Goal: Information Seeking & Learning: Check status

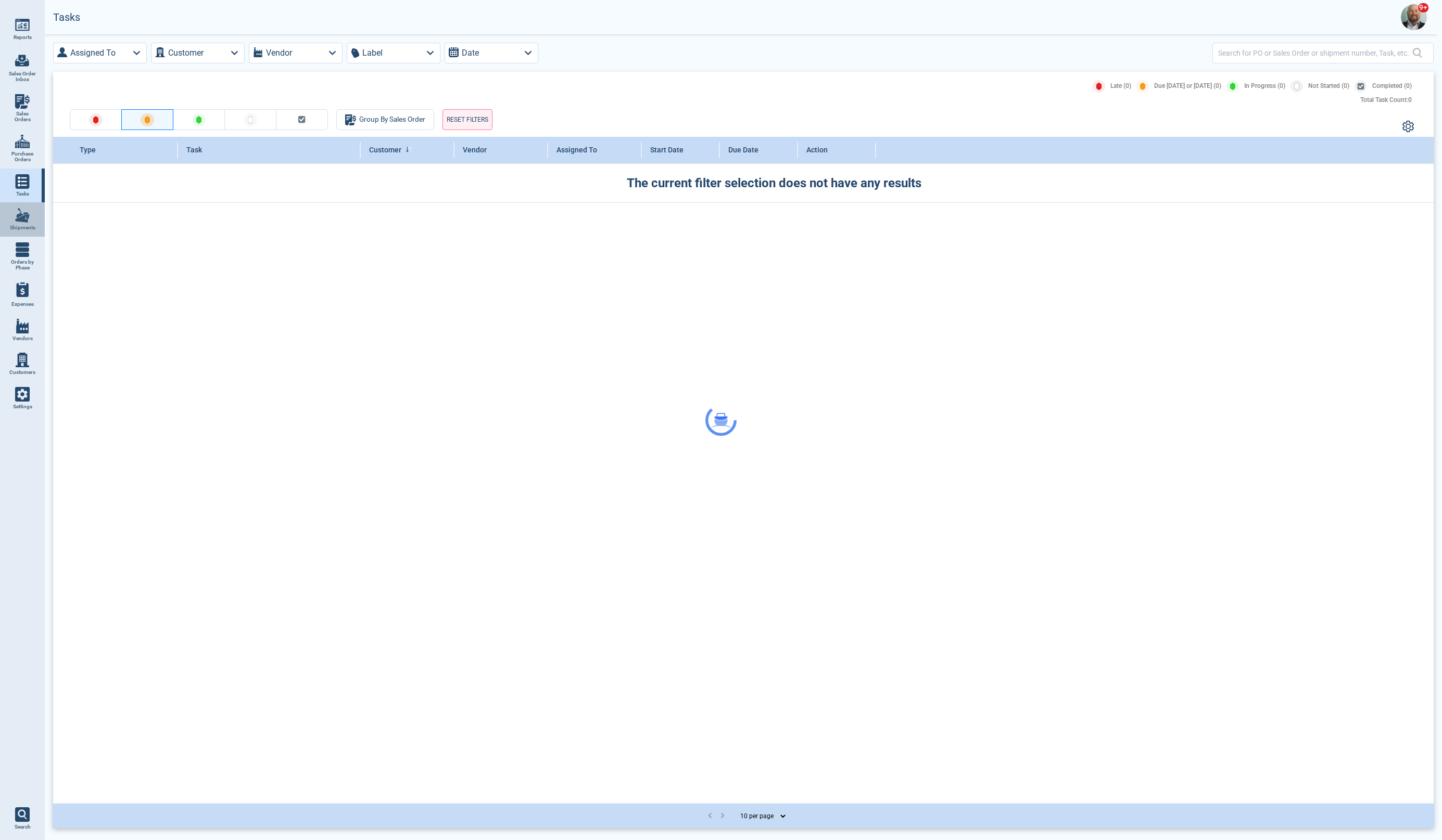
click at [30, 221] on link "Shipments" at bounding box center [22, 219] width 45 height 34
select select "50"
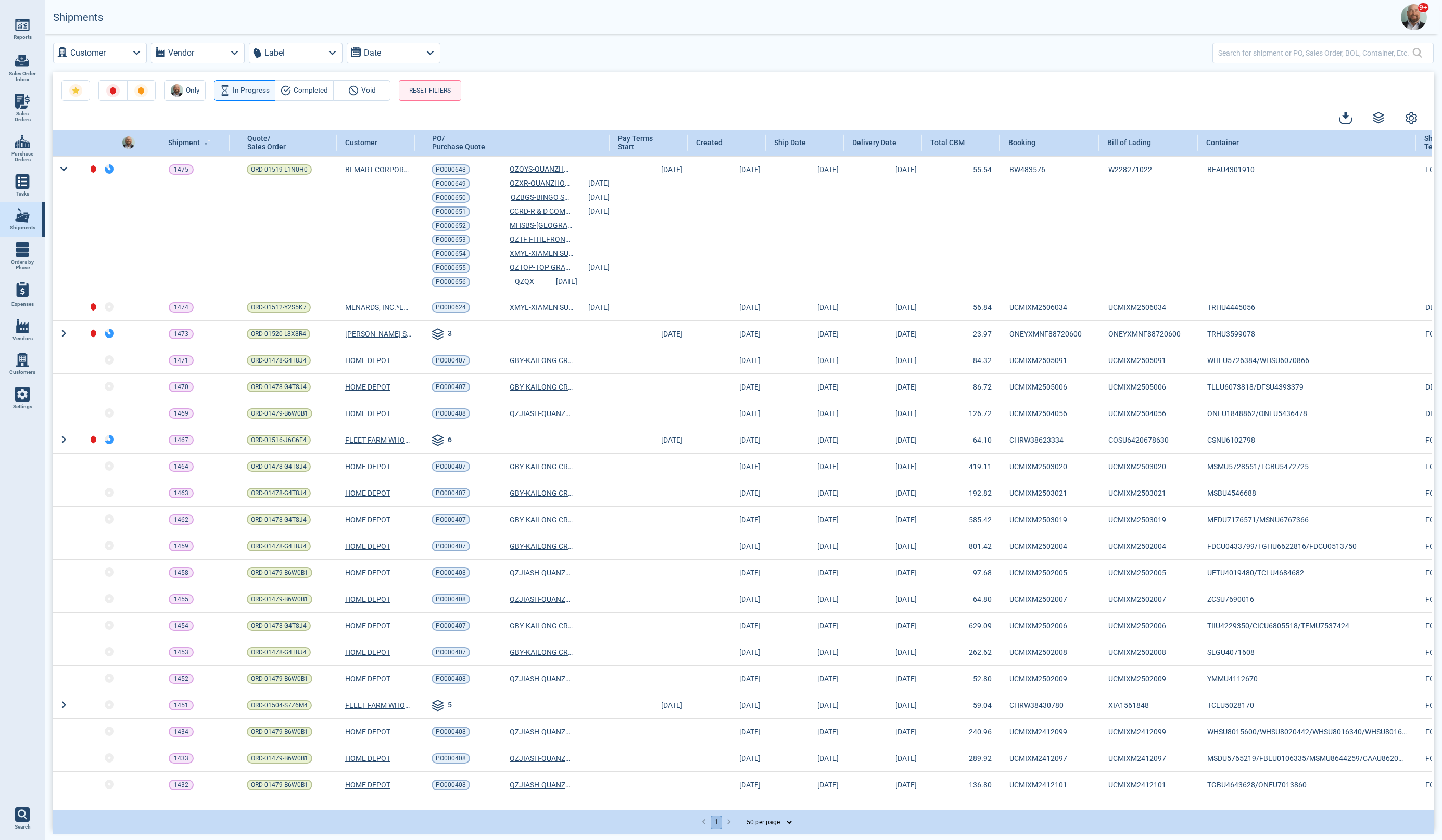
click at [370, 94] on span "Void" at bounding box center [368, 90] width 15 height 12
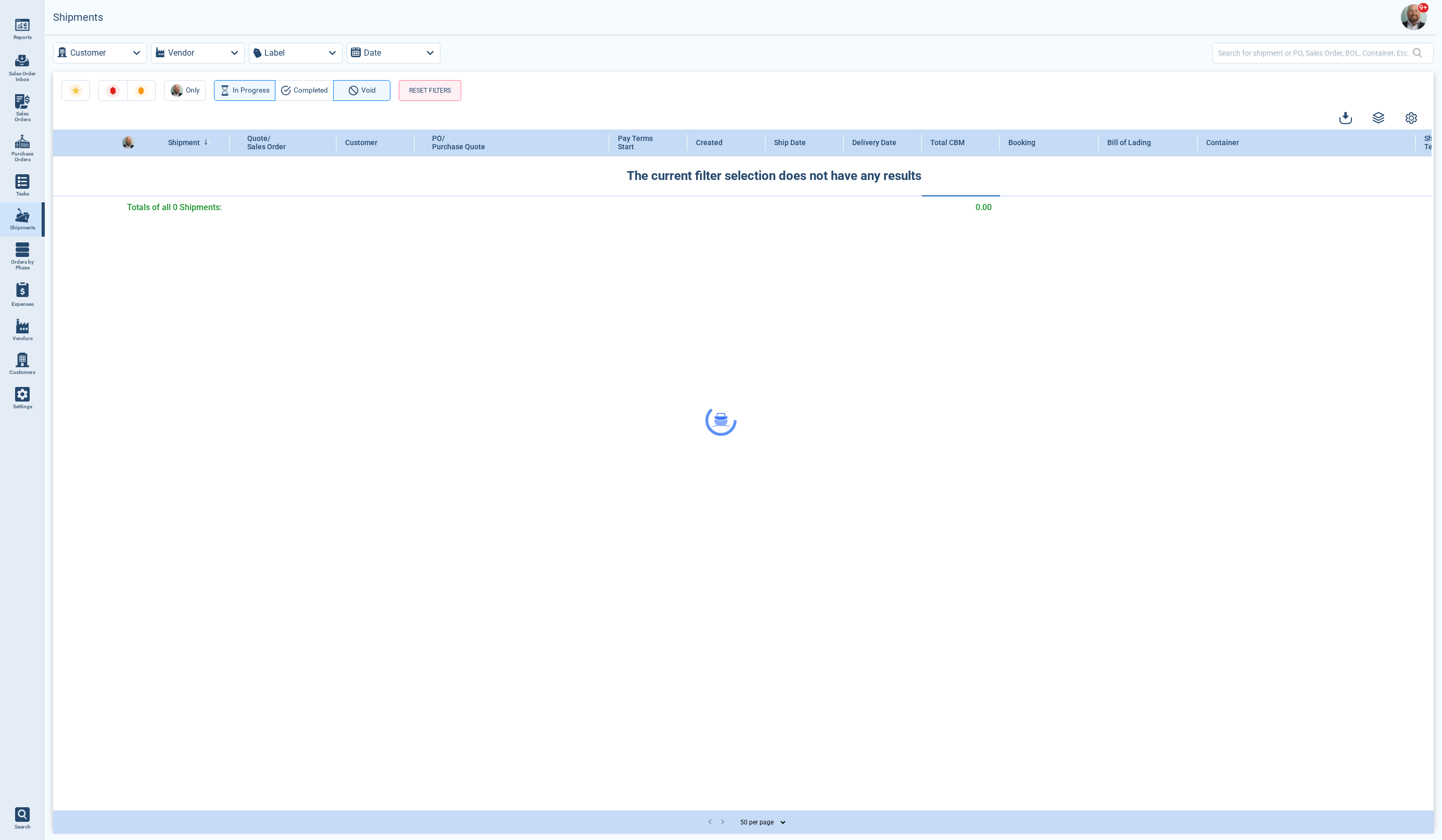
click at [240, 89] on div at bounding box center [721, 420] width 1442 height 840
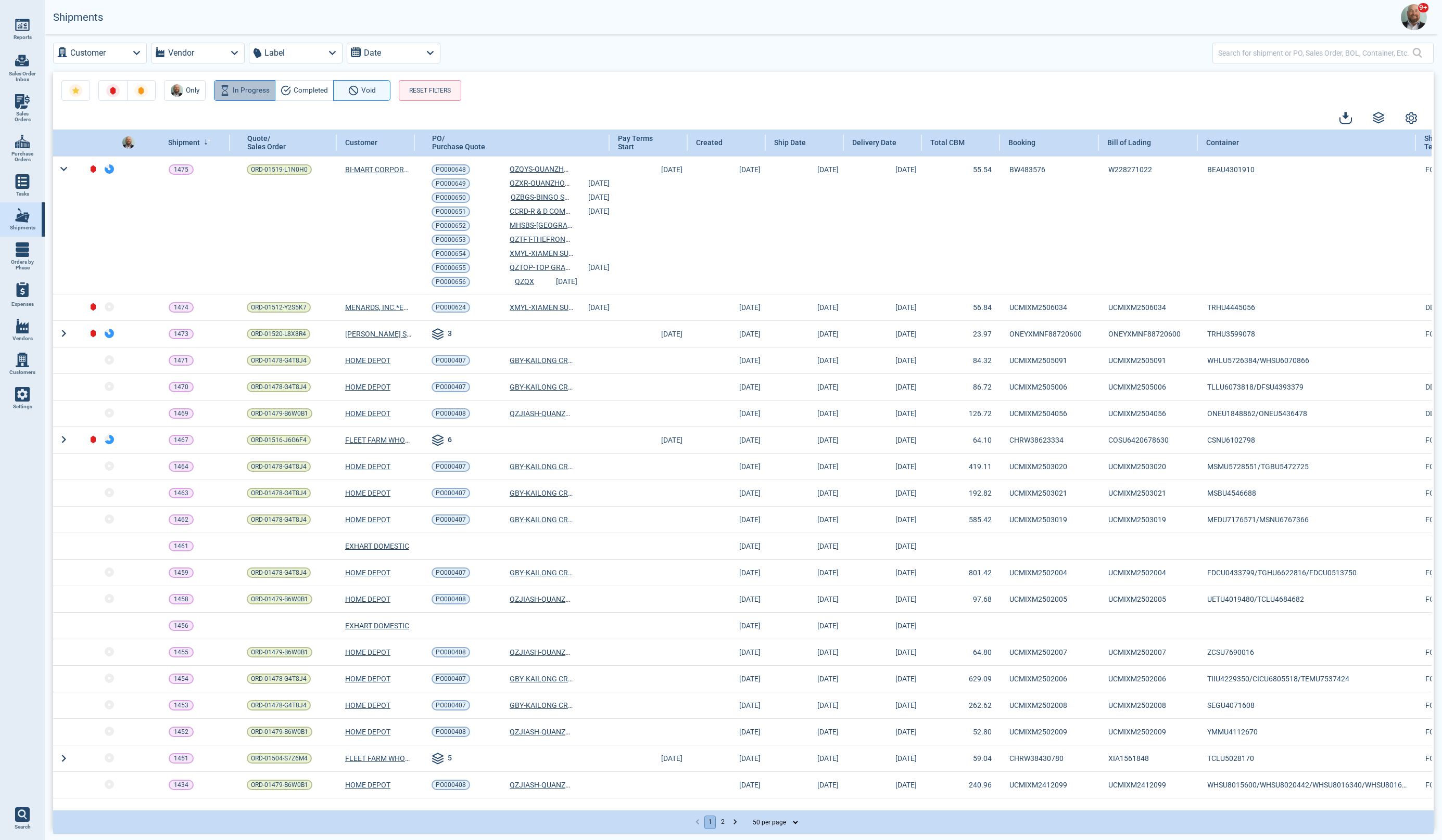
click at [240, 89] on span "In Progress" at bounding box center [251, 90] width 37 height 12
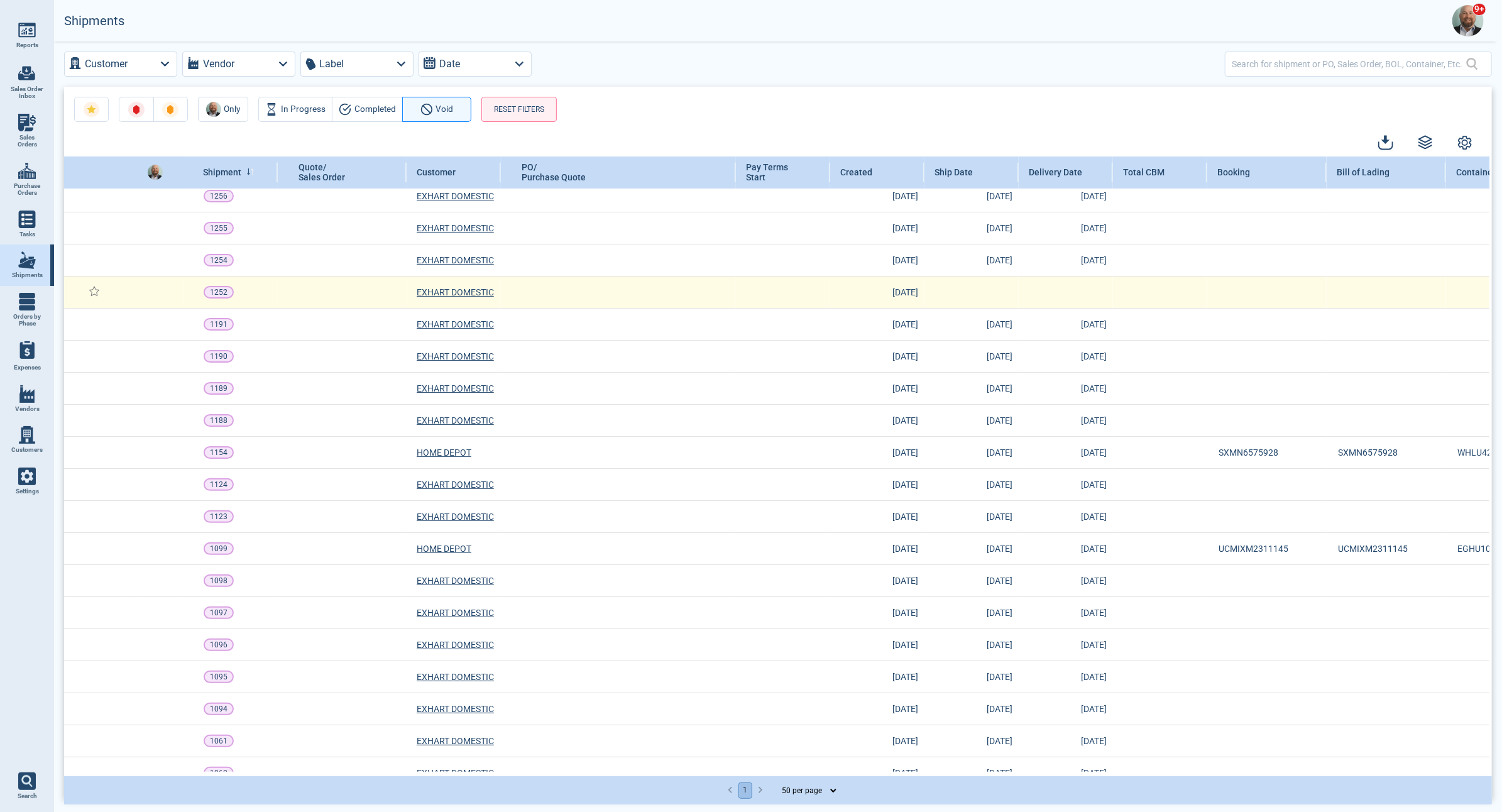
scroll to position [165, 0]
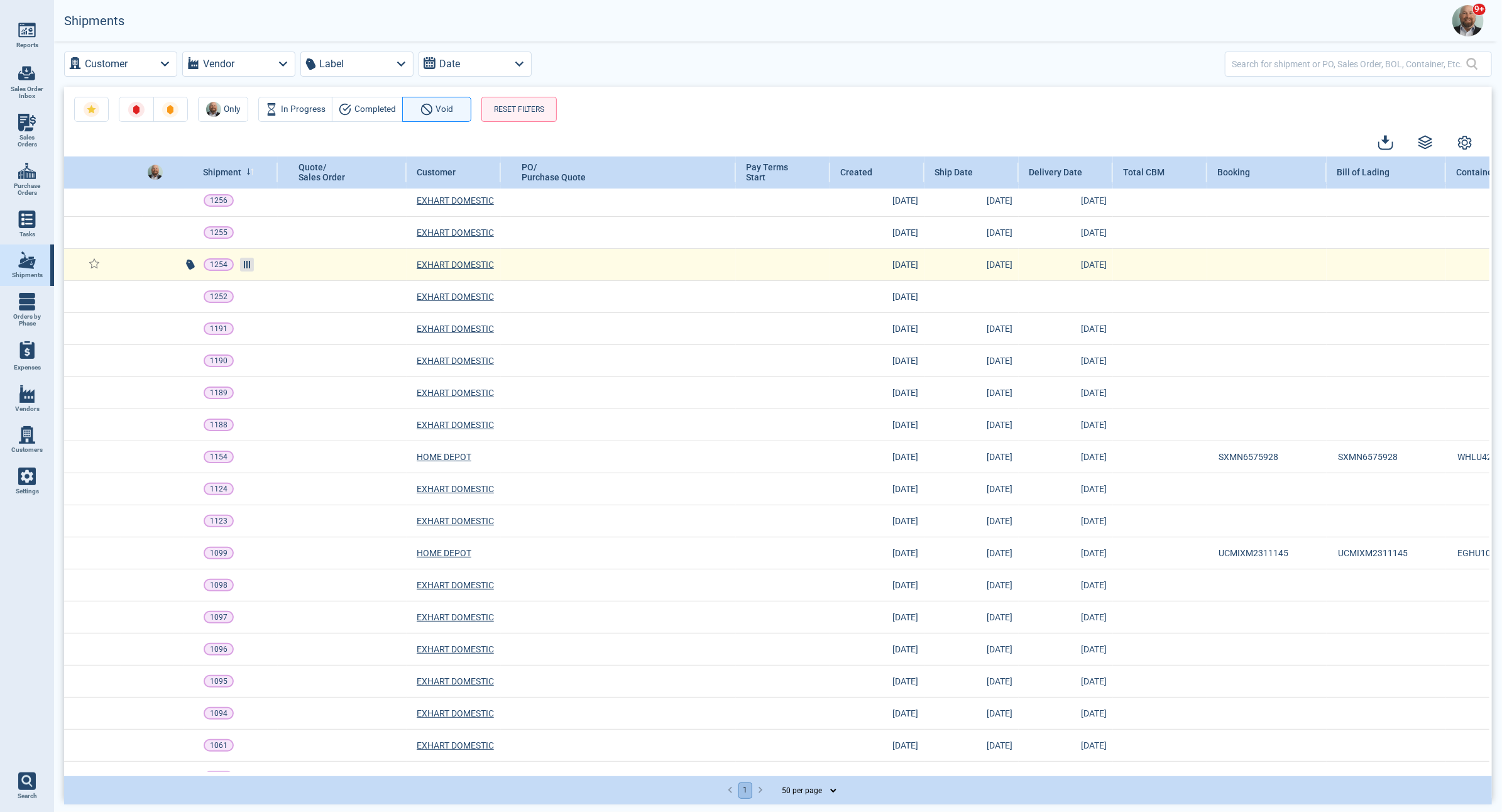
click at [247, 263] on line at bounding box center [247, 265] width 0 height 8
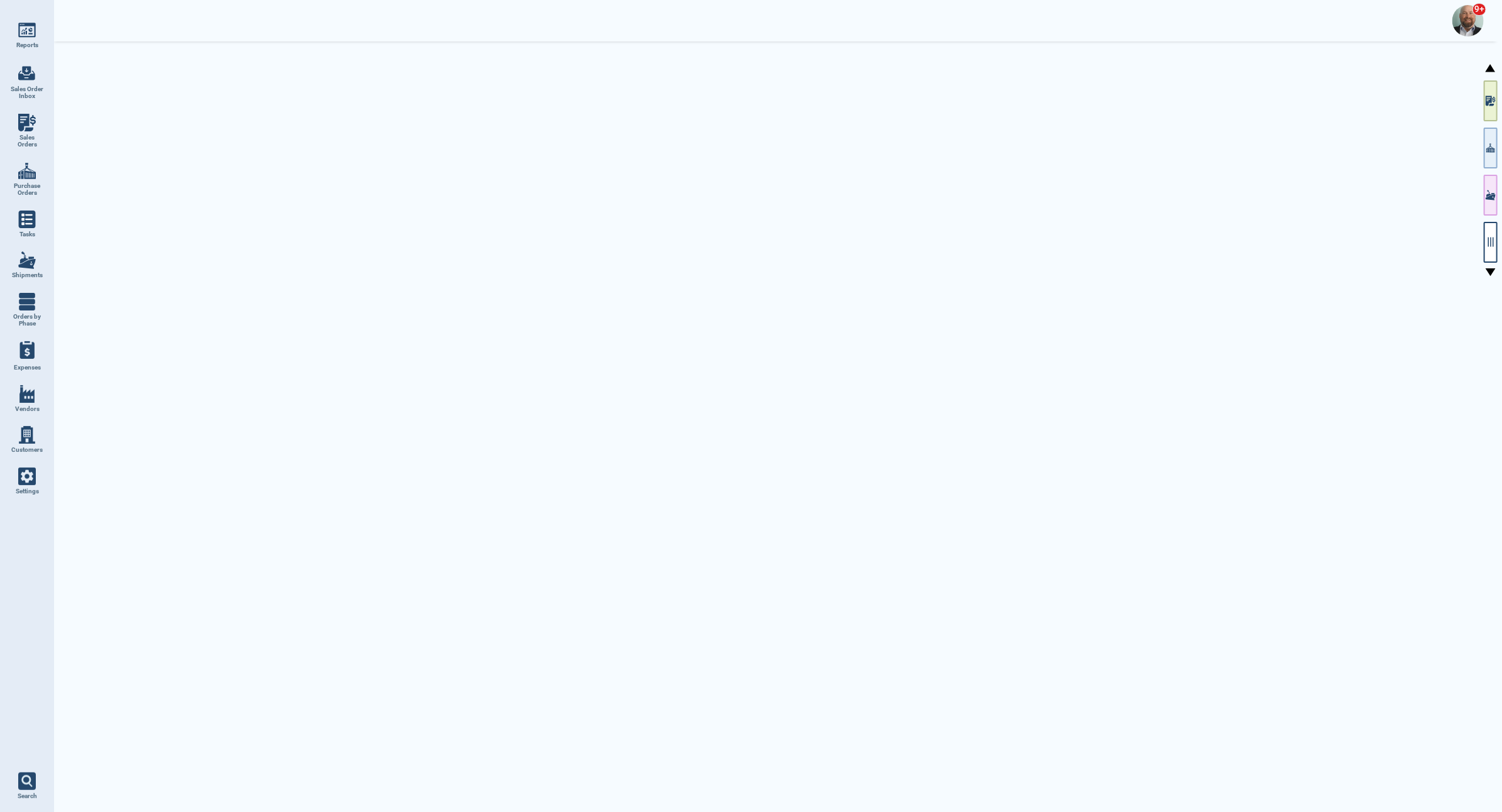
select select "50"
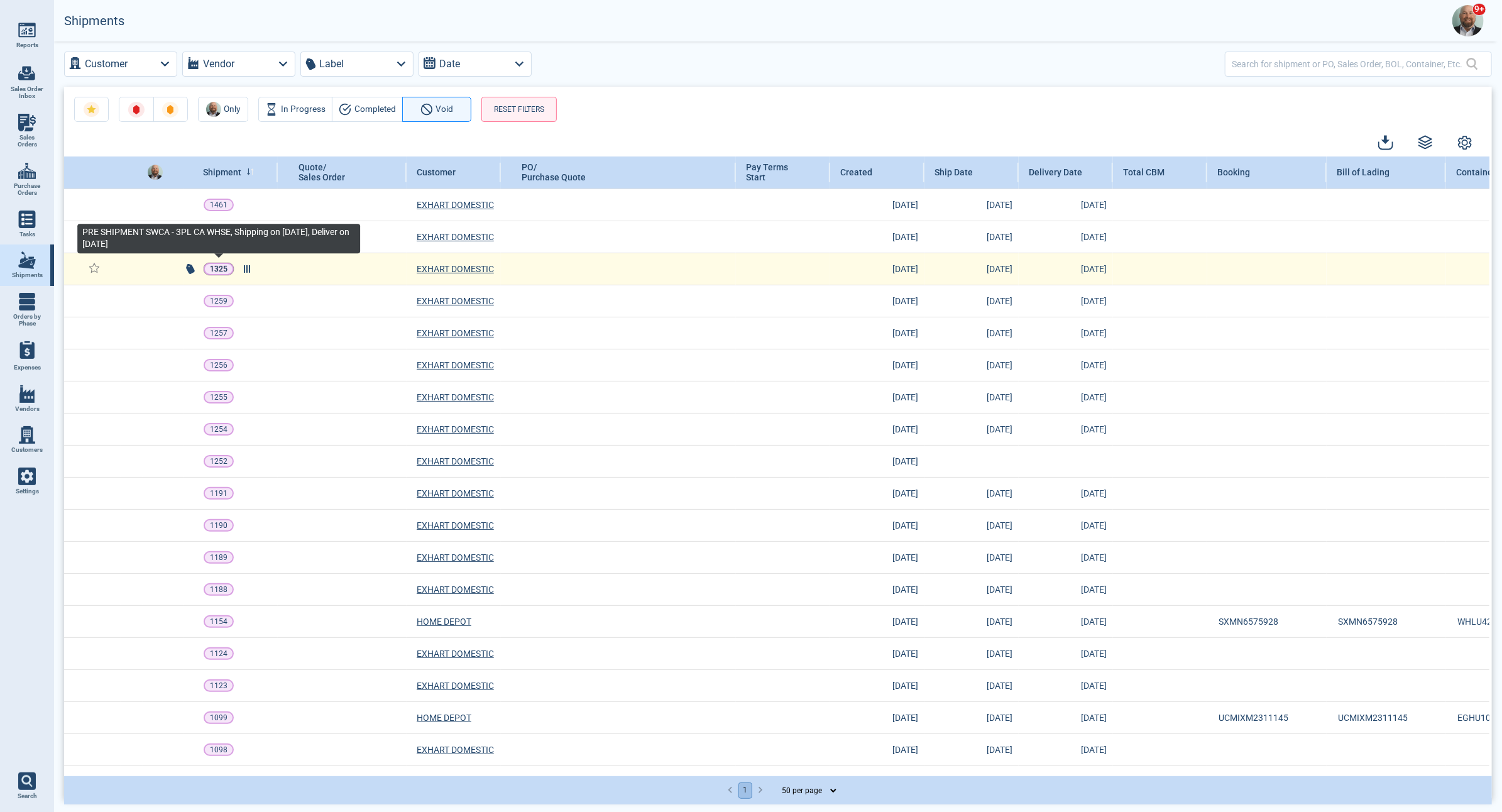
click at [226, 269] on p "1325" at bounding box center [218, 269] width 18 height 13
click at [220, 267] on p "1325" at bounding box center [218, 269] width 18 height 13
click at [250, 271] on line at bounding box center [250, 269] width 0 height 8
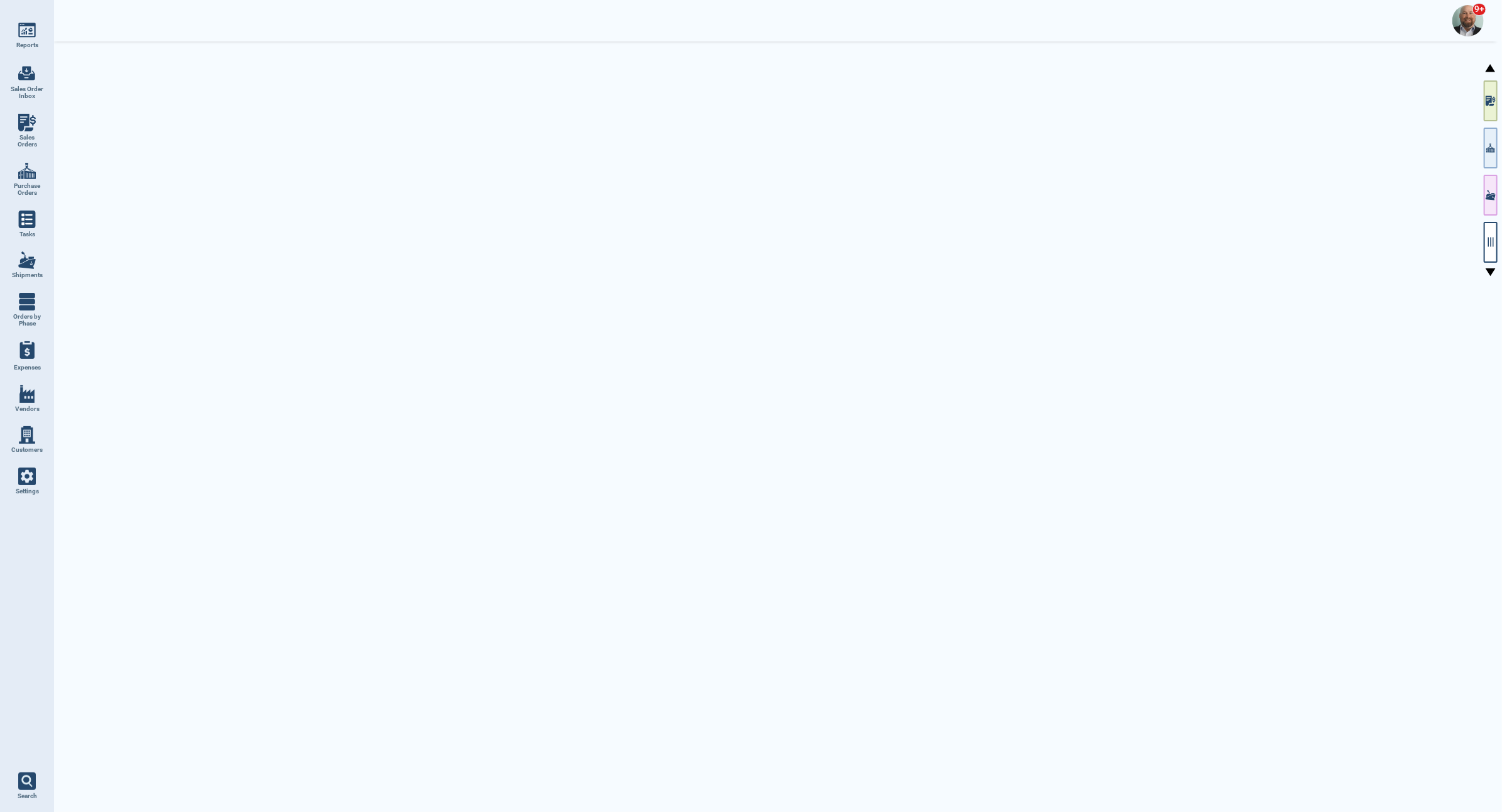
click at [228, 258] on div at bounding box center [778, 425] width 1448 height 768
click at [34, 267] on img at bounding box center [27, 260] width 18 height 18
select select "50"
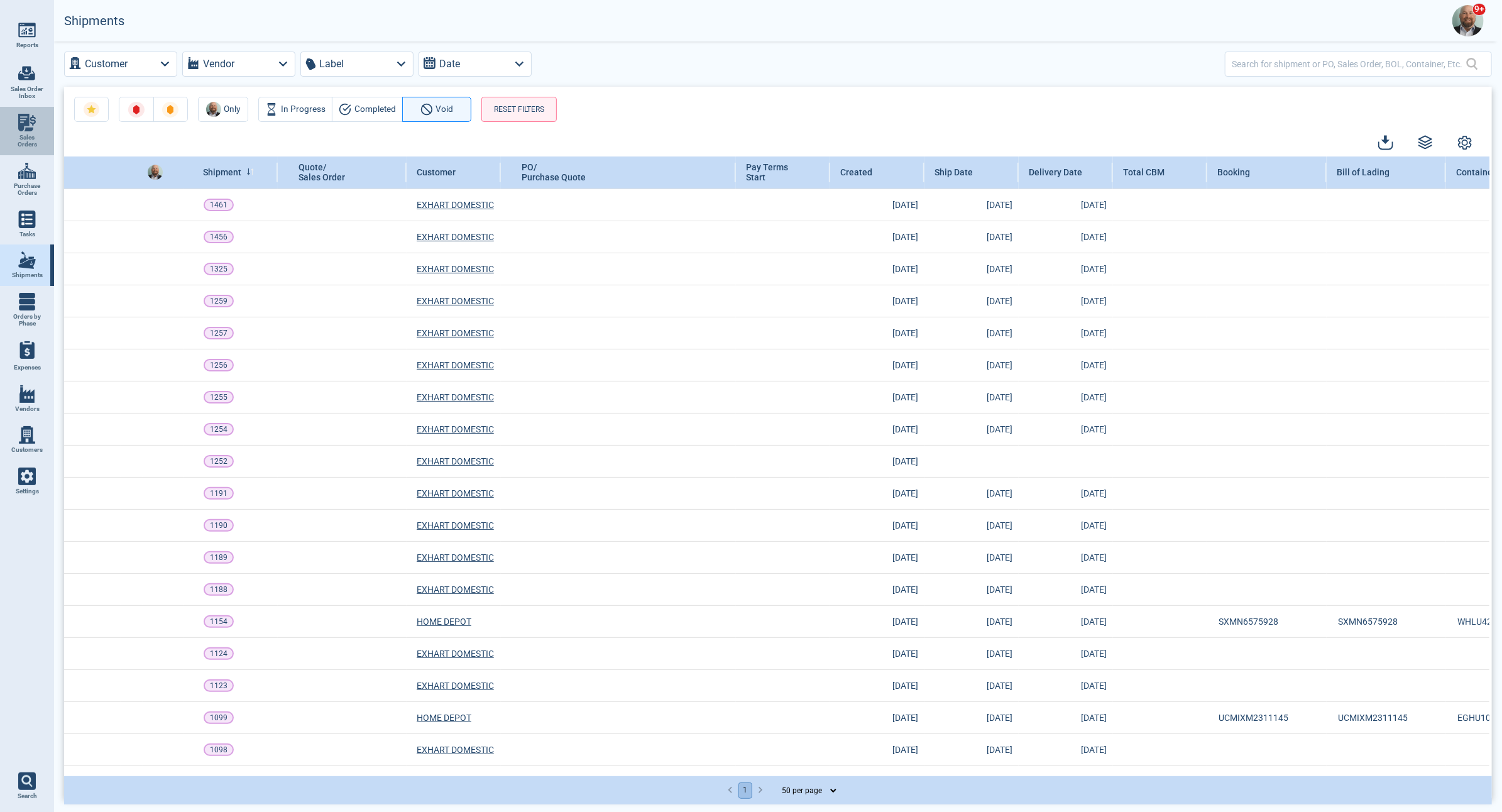
click at [20, 127] on img at bounding box center [27, 122] width 18 height 18
select select "50"
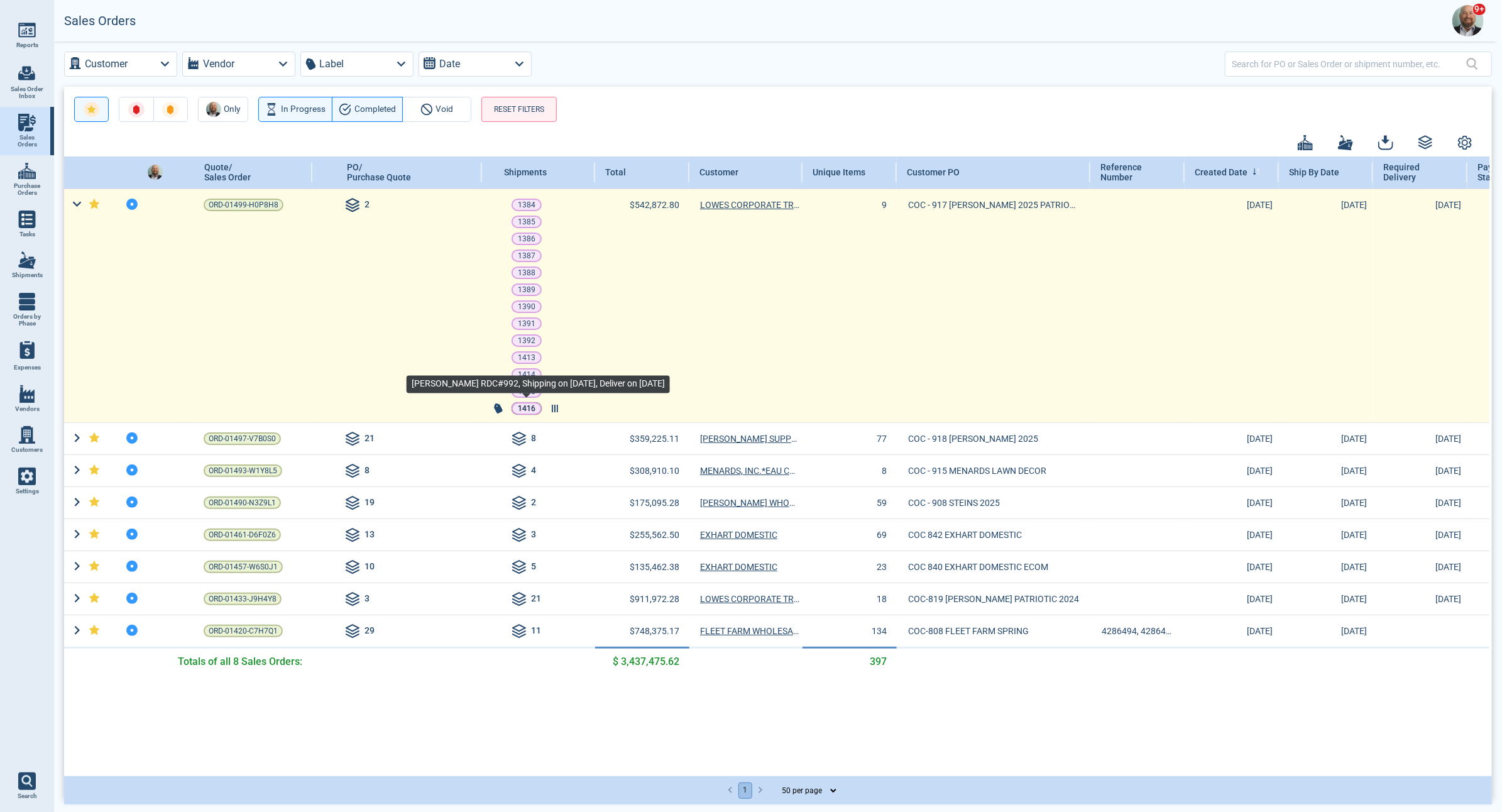
click at [524, 408] on p "1416" at bounding box center [526, 409] width 18 height 13
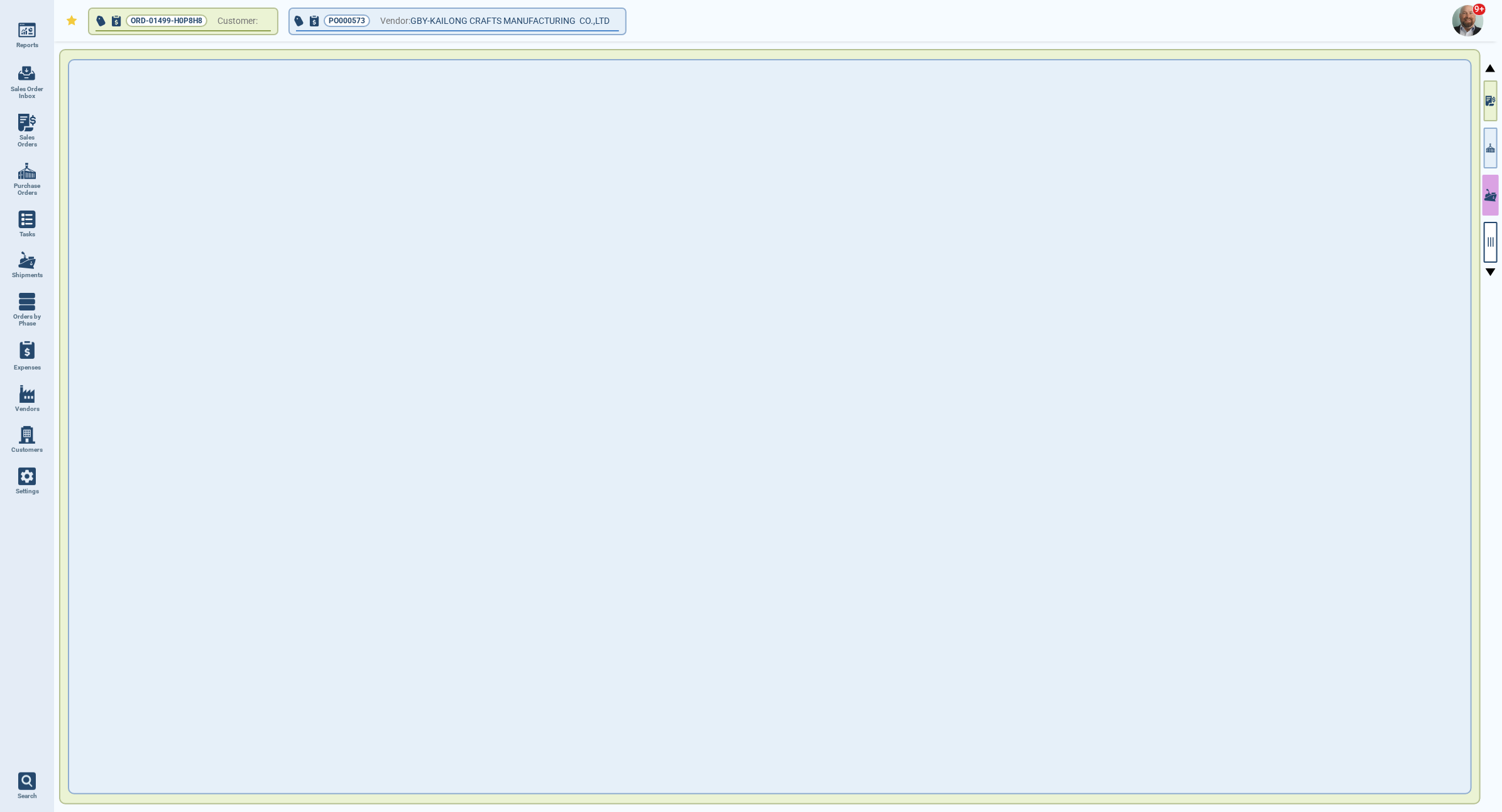
type input "19,300.00"
type input "9"
type input "274408904"
type input "246885357"
type input "MSKU6860577"
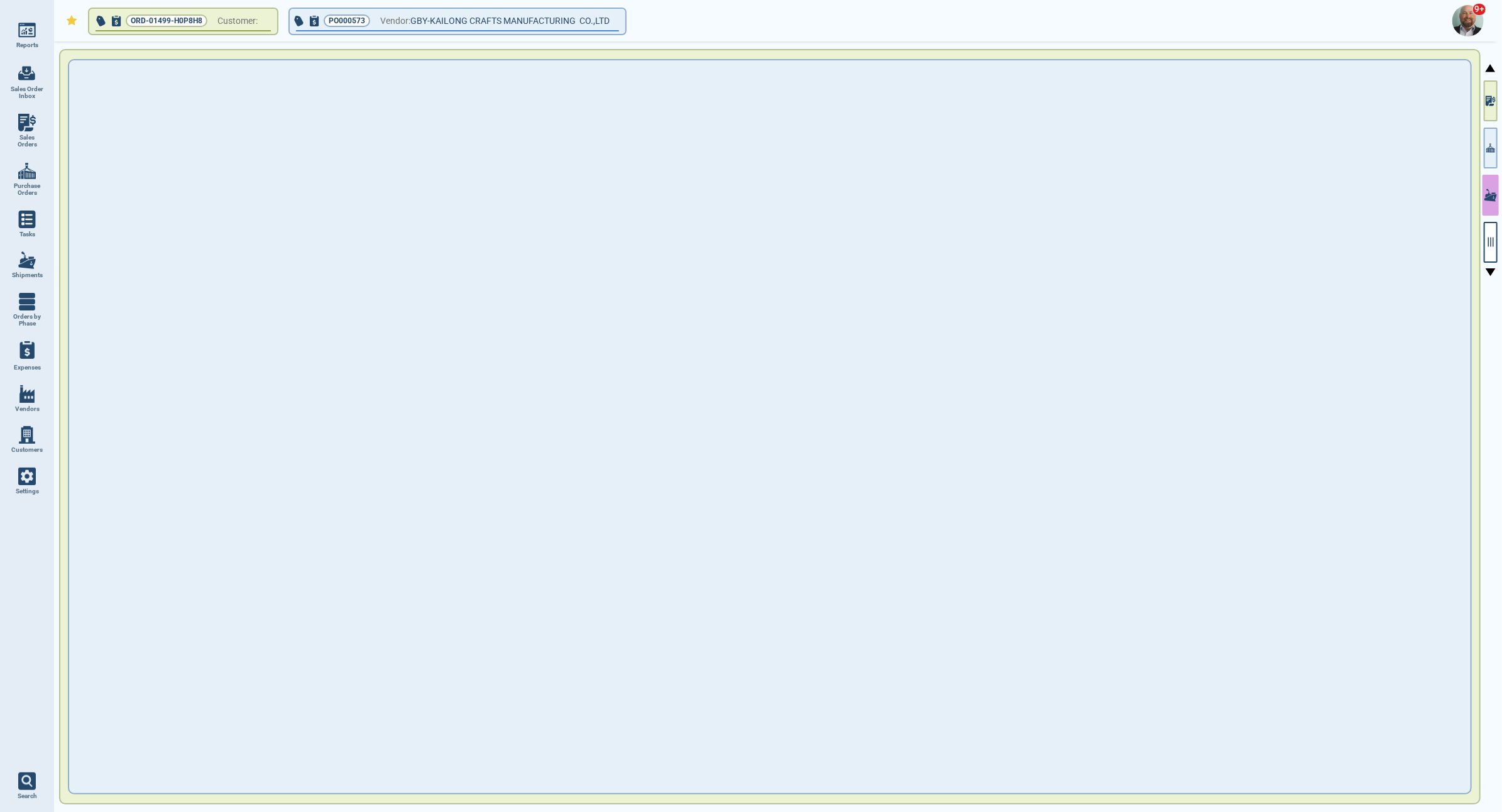
type input "246885357"
type input "FOB"
type input "[DATE]"
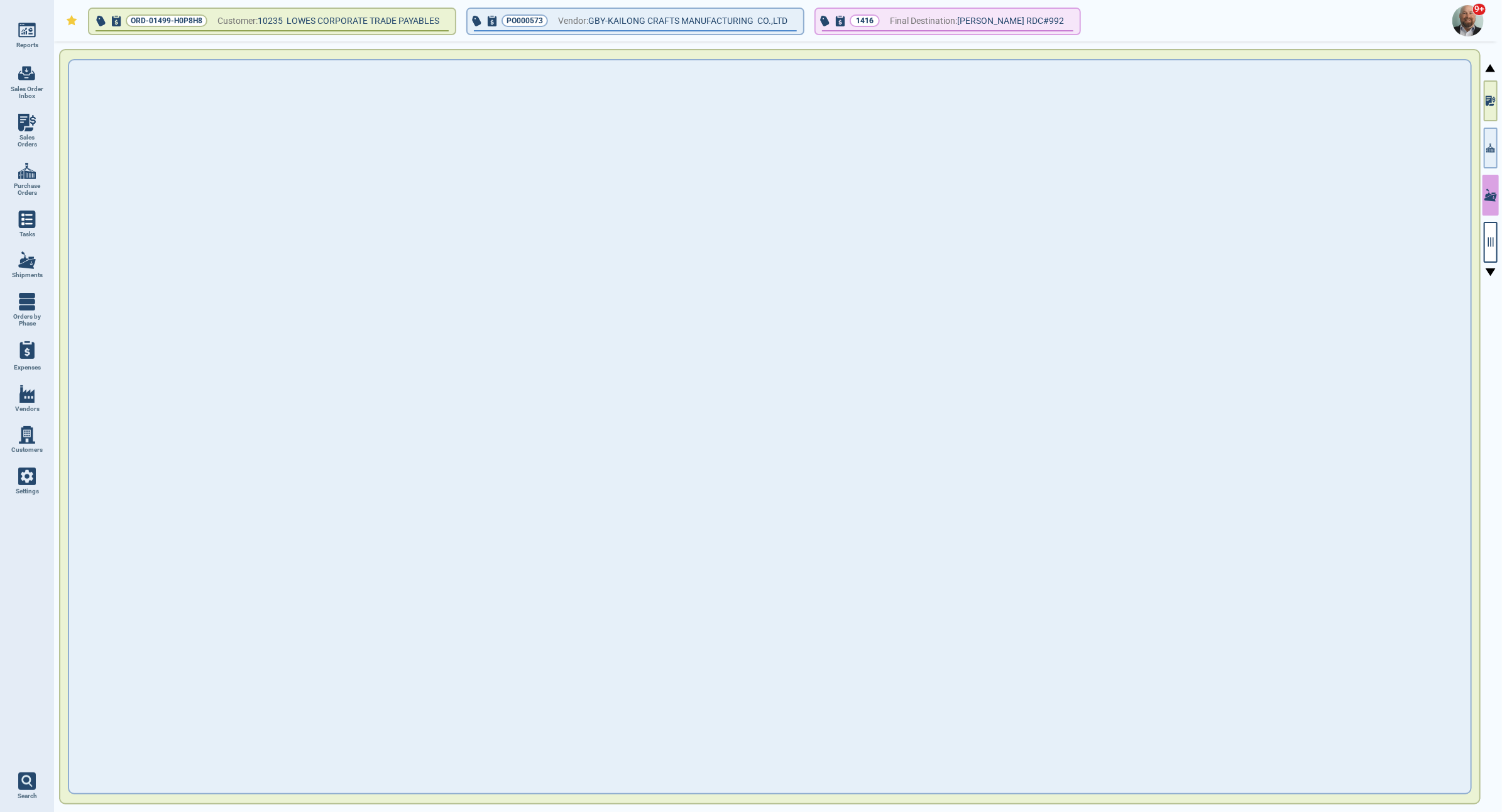
scroll to position [443, 1335]
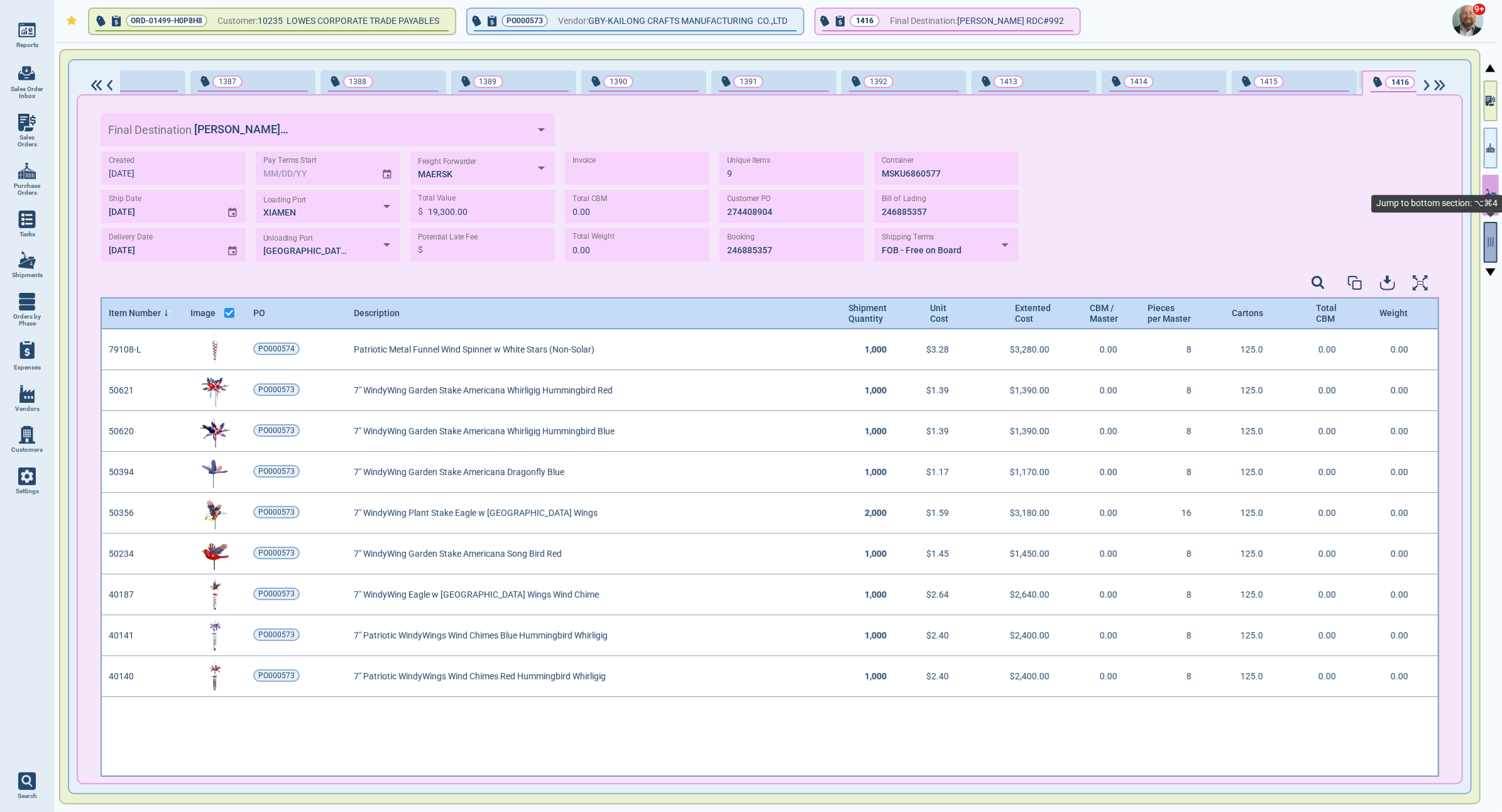
click at [1489, 237] on icon "button" at bounding box center [1491, 242] width 11 height 11
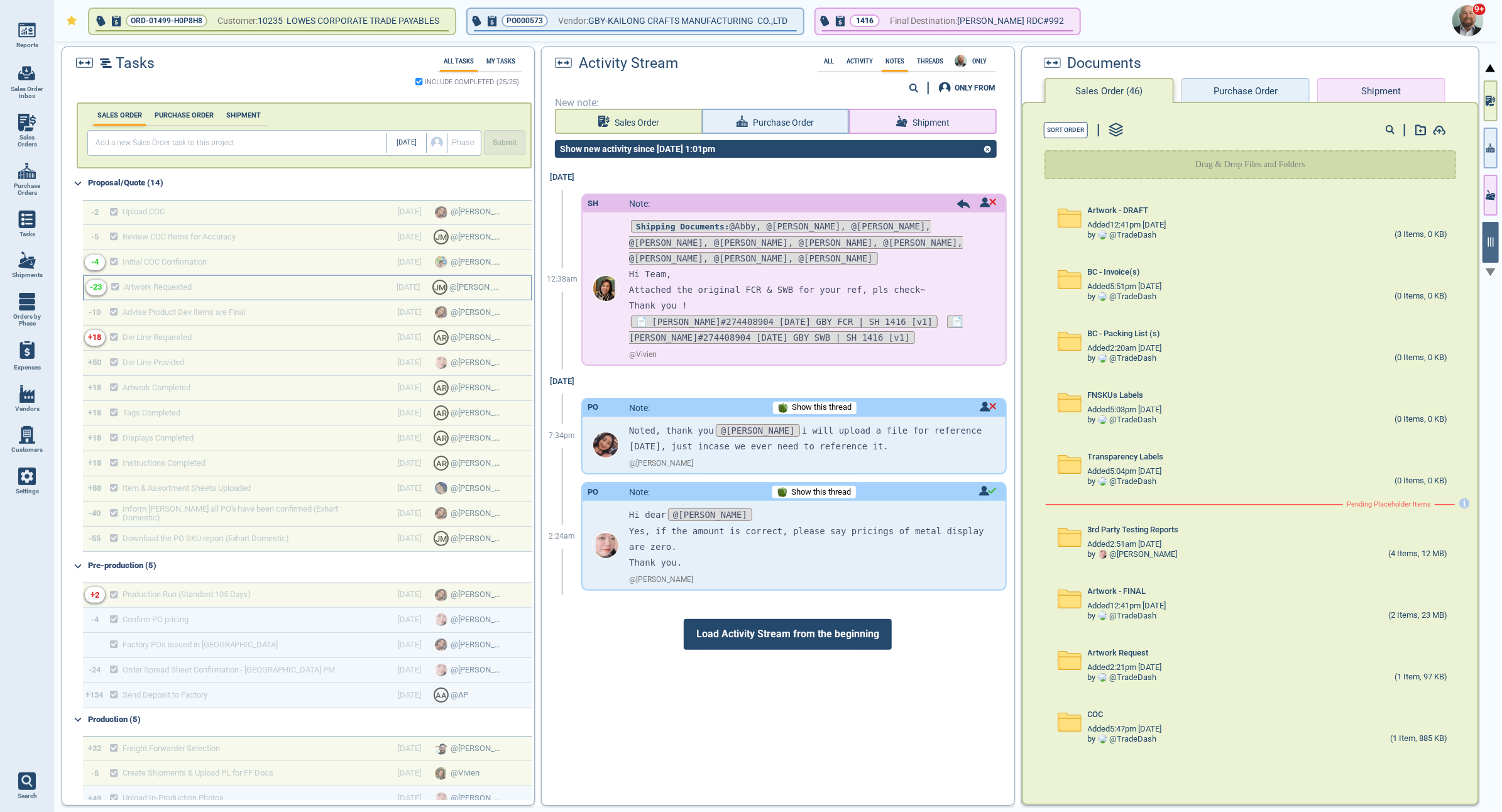
scroll to position [141, 0]
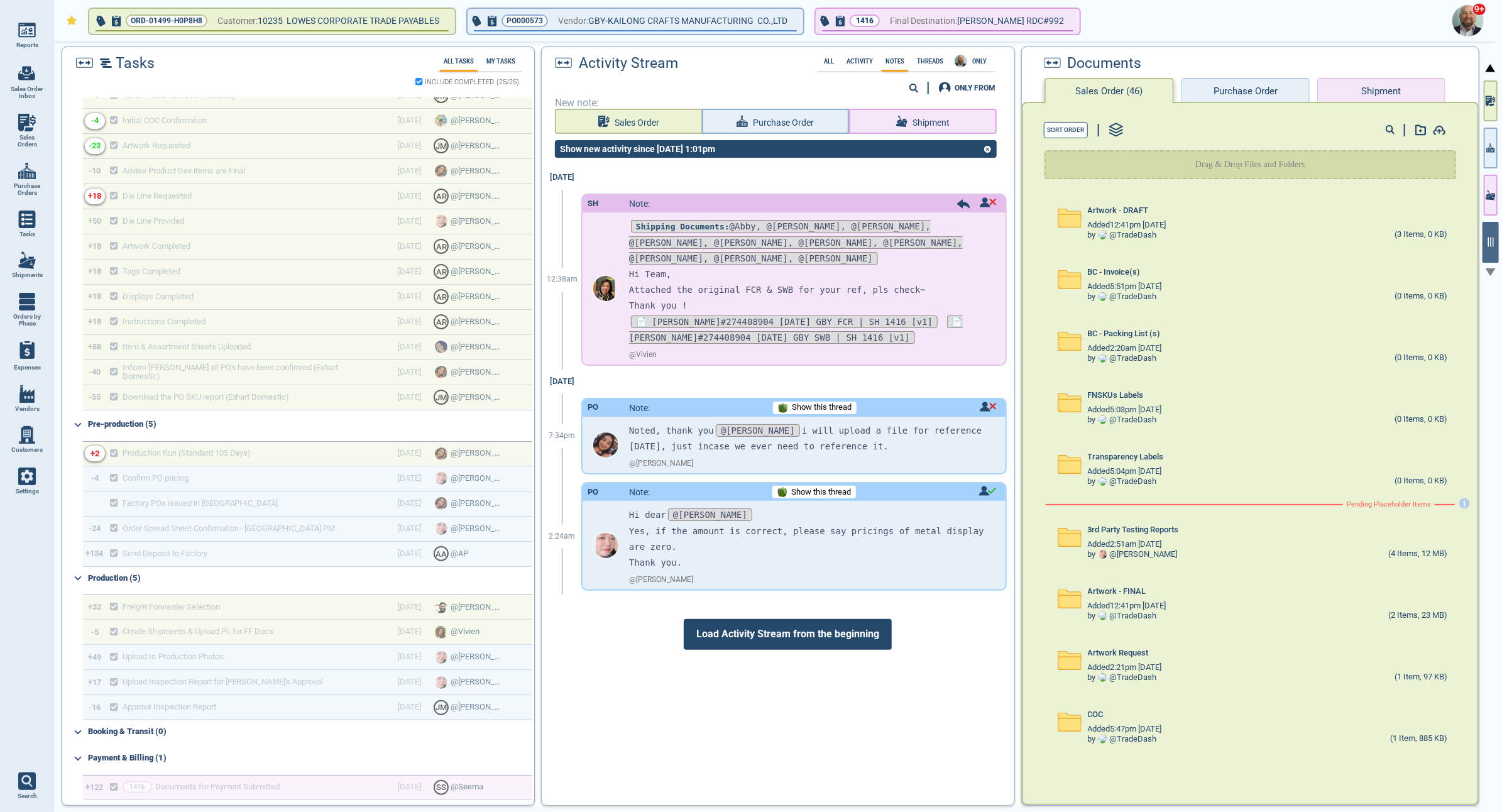
click at [1373, 91] on button "Shipment" at bounding box center [1382, 91] width 128 height 25
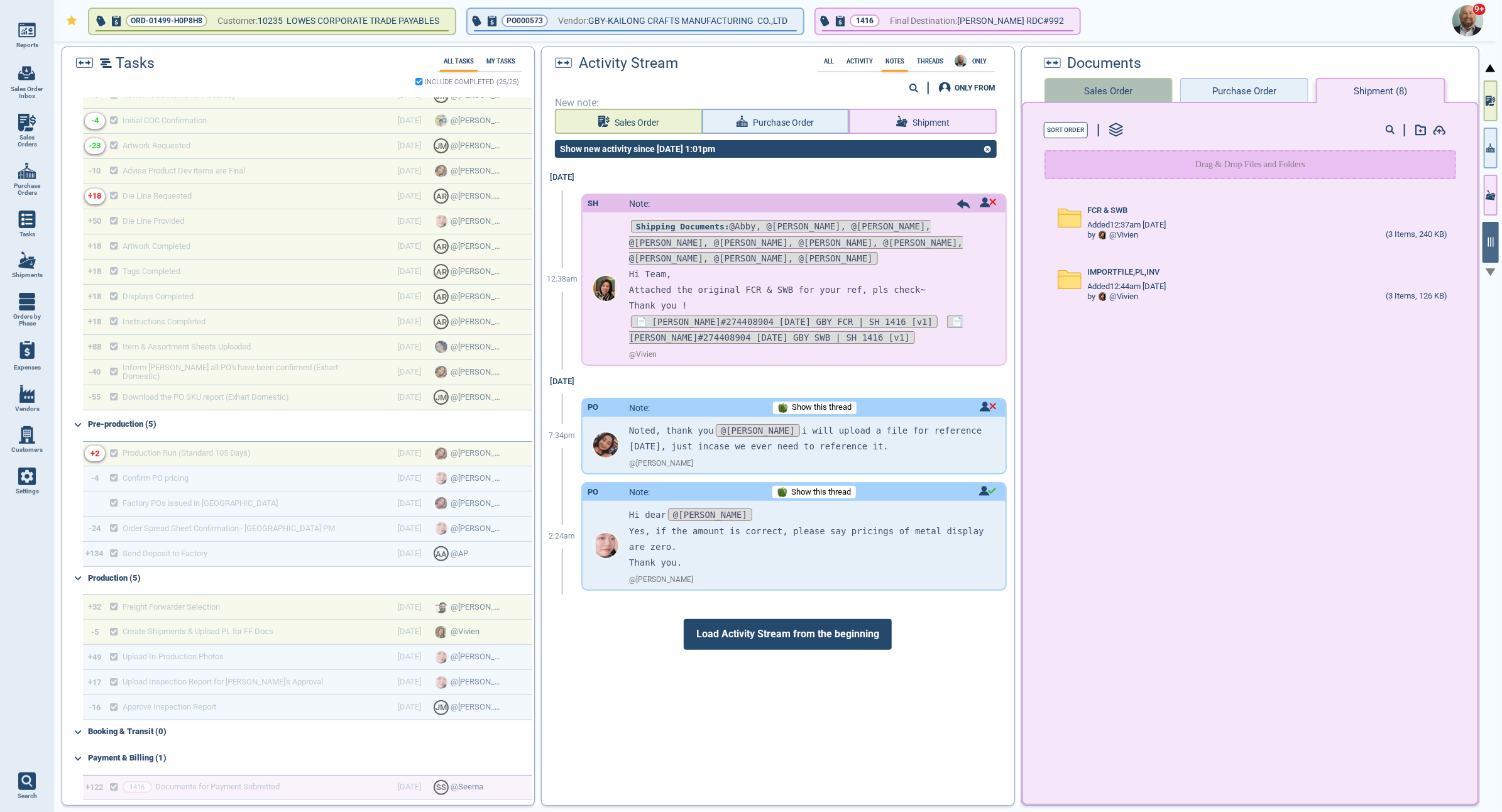
click at [1075, 91] on button "Sales Order" at bounding box center [1109, 91] width 128 height 25
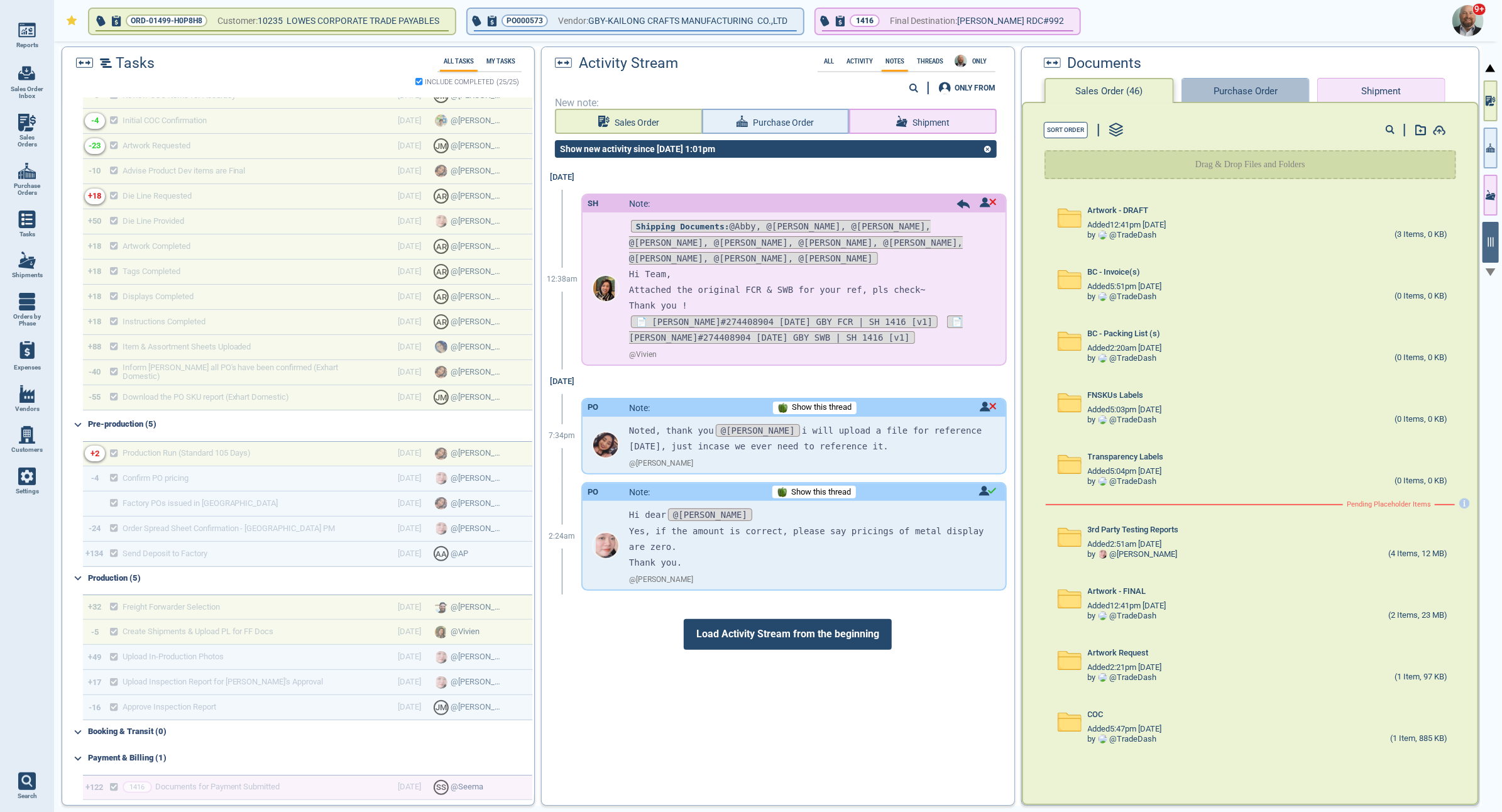
click at [1200, 87] on button "Purchase Order" at bounding box center [1246, 91] width 128 height 25
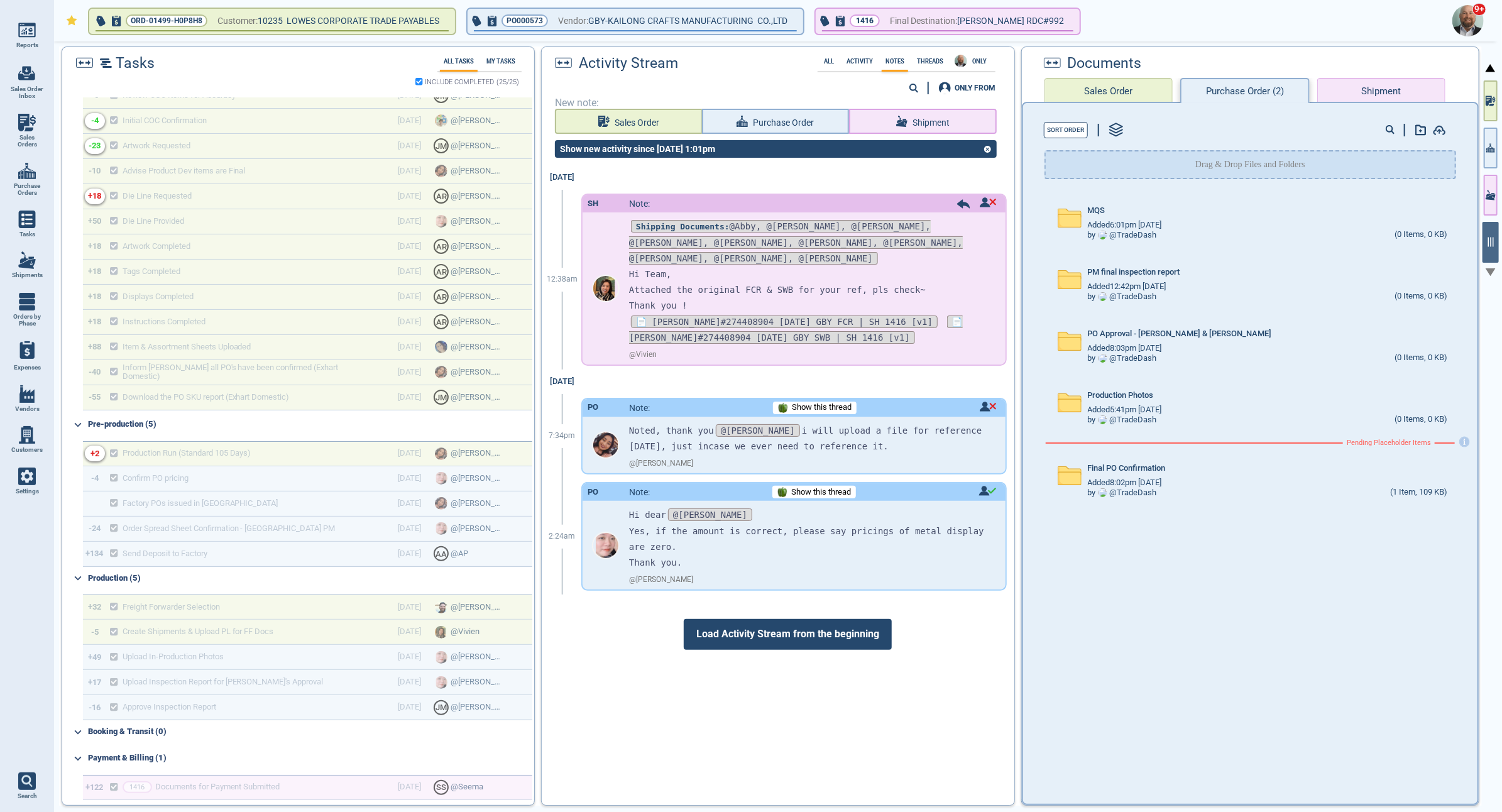
click at [1072, 89] on button "Sales Order" at bounding box center [1109, 91] width 128 height 25
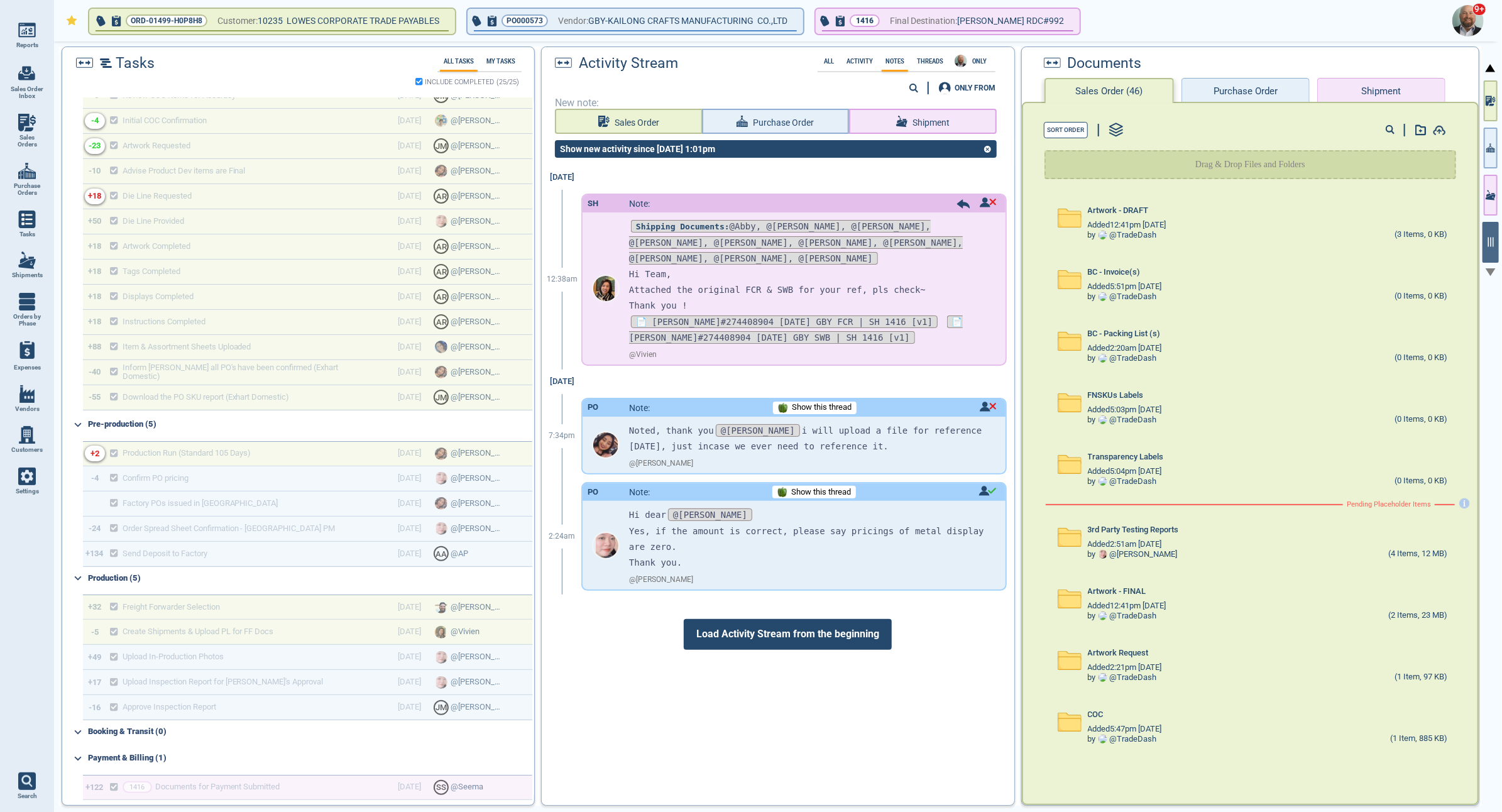
click at [817, 619] on span "Load Activity Stream from the beginning" at bounding box center [788, 634] width 208 height 30
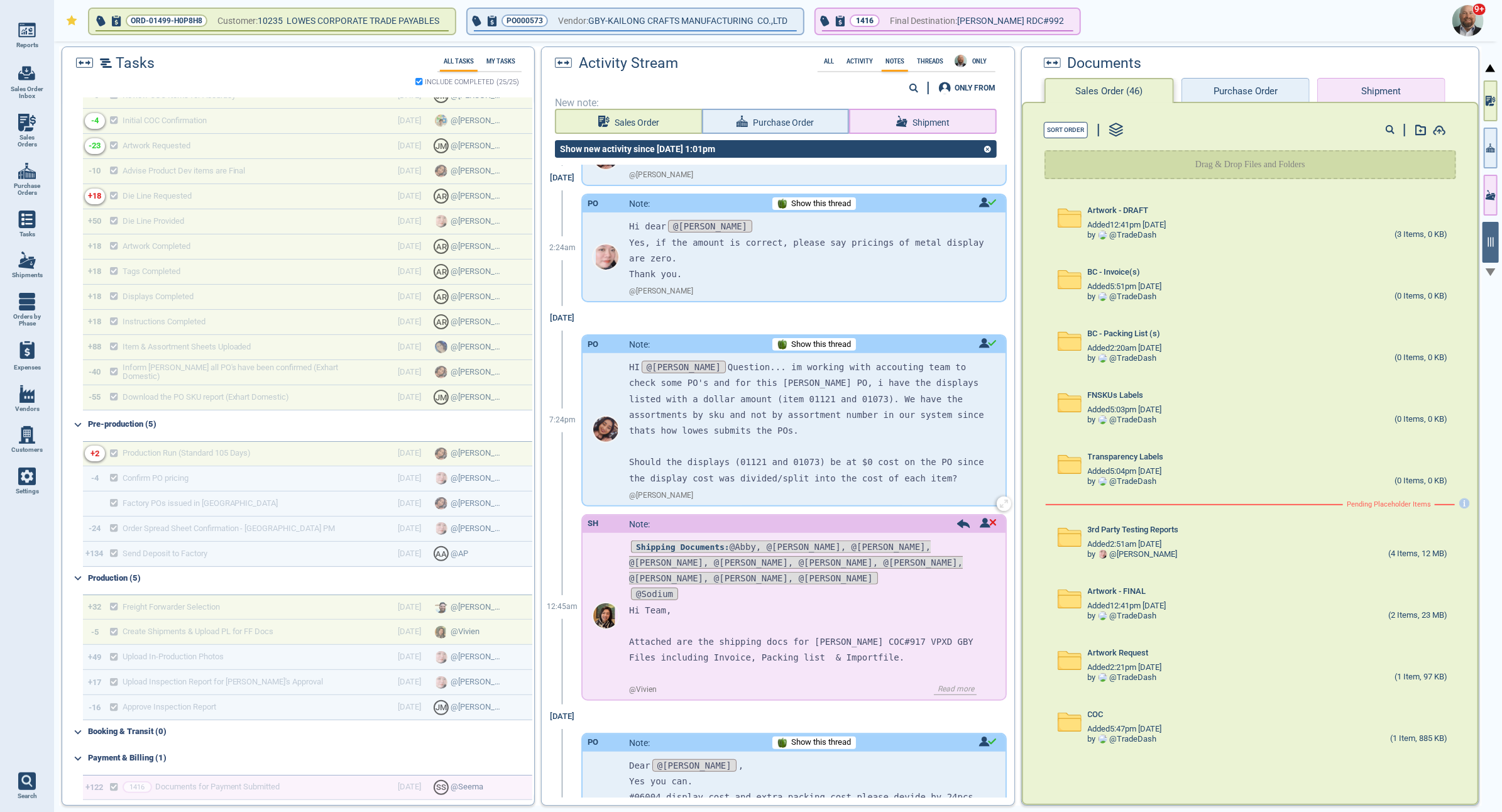
scroll to position [250, 0]
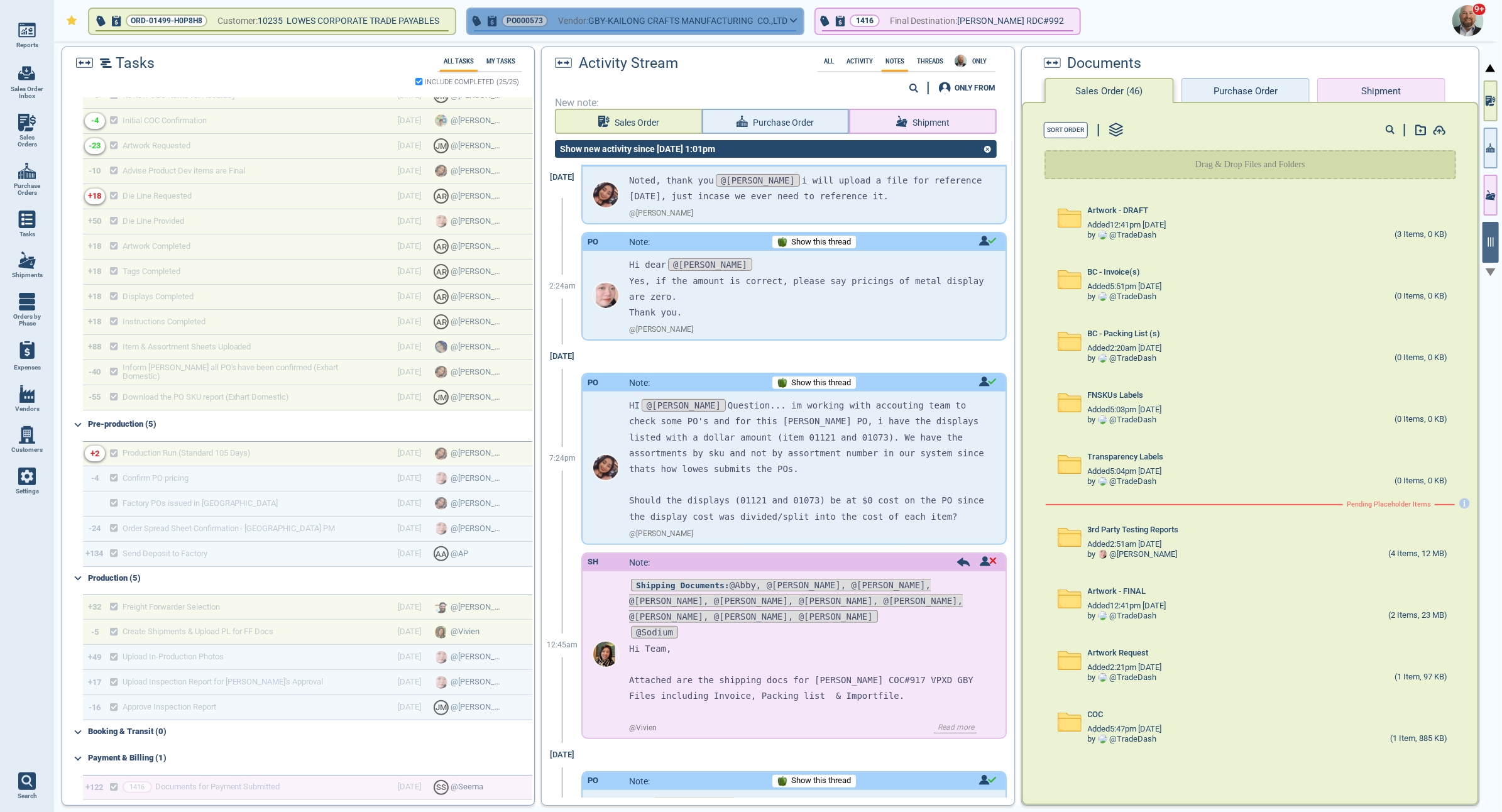
click at [803, 26] on button "PO000573 Vendor: GBY-KAILONG CRAFTS MANUFACTURING CO.,LTD" at bounding box center [635, 22] width 336 height 25
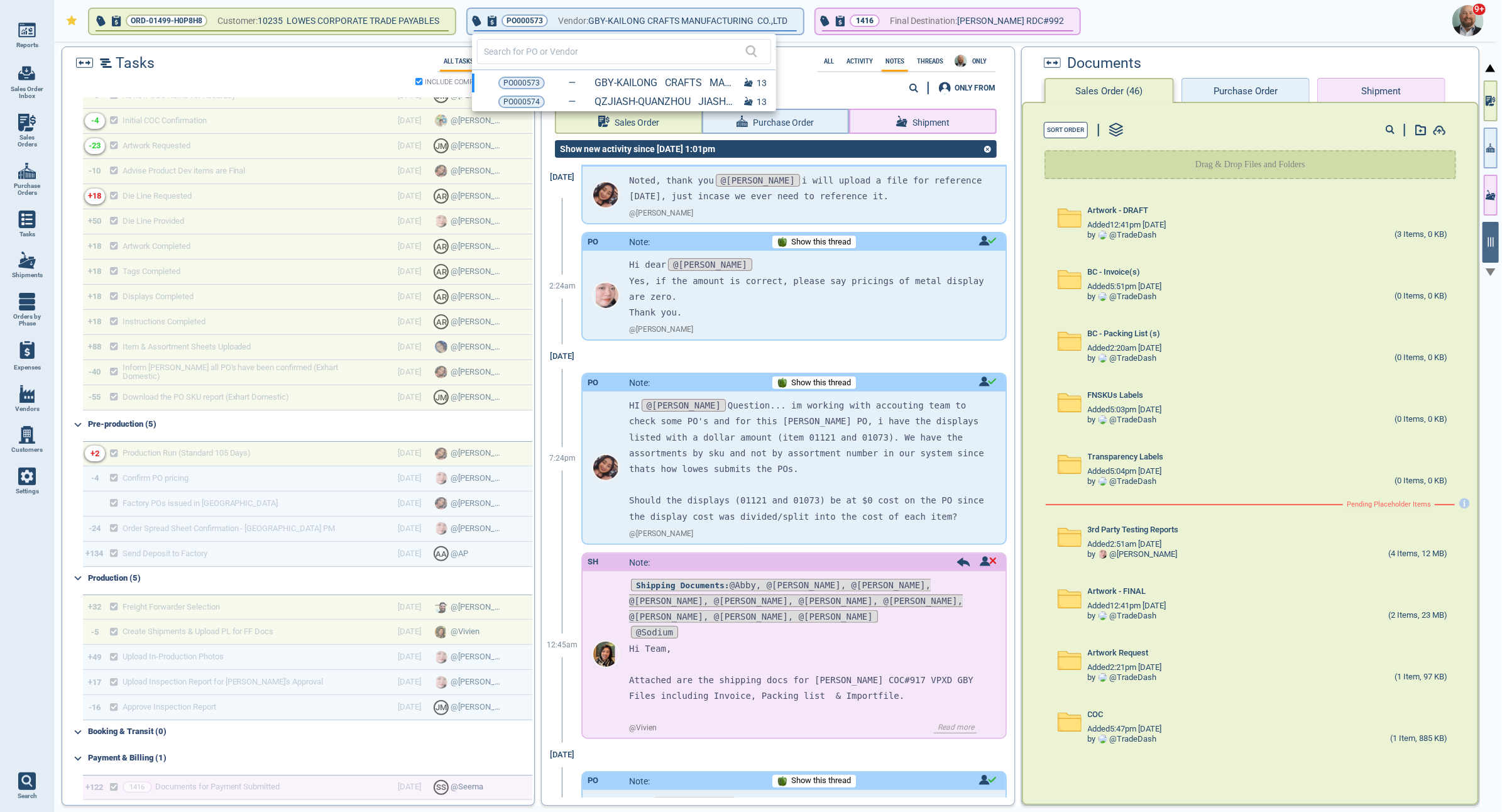
click at [829, 91] on div at bounding box center [751, 406] width 1502 height 812
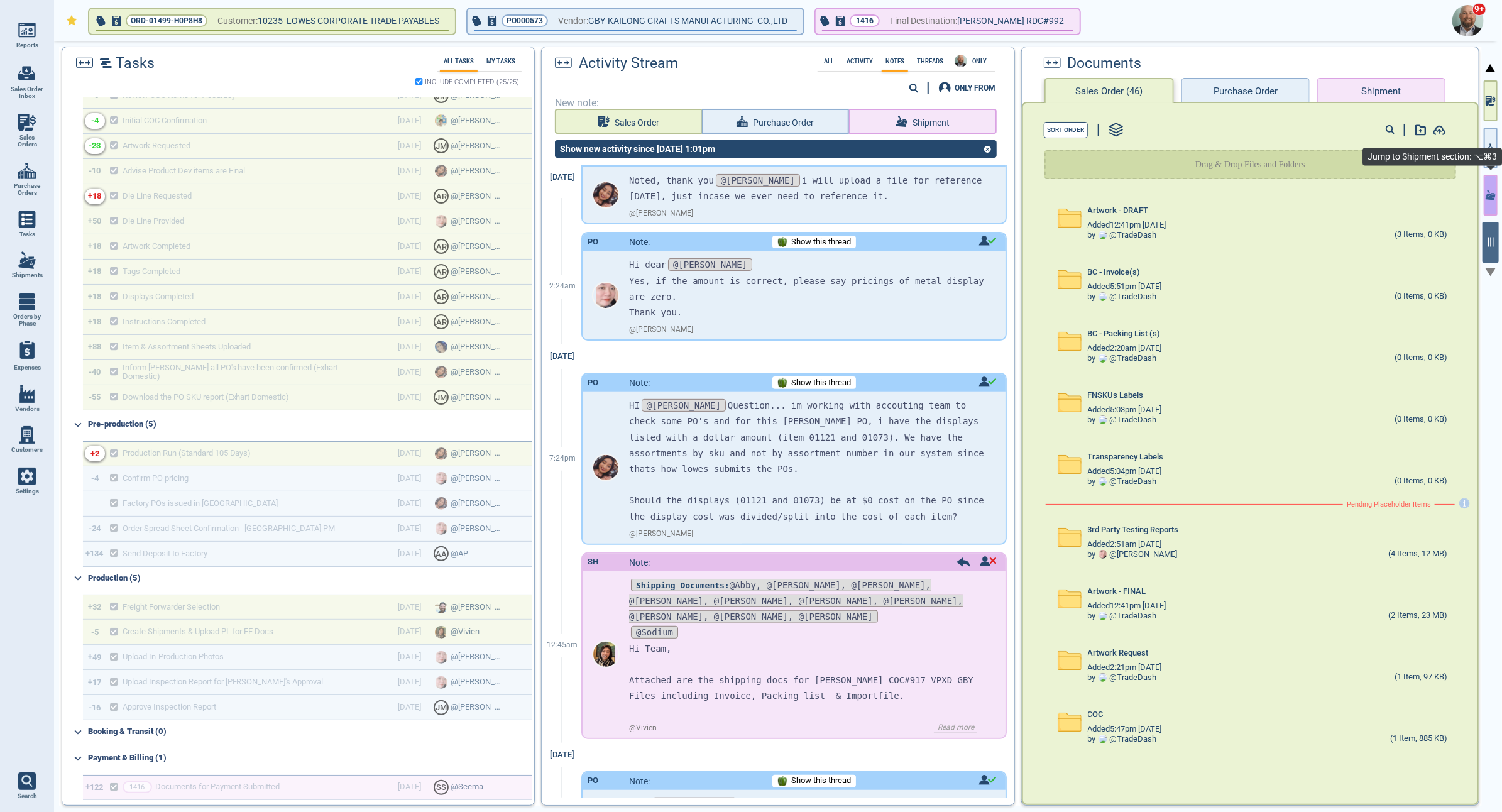
click at [1489, 196] on icon "button" at bounding box center [1491, 195] width 10 height 10
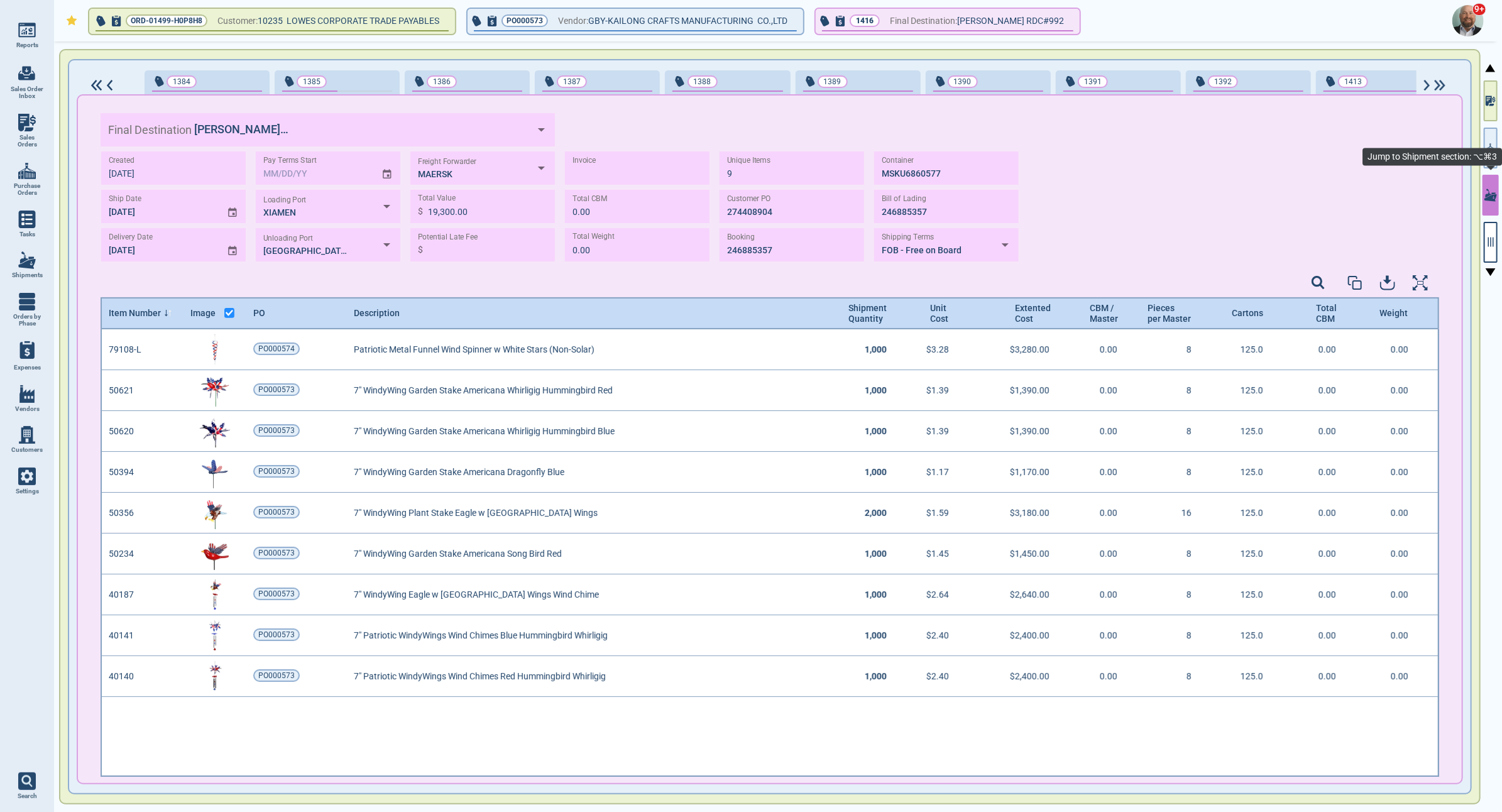
scroll to position [443, 1335]
click at [1494, 192] on icon "button" at bounding box center [1491, 195] width 13 height 13
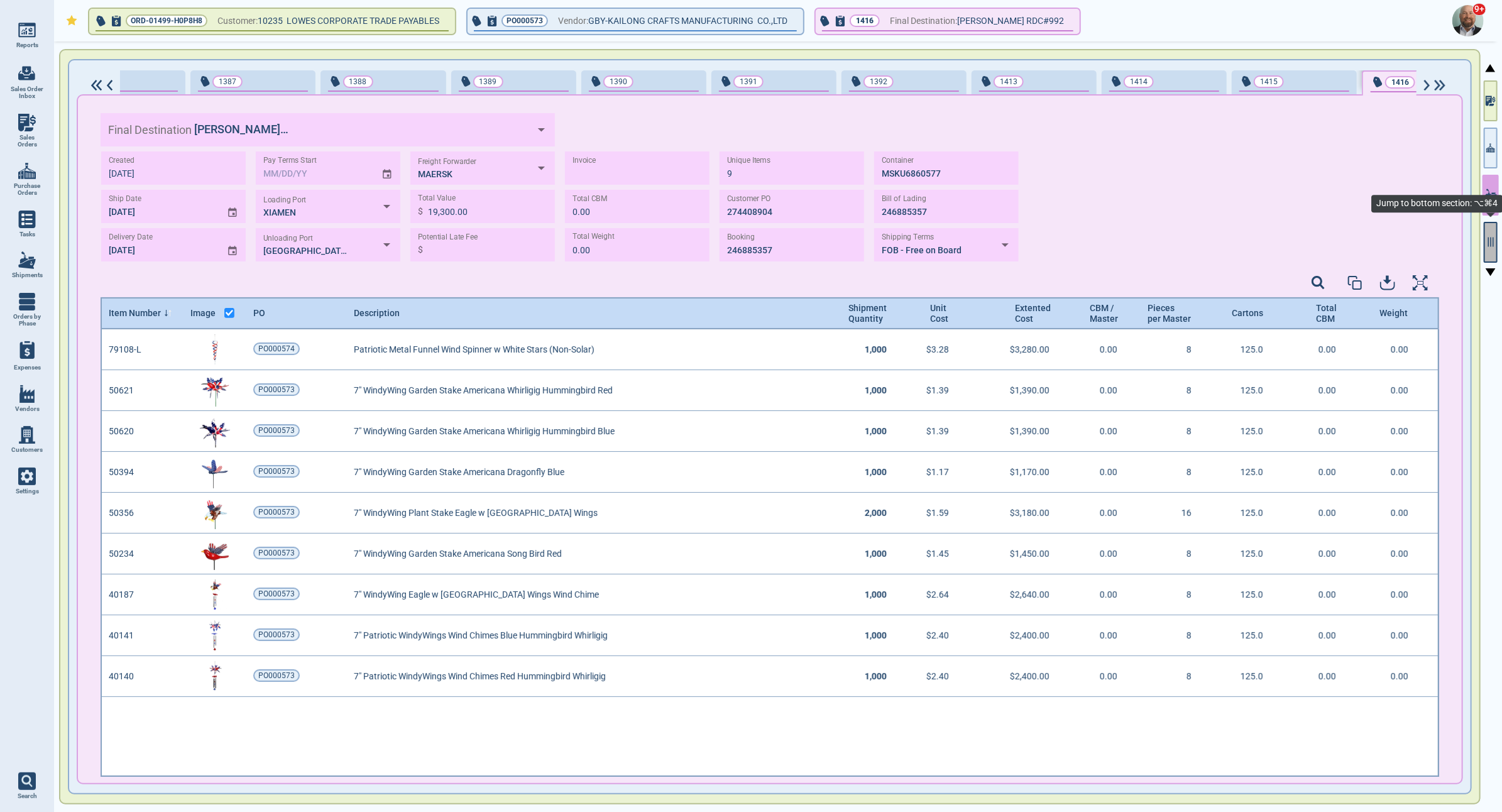
click at [1487, 233] on button "button" at bounding box center [1491, 242] width 14 height 41
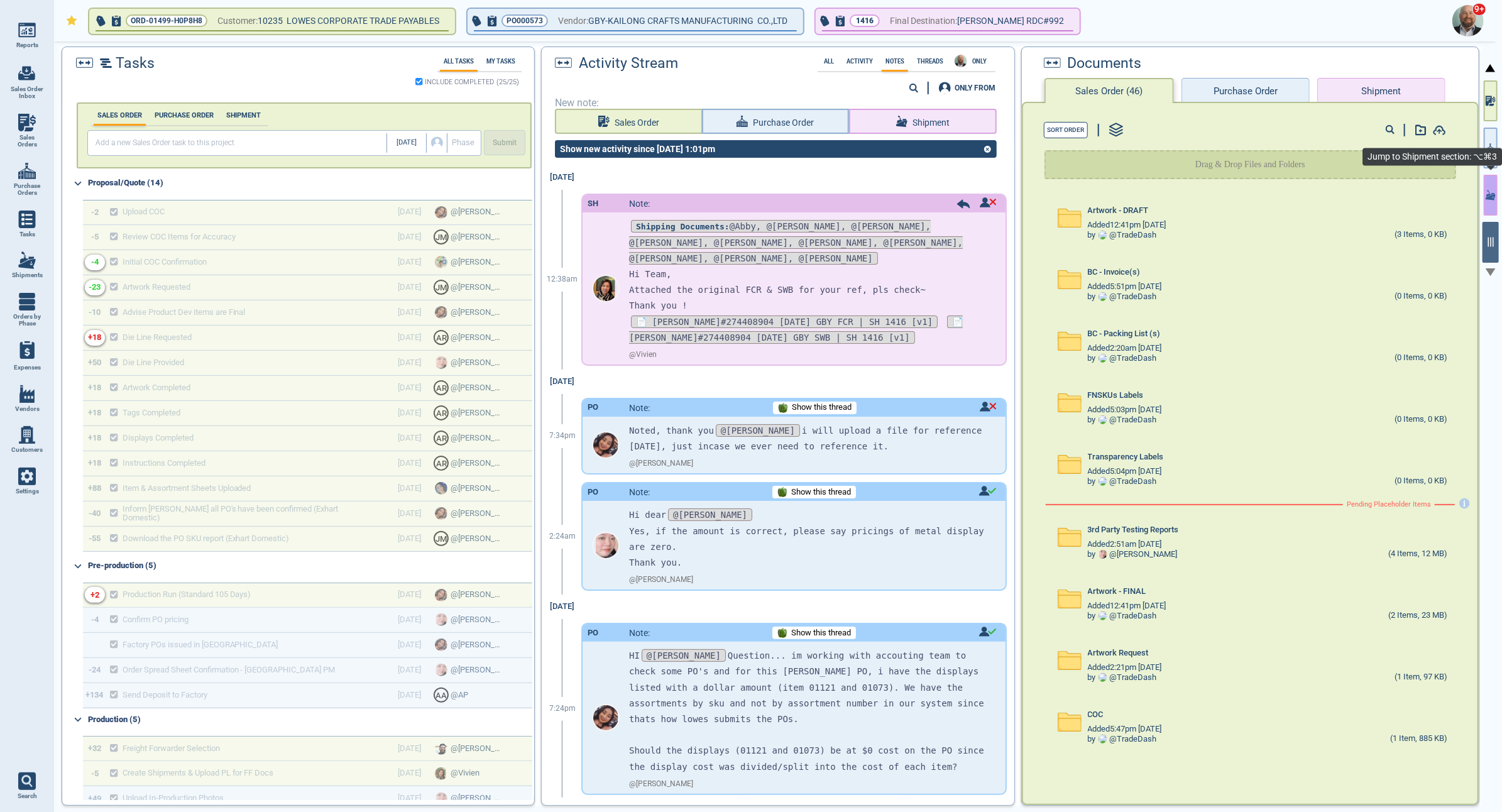
click at [1487, 201] on icon "button" at bounding box center [1491, 195] width 10 height 13
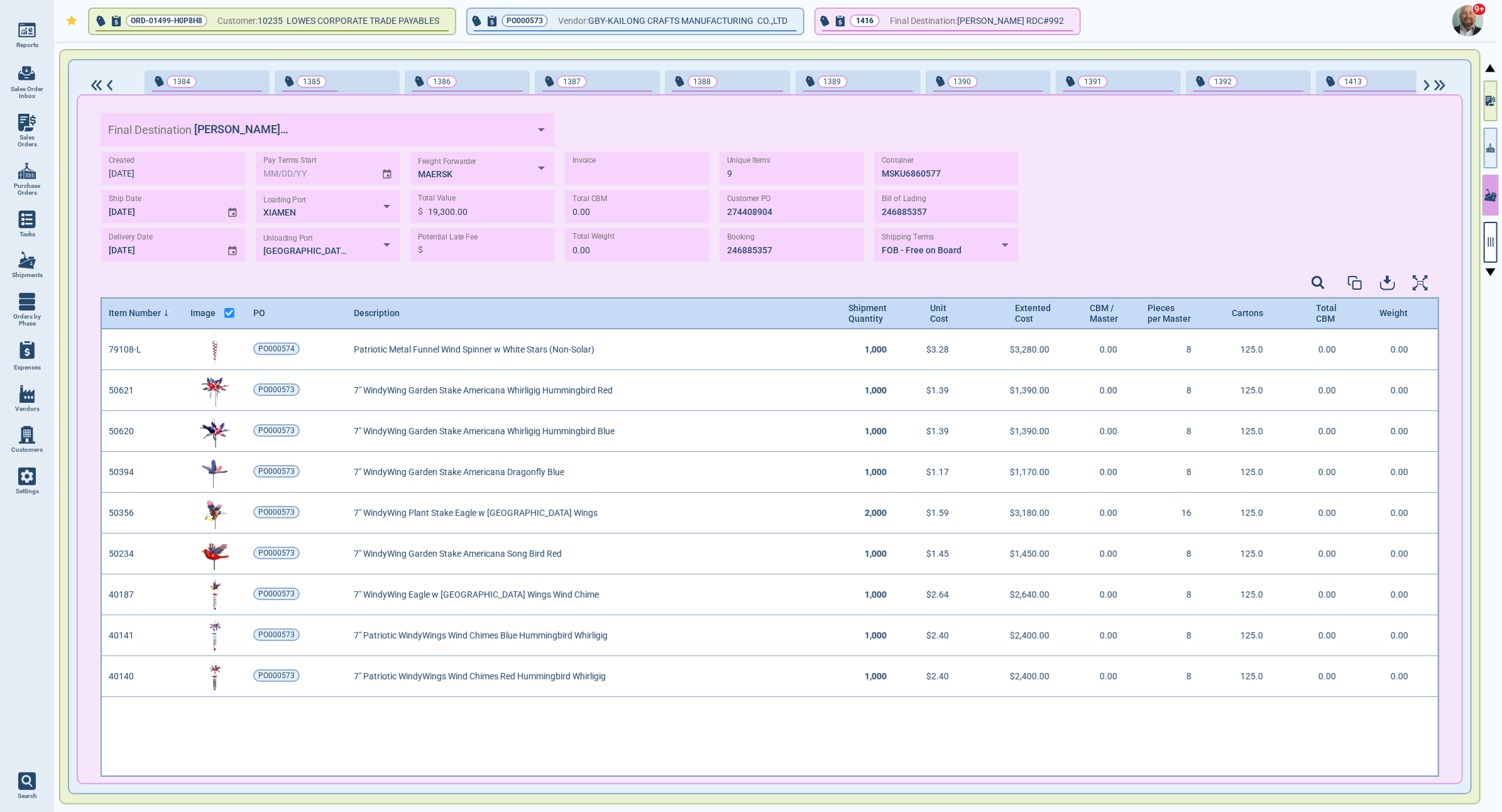
scroll to position [443, 1335]
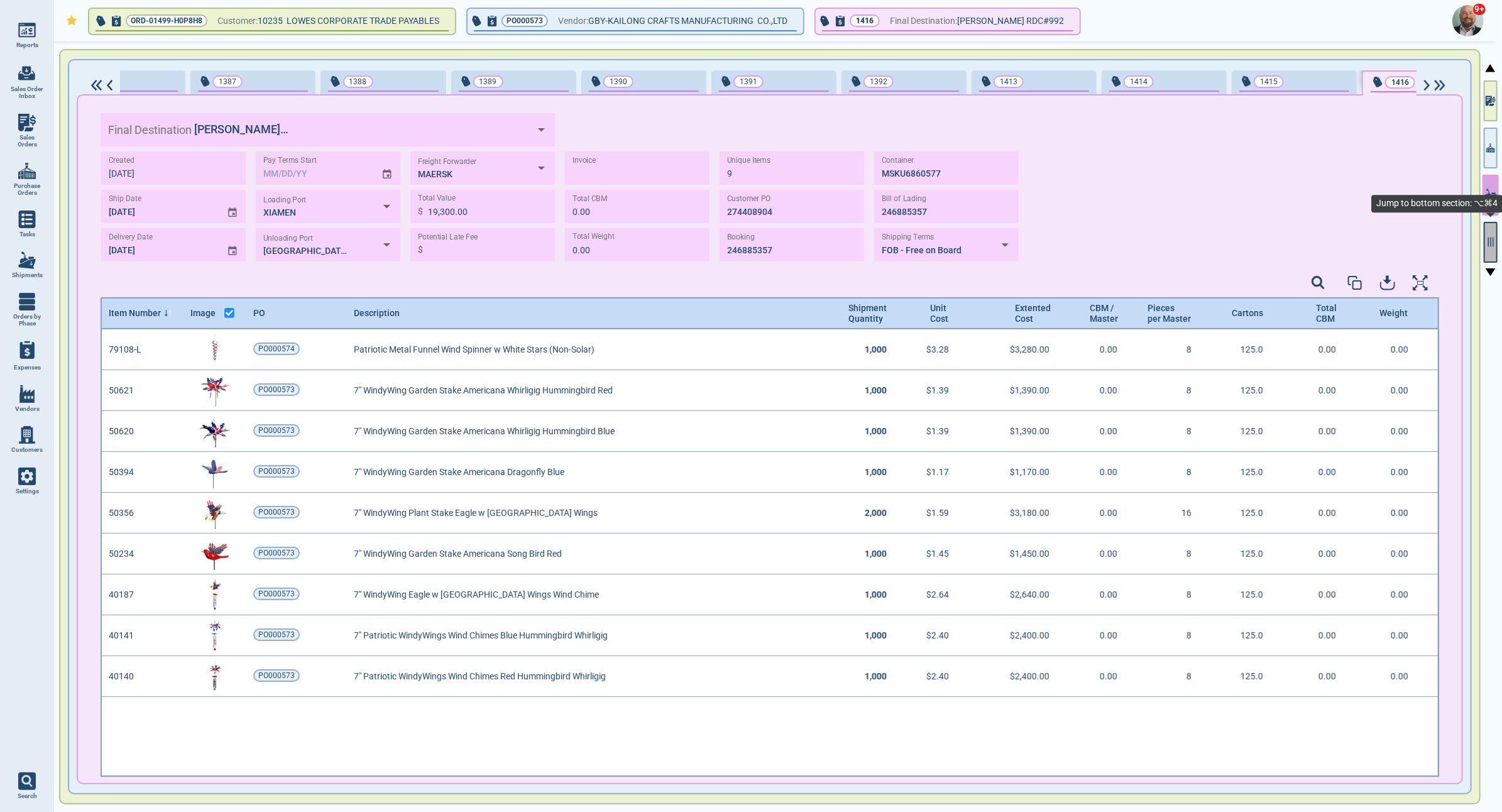
click at [1493, 250] on button "button" at bounding box center [1491, 242] width 14 height 41
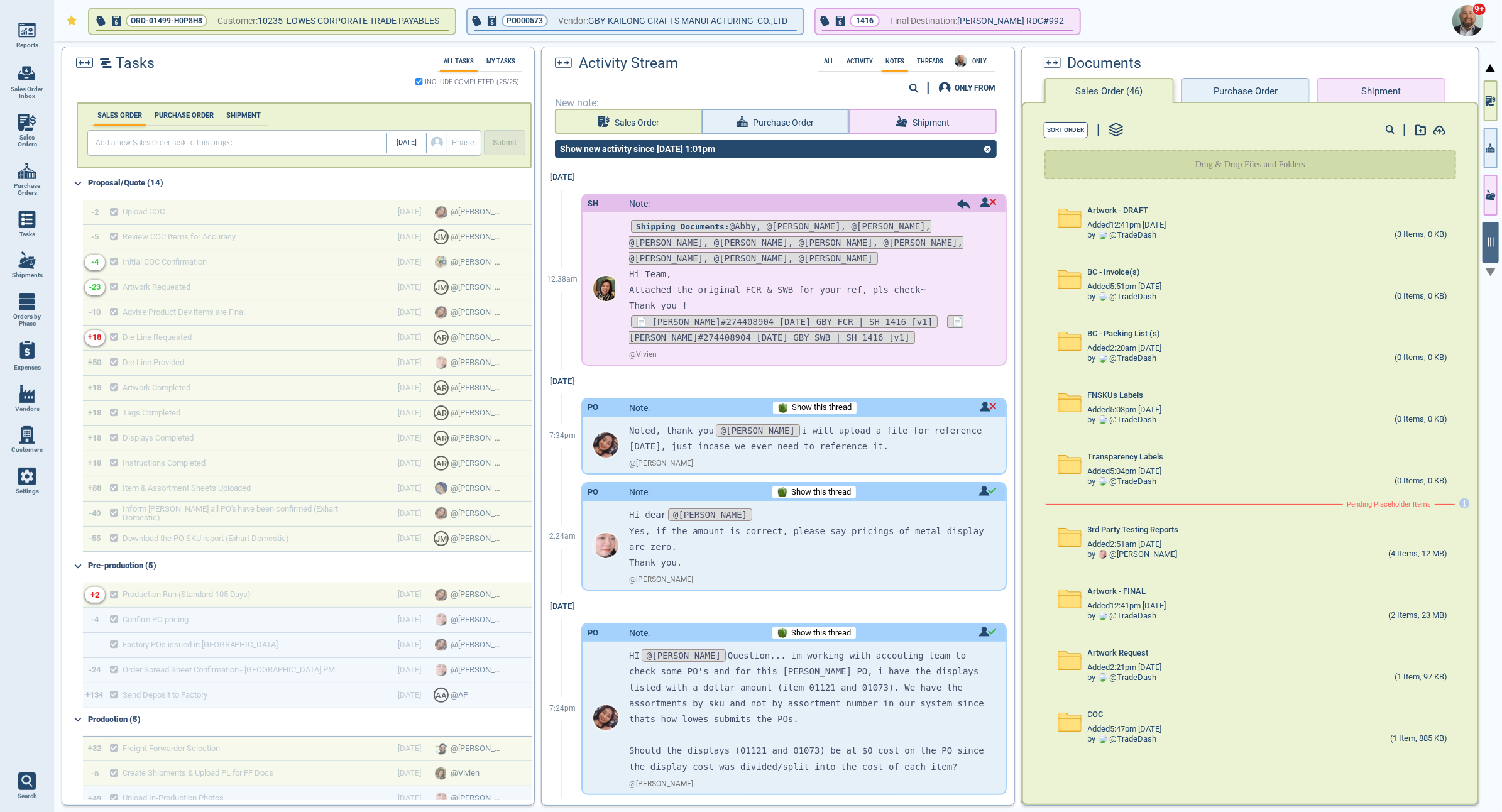
click at [1406, 89] on button "Shipment" at bounding box center [1382, 91] width 128 height 25
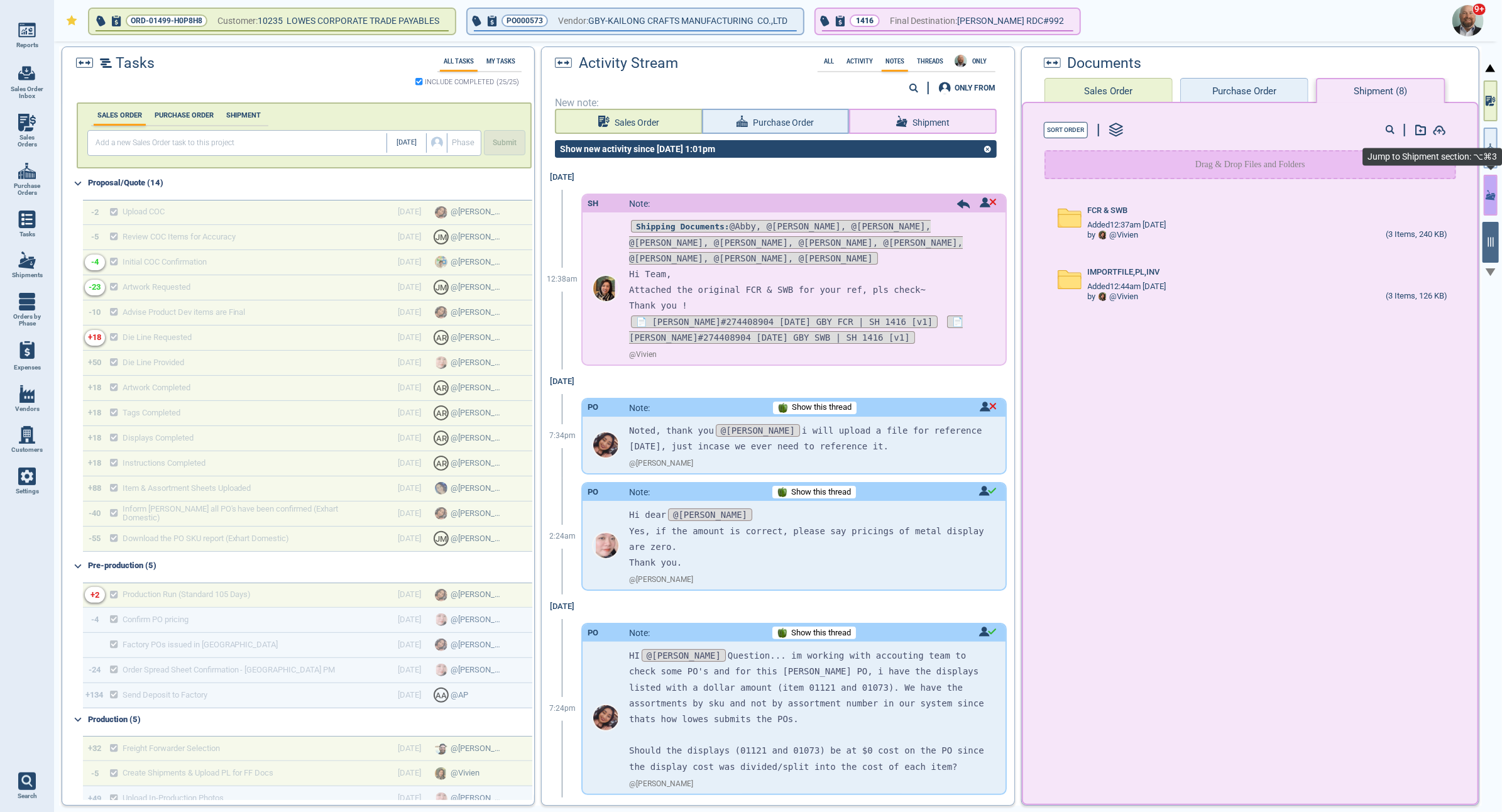
click at [1494, 197] on icon "button" at bounding box center [1491, 195] width 10 height 13
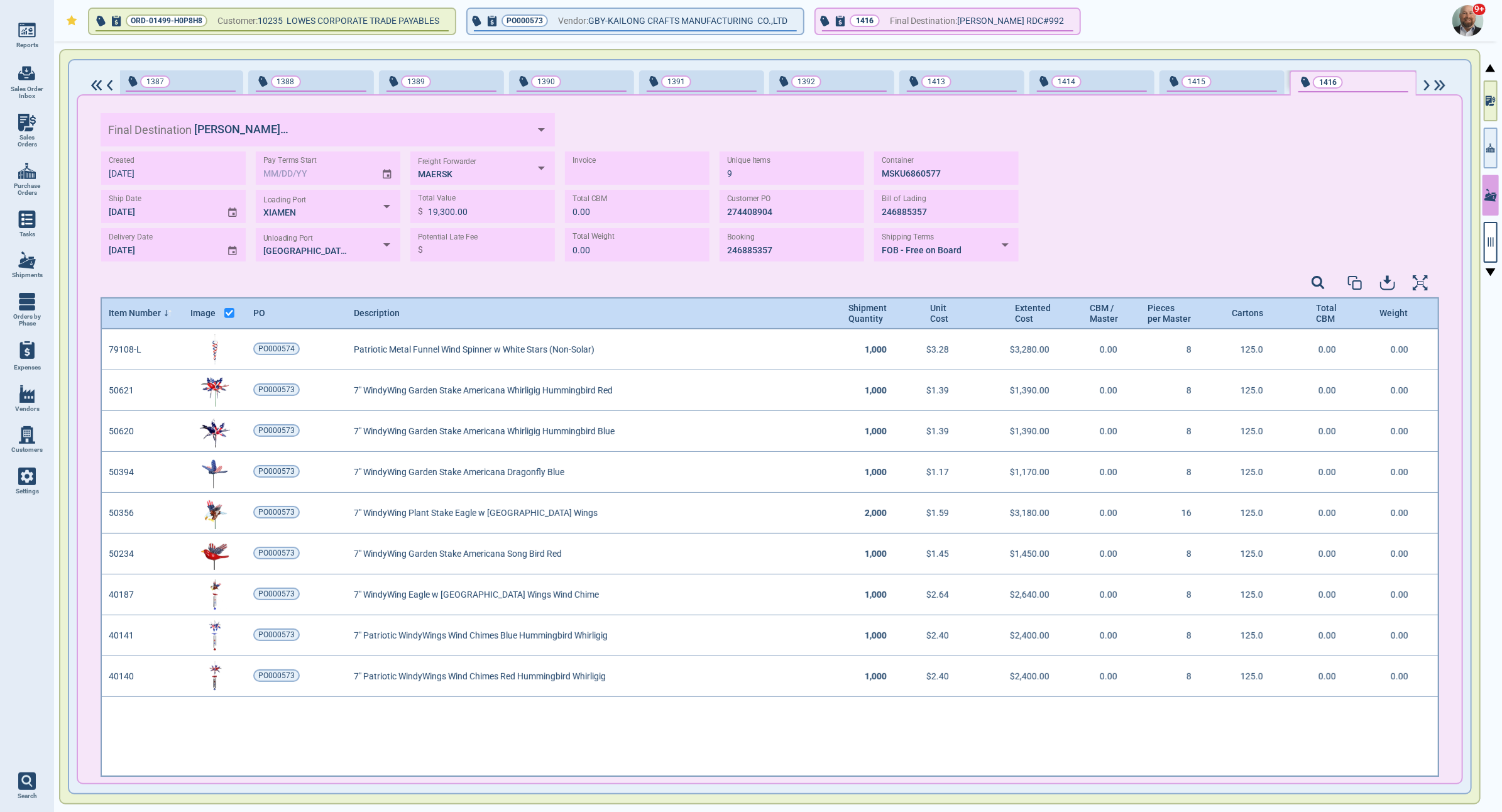
scroll to position [0, 1]
click at [1491, 239] on icon "button" at bounding box center [1491, 242] width 11 height 11
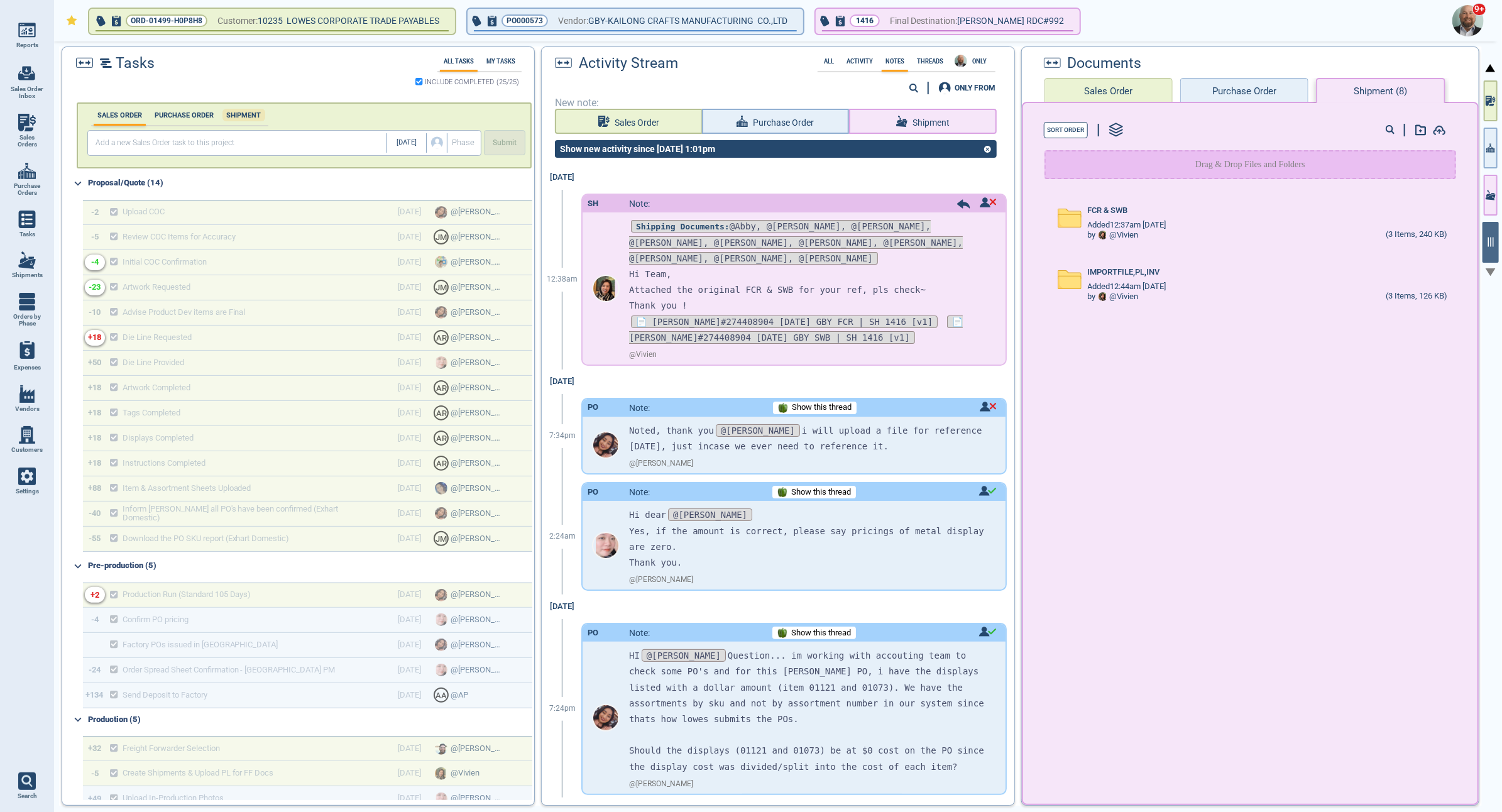
click at [253, 115] on label "SHIPMENT" at bounding box center [244, 115] width 43 height 8
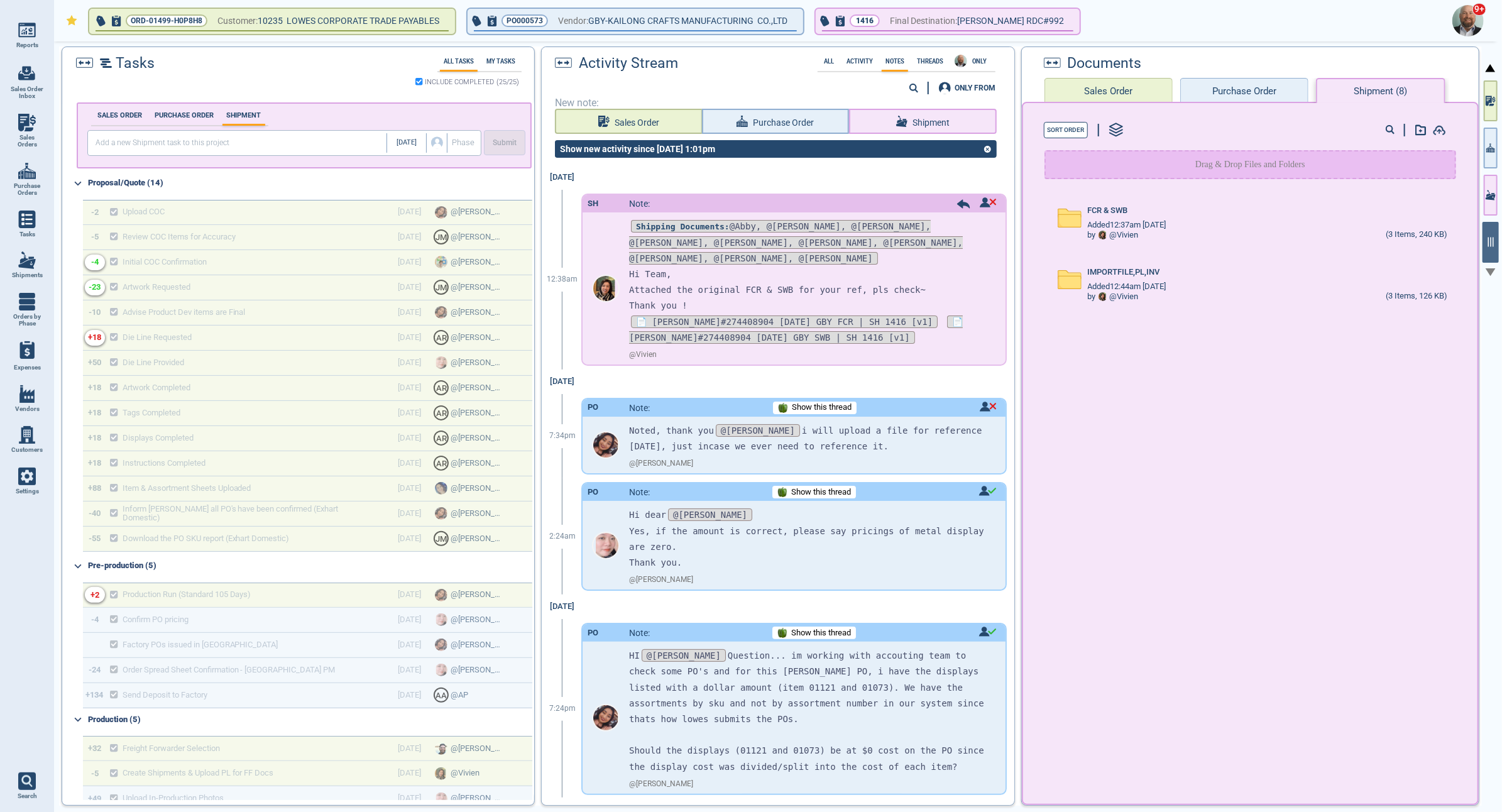
click at [44, 128] on link "Sales Orders" at bounding box center [27, 131] width 54 height 49
select select "50"
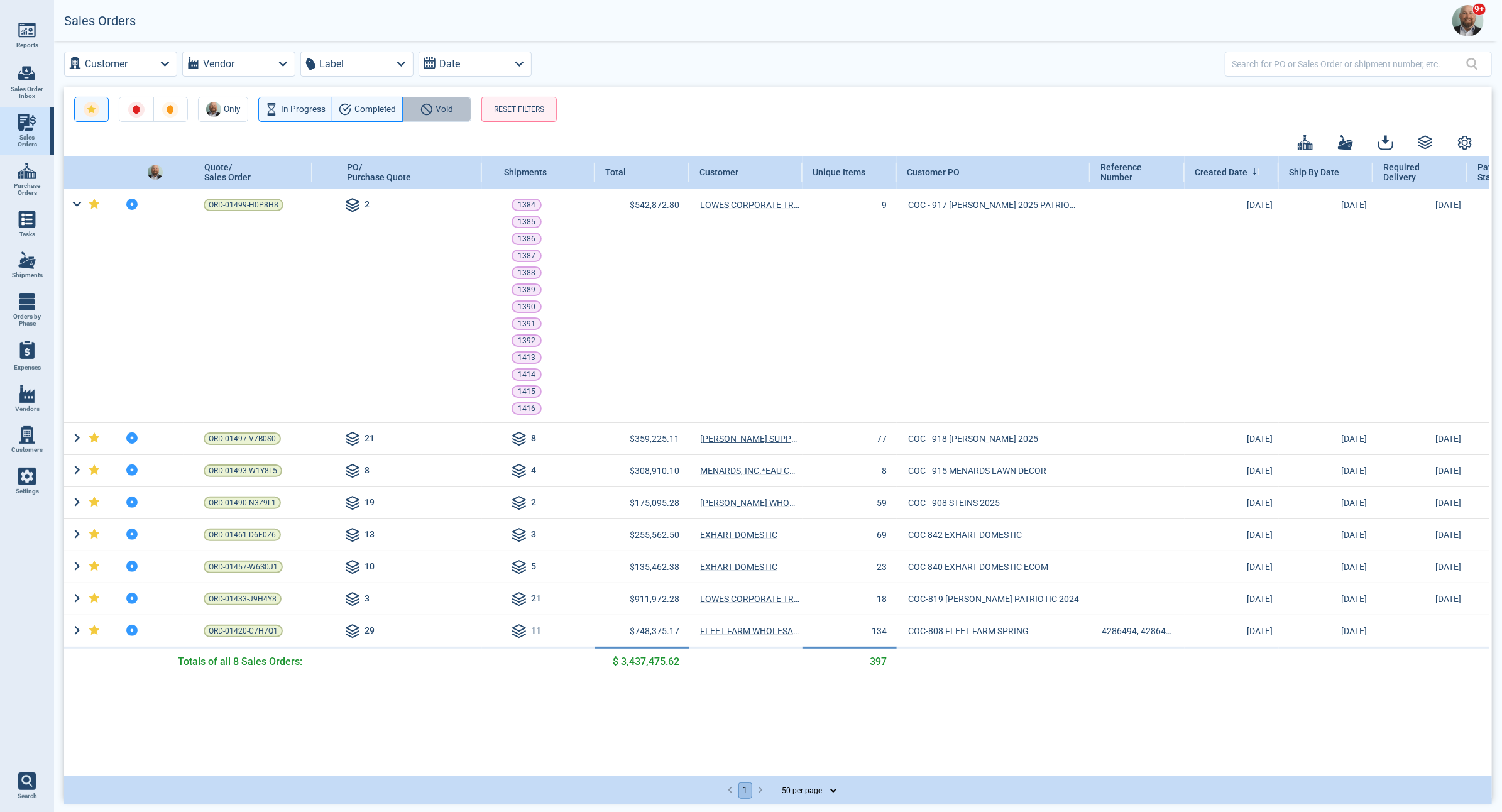
click at [427, 115] on icon "button" at bounding box center [427, 109] width 13 height 13
drag, startPoint x: 367, startPoint y: 113, endPoint x: 334, endPoint y: 114, distance: 33.0
click at [367, 113] on span "Completed" at bounding box center [375, 109] width 42 height 15
click at [297, 114] on span "In Progress" at bounding box center [303, 109] width 44 height 15
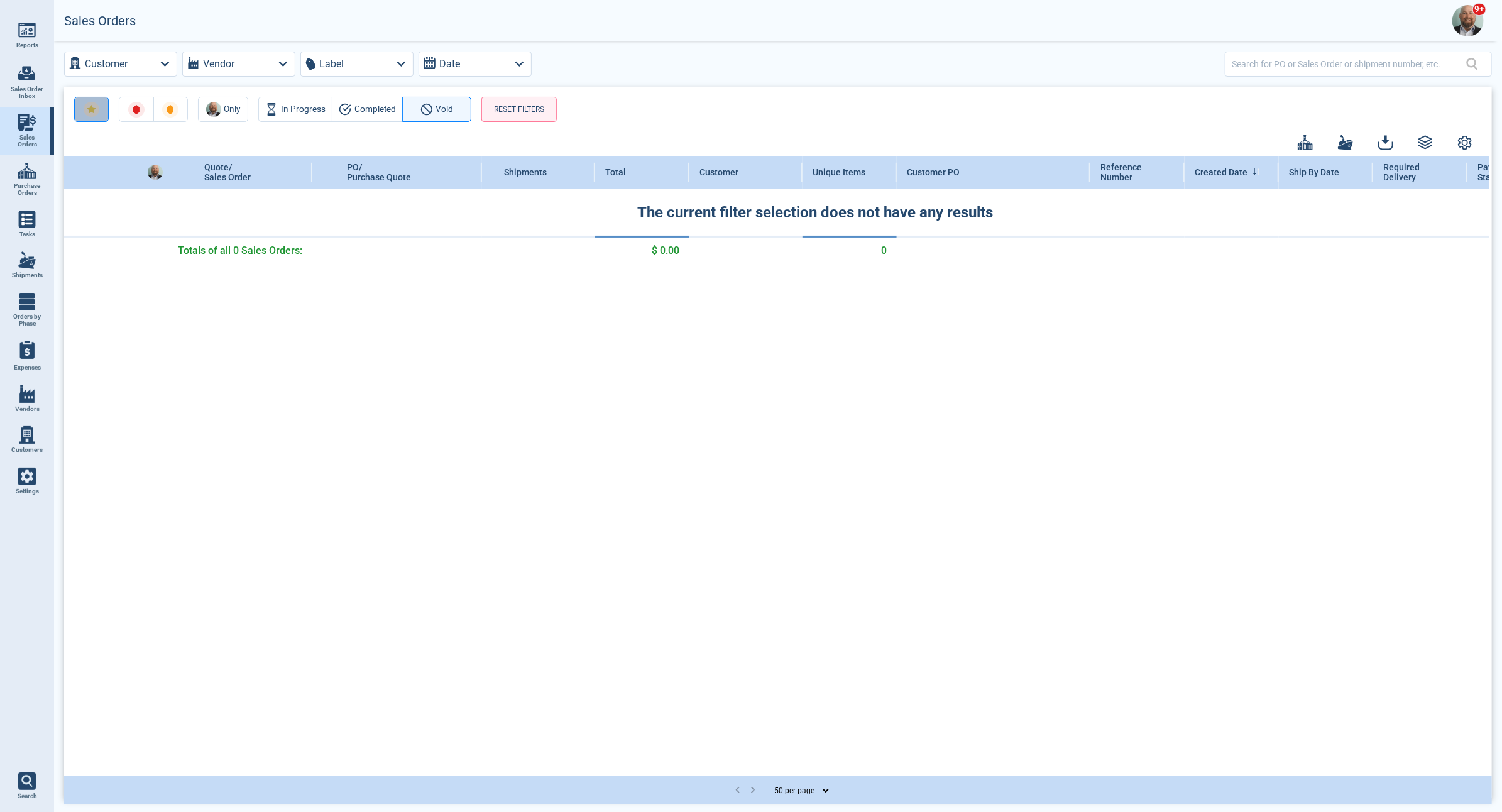
click at [101, 108] on button "button" at bounding box center [91, 110] width 34 height 25
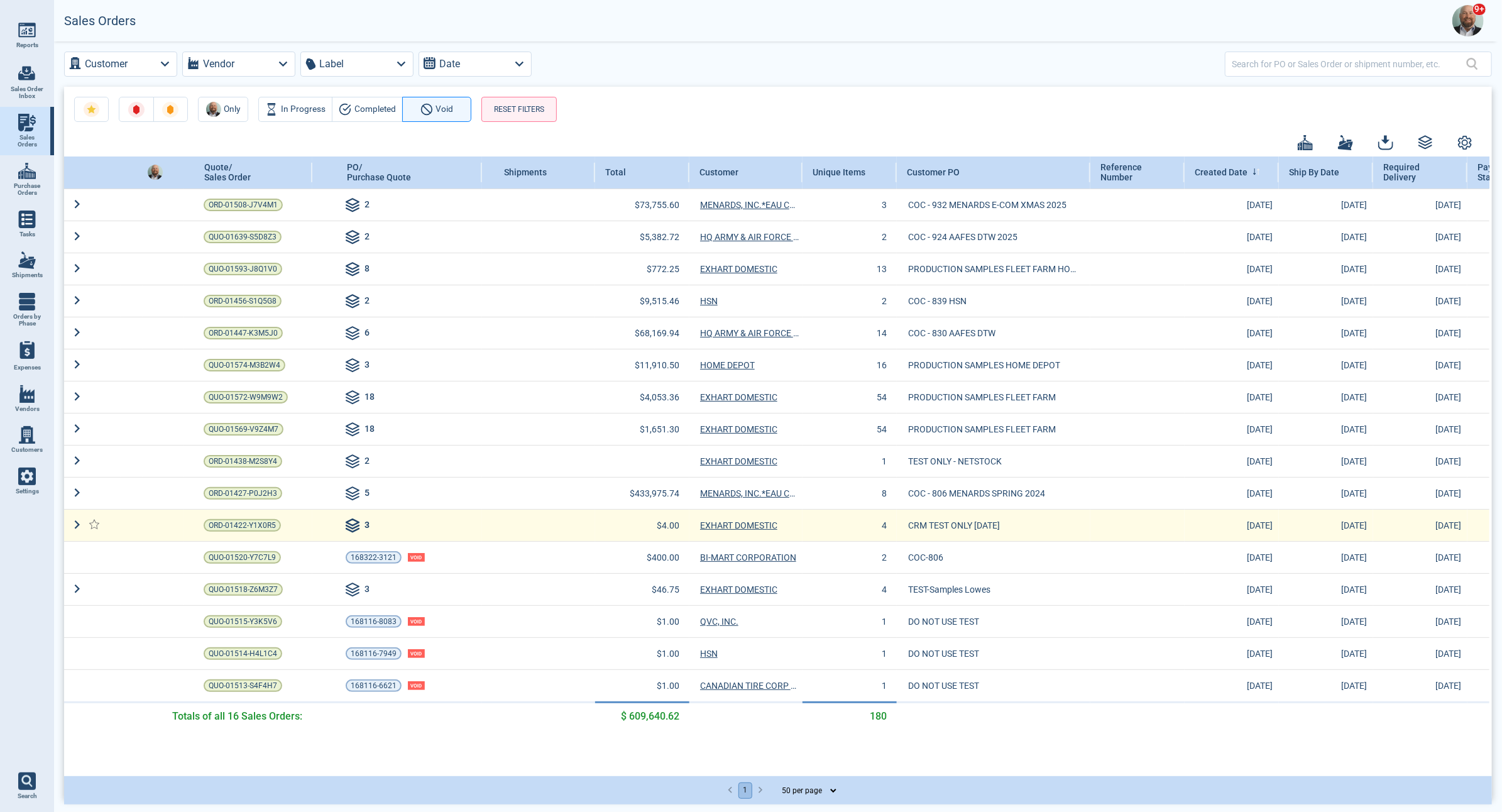
click at [353, 526] on icon at bounding box center [353, 527] width 13 height 3
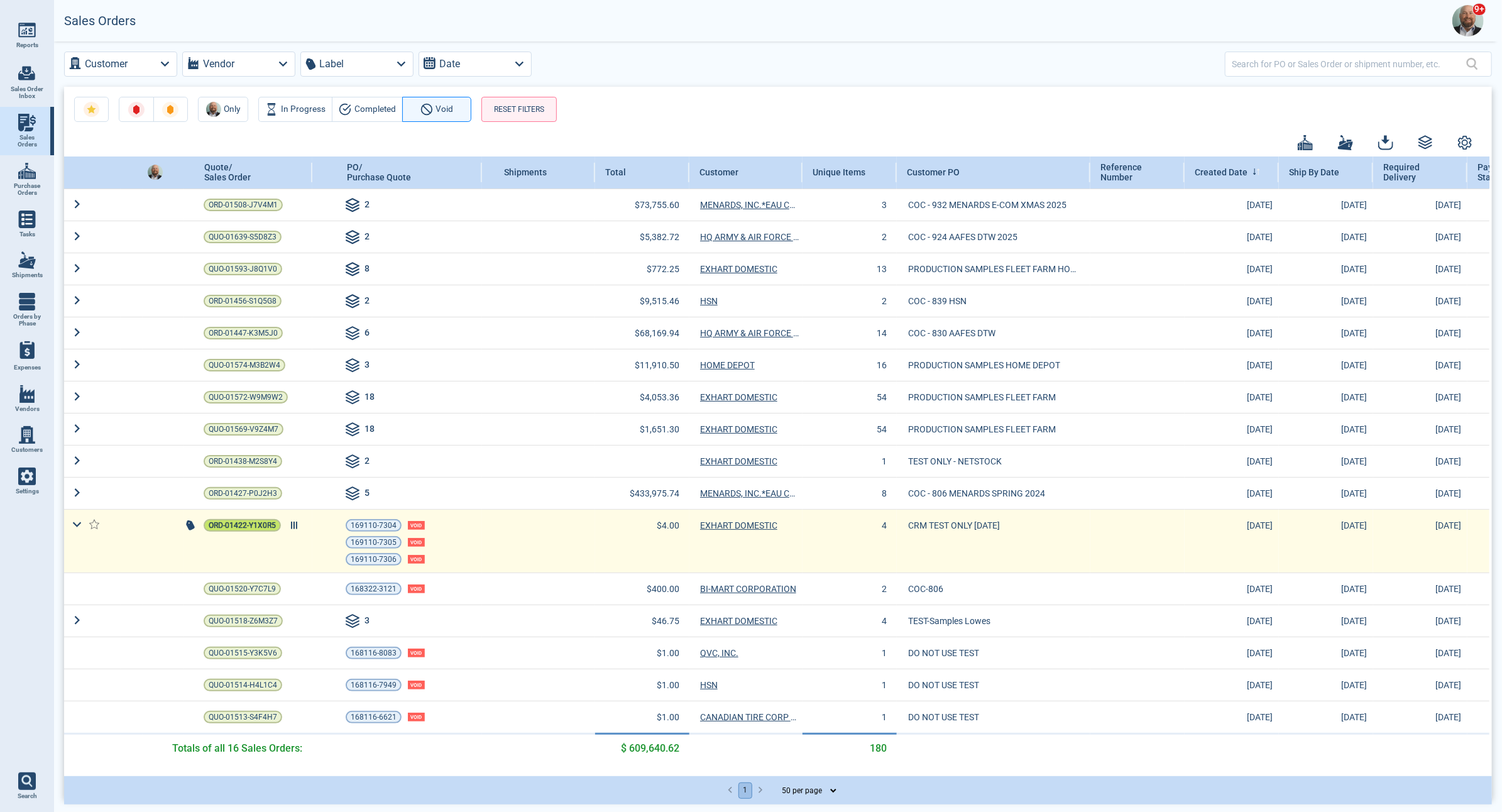
click at [251, 527] on span "ORD-01422-Y1X0R5" at bounding box center [242, 526] width 68 height 13
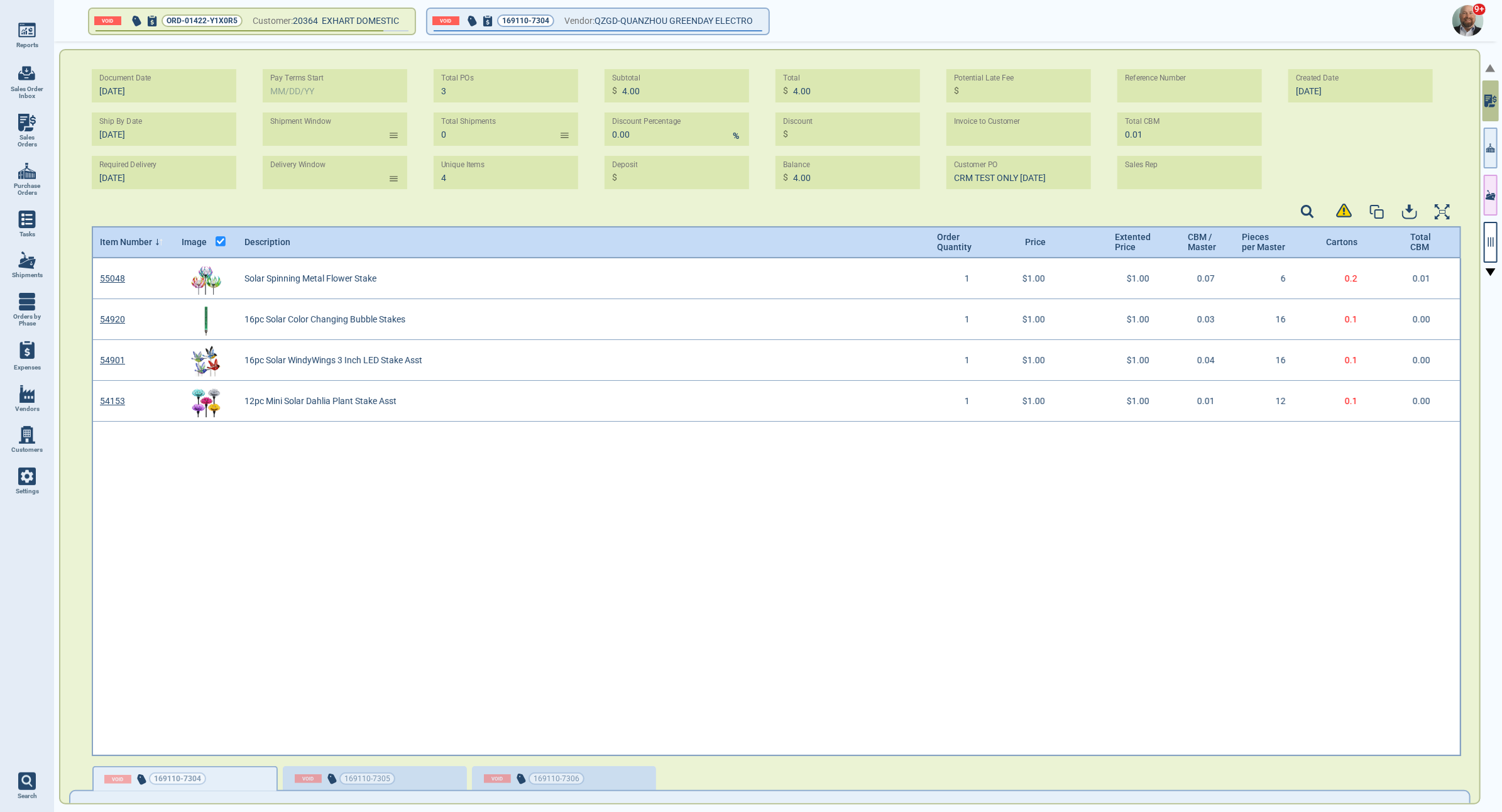
scroll to position [494, 1365]
click at [1494, 148] on icon "button" at bounding box center [1491, 148] width 9 height 13
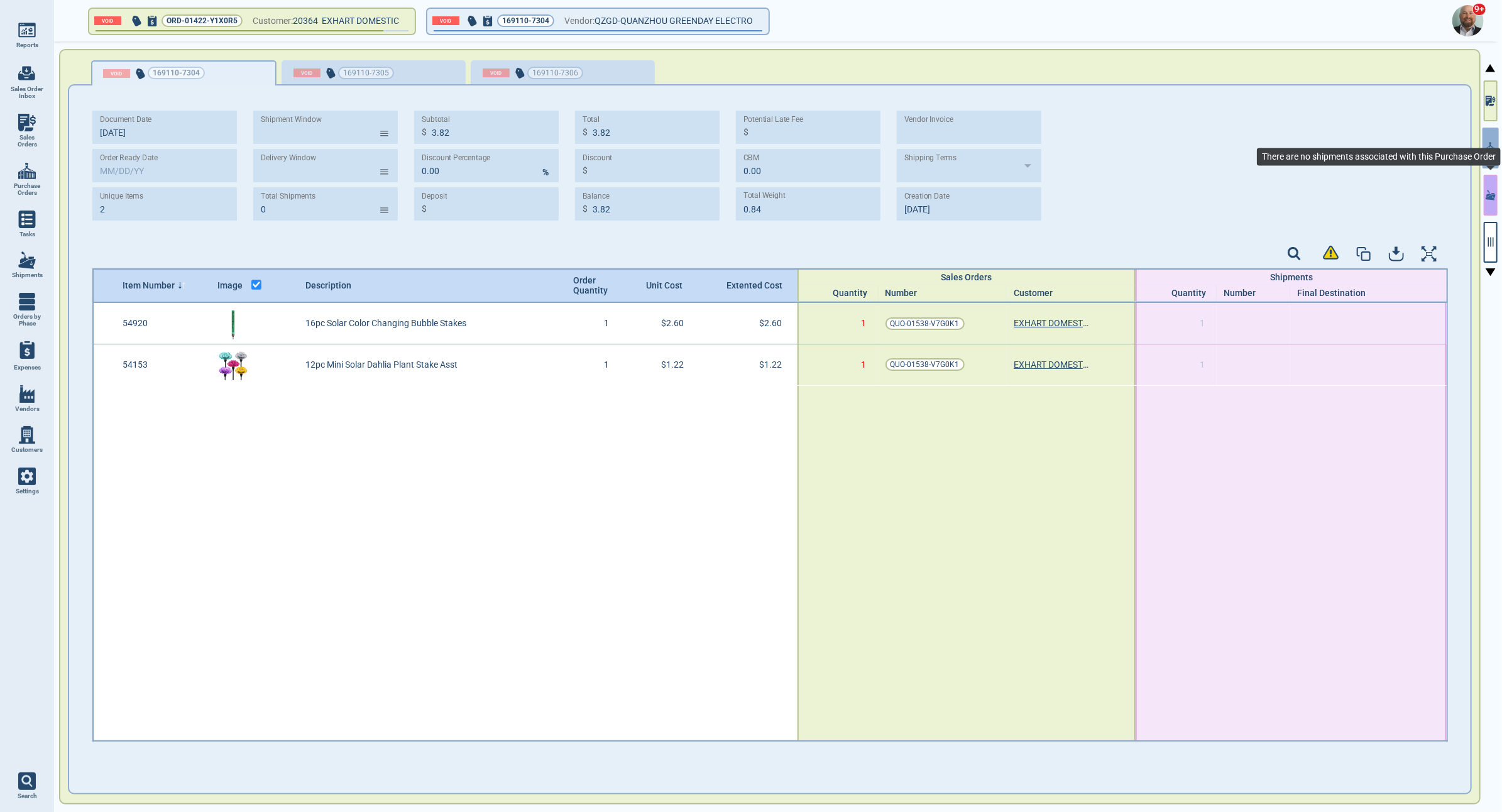
click at [1493, 189] on icon "button" at bounding box center [1491, 195] width 10 height 13
click at [1496, 245] on button "button" at bounding box center [1491, 242] width 14 height 41
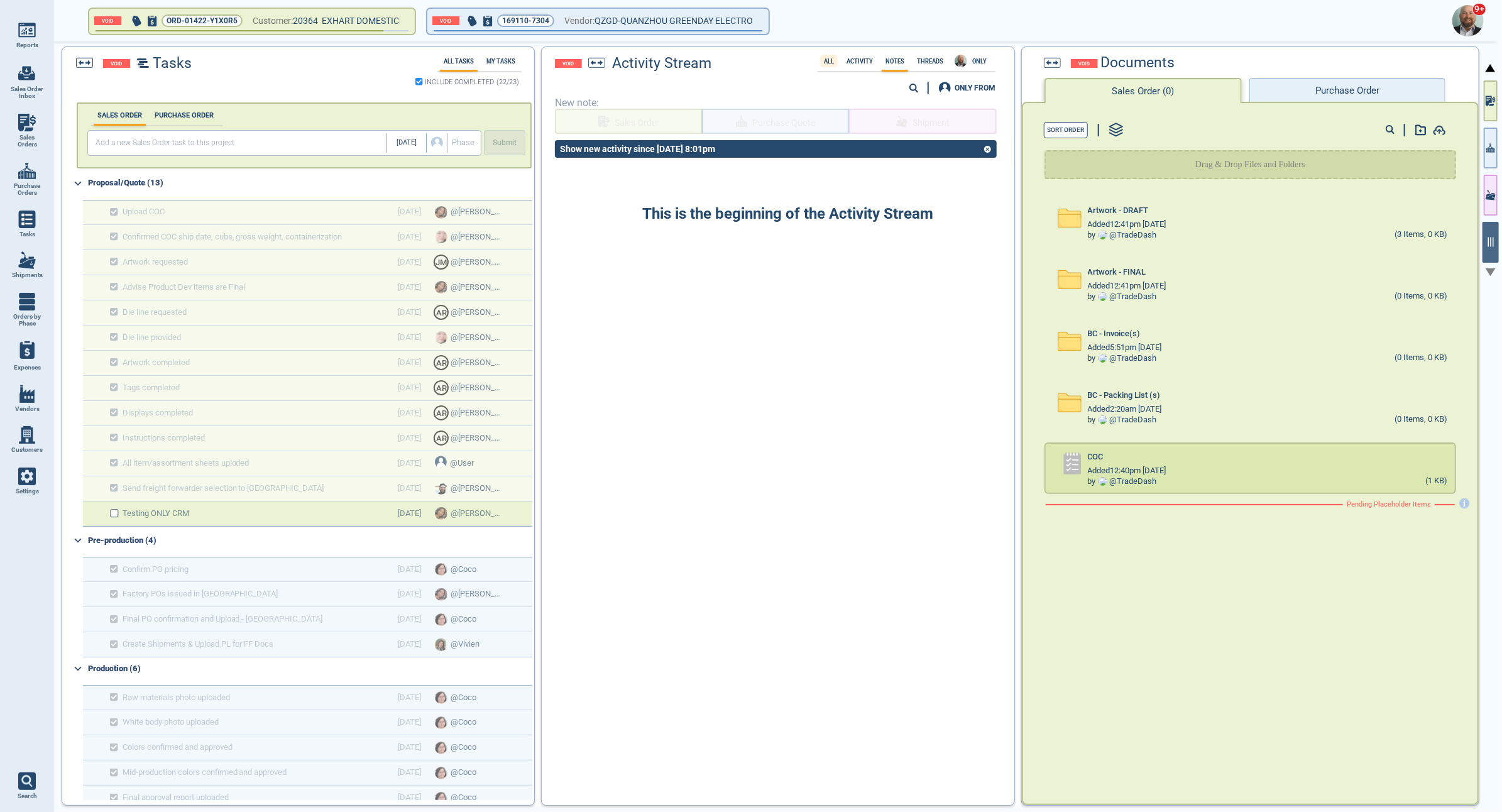
click at [829, 63] on label "All" at bounding box center [828, 61] width 18 height 7
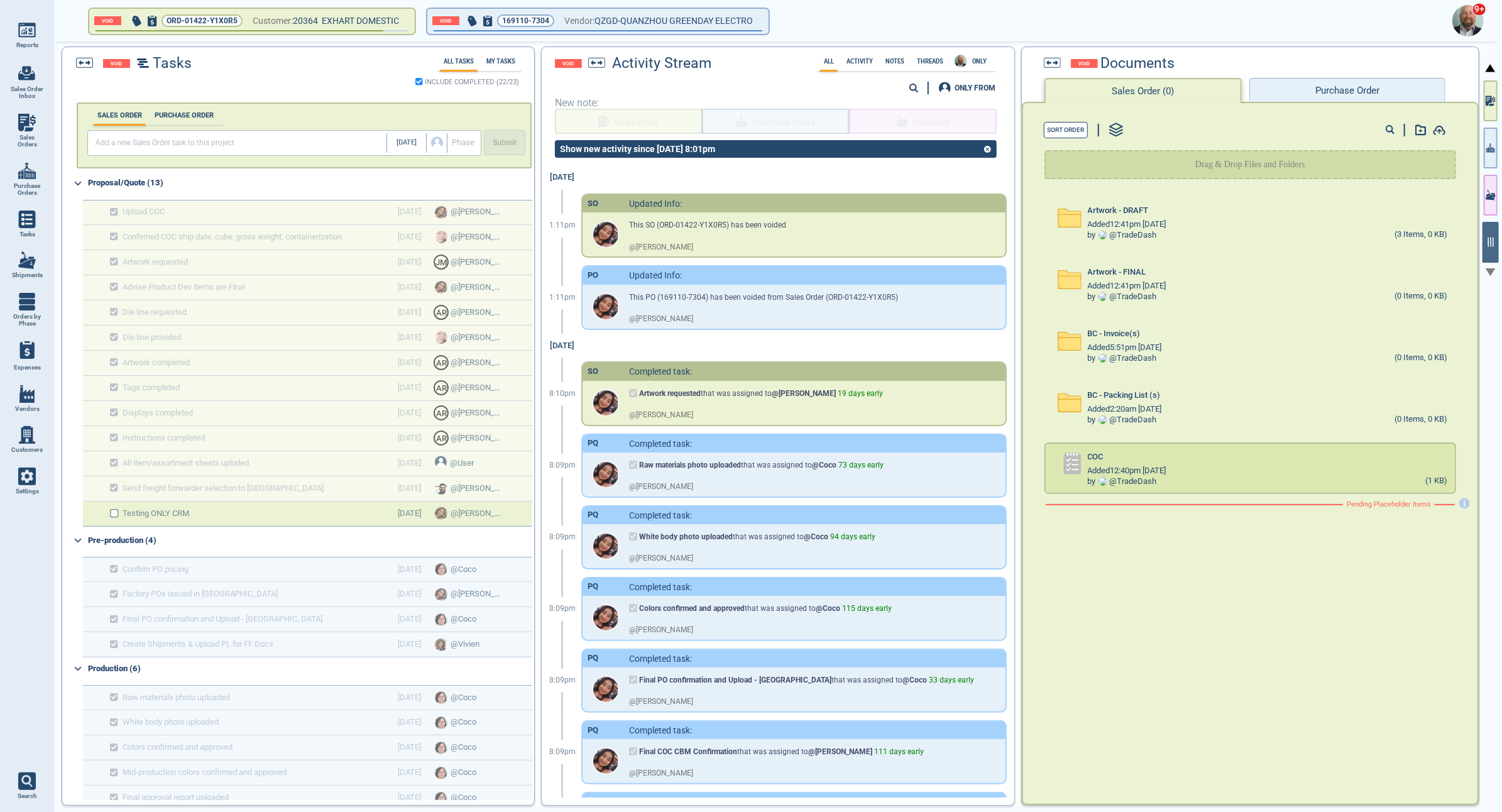
click at [769, 122] on span "Purchase Quote" at bounding box center [776, 121] width 148 height 25
click at [897, 122] on span "Shipment" at bounding box center [923, 121] width 148 height 25
drag, startPoint x: 822, startPoint y: 120, endPoint x: 800, endPoint y: 120, distance: 22.0
click at [821, 120] on span "Purchase Quote" at bounding box center [776, 121] width 148 height 25
click at [639, 118] on span "Sales Order" at bounding box center [629, 121] width 148 height 25
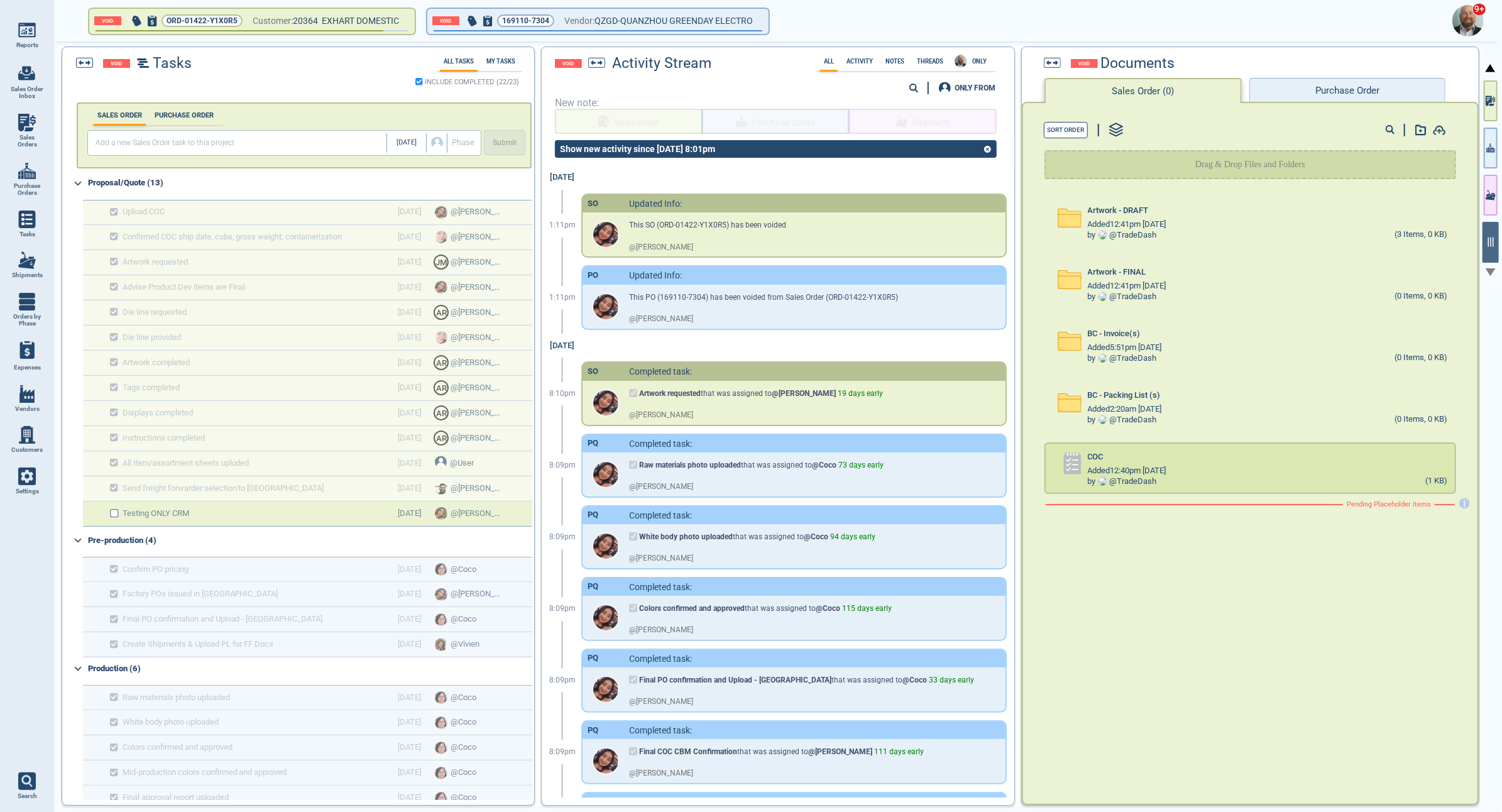
click at [755, 127] on span "Purchase Quote" at bounding box center [776, 121] width 148 height 25
click at [29, 124] on img at bounding box center [27, 122] width 18 height 18
select select "50"
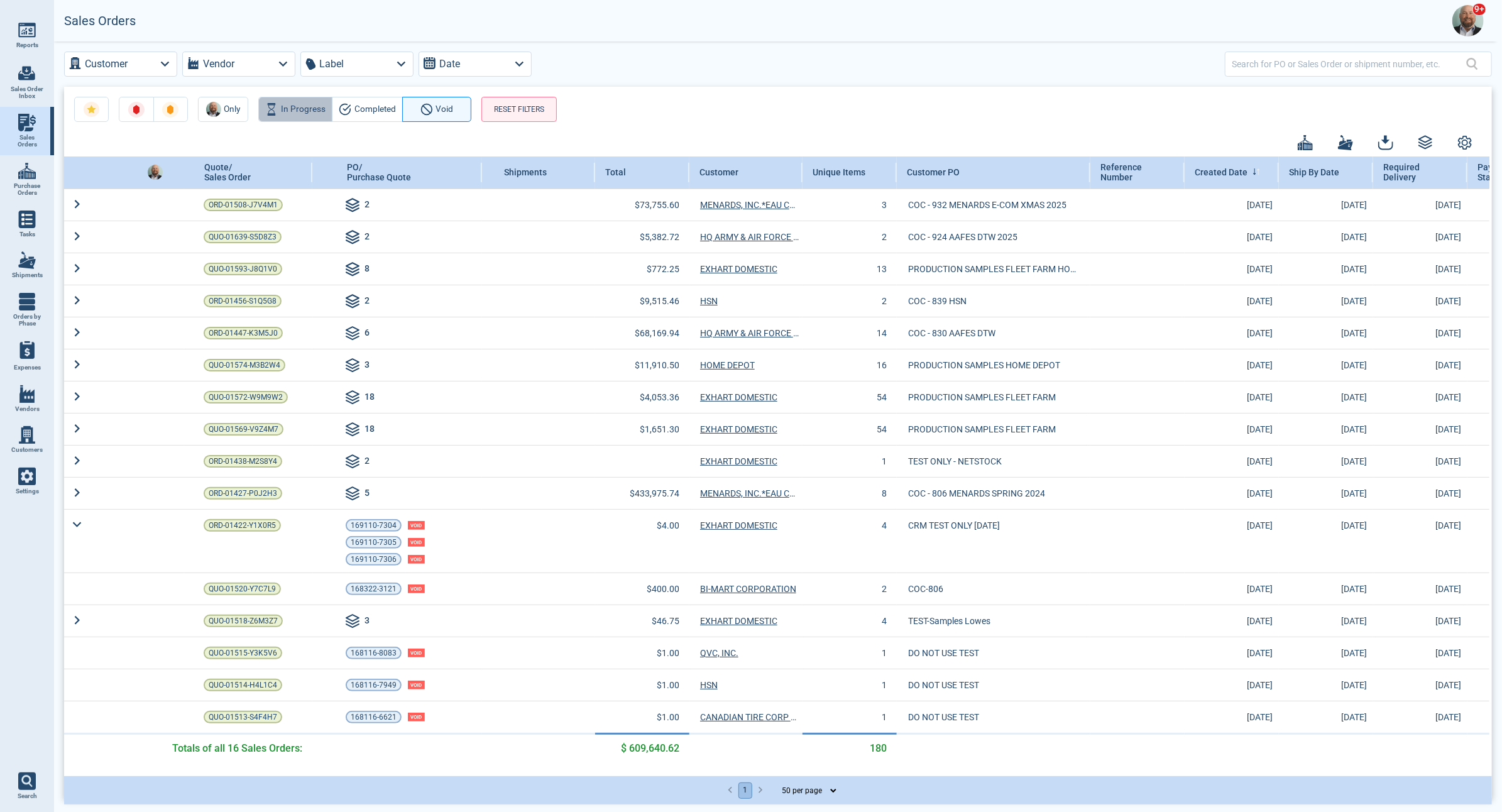
click at [301, 109] on span "In Progress" at bounding box center [303, 109] width 44 height 15
click at [446, 113] on span "Void" at bounding box center [445, 109] width 18 height 15
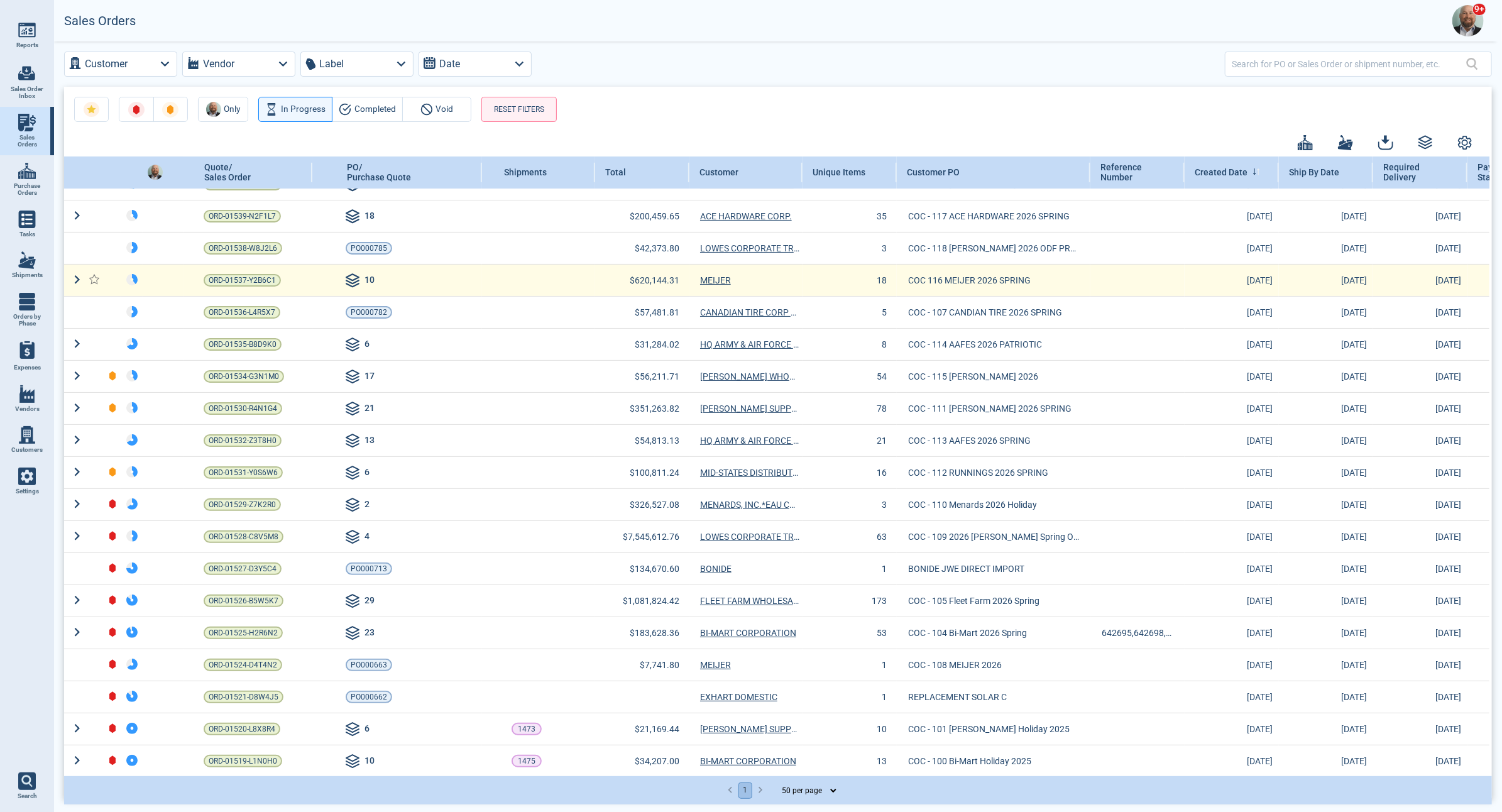
scroll to position [7, 0]
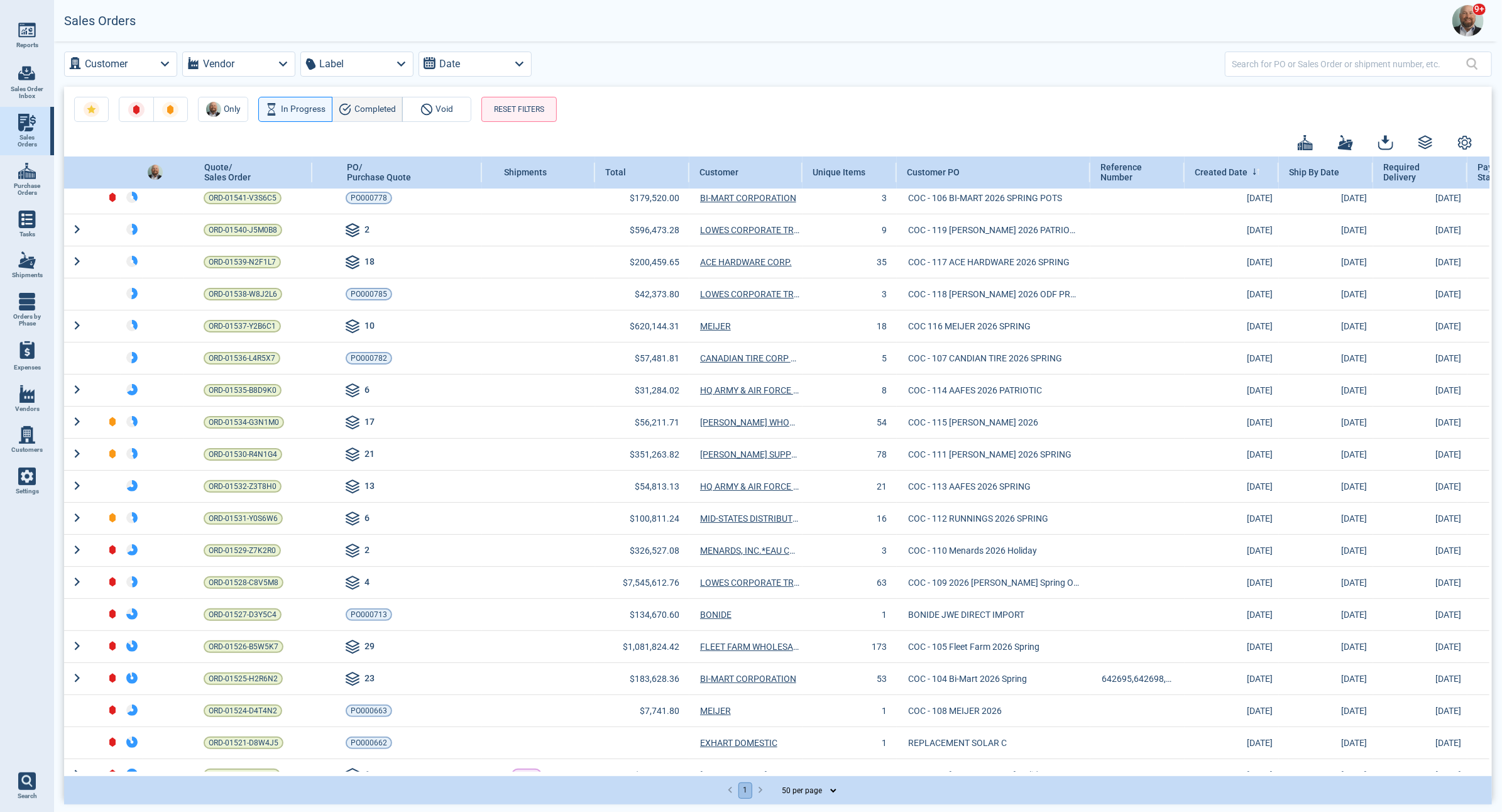
click at [369, 110] on span "Completed" at bounding box center [375, 109] width 42 height 15
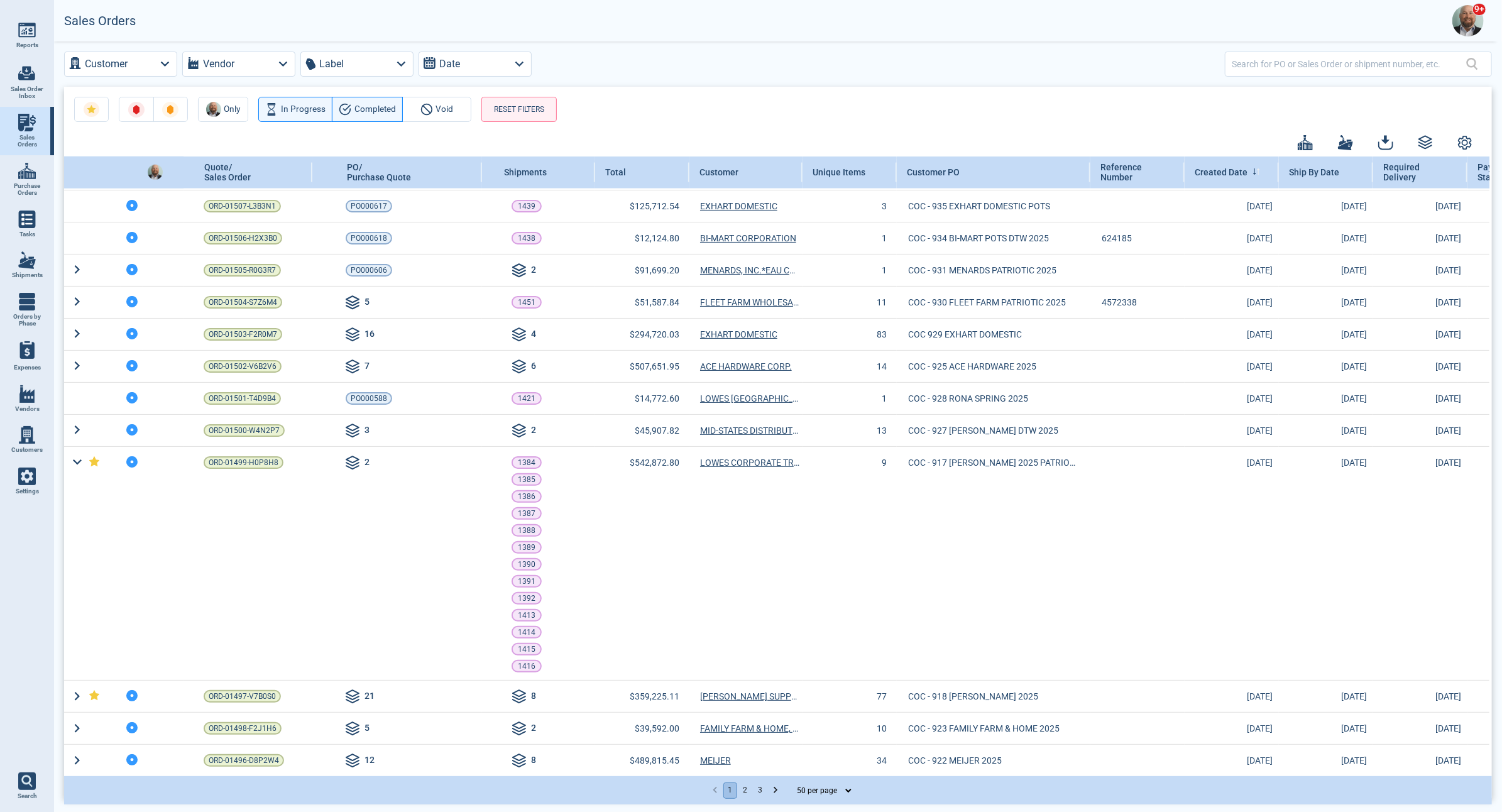
scroll to position [1249, 0]
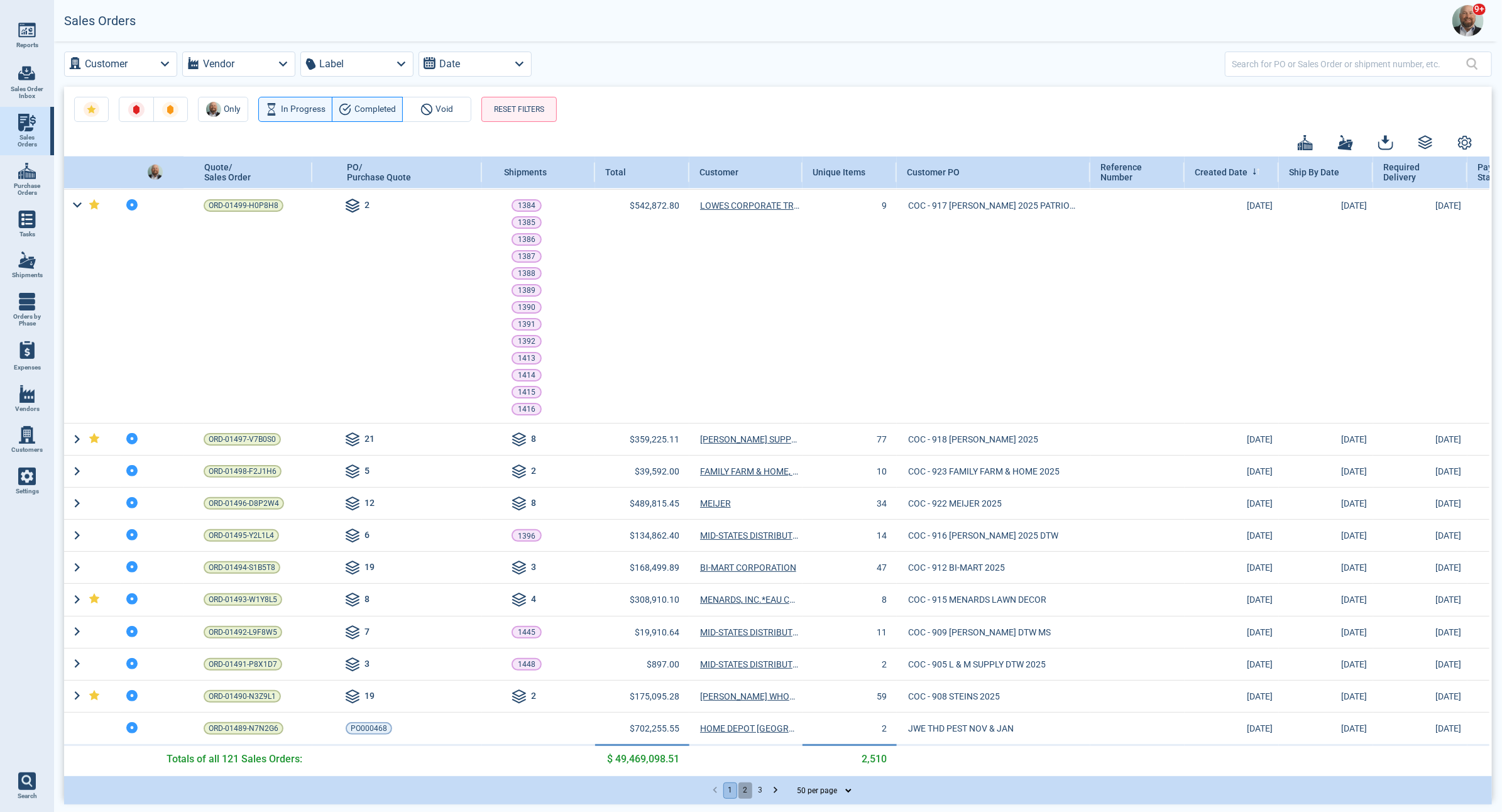
click at [747, 792] on button "2" at bounding box center [745, 790] width 14 height 16
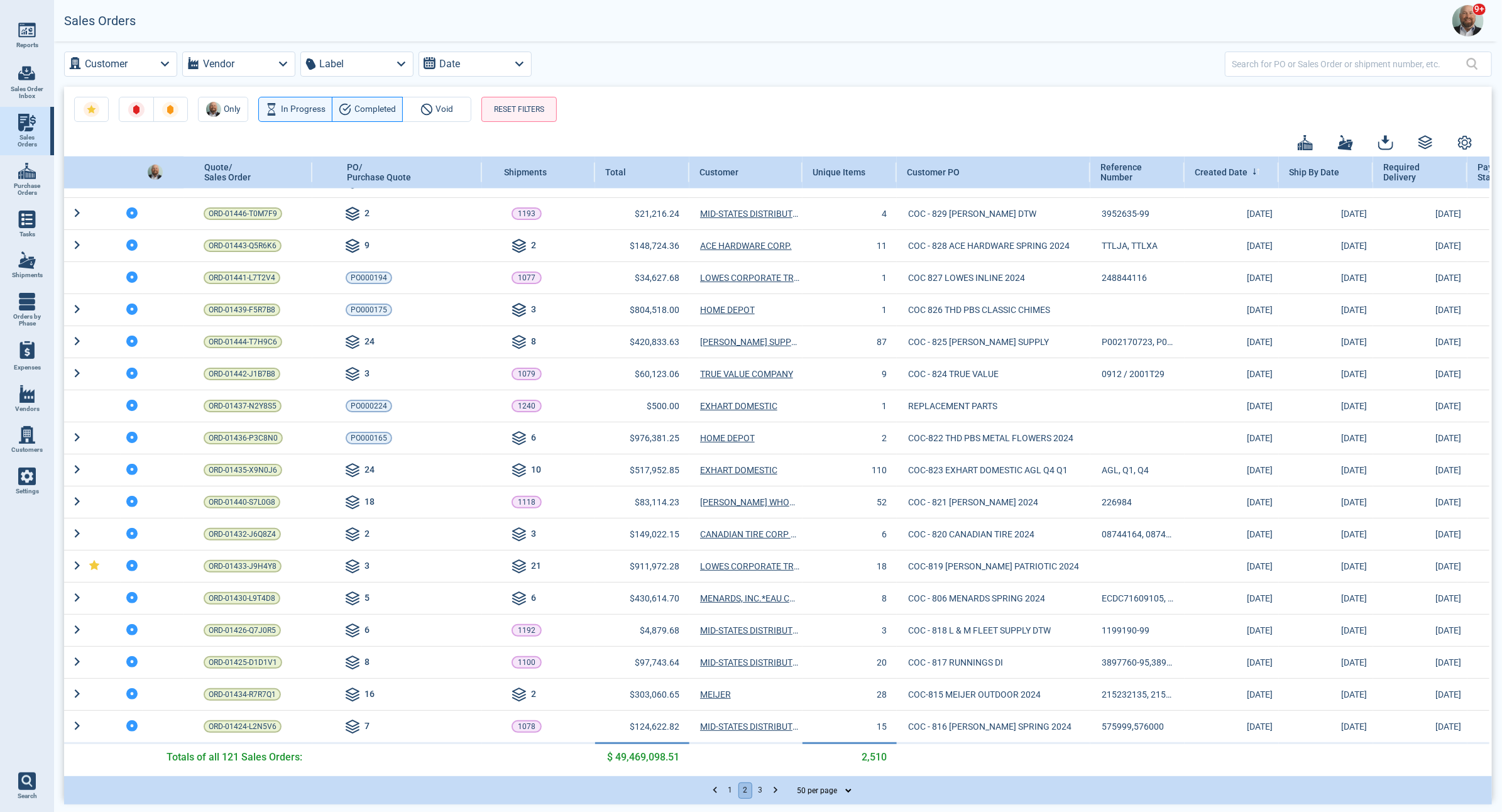
scroll to position [1130, 0]
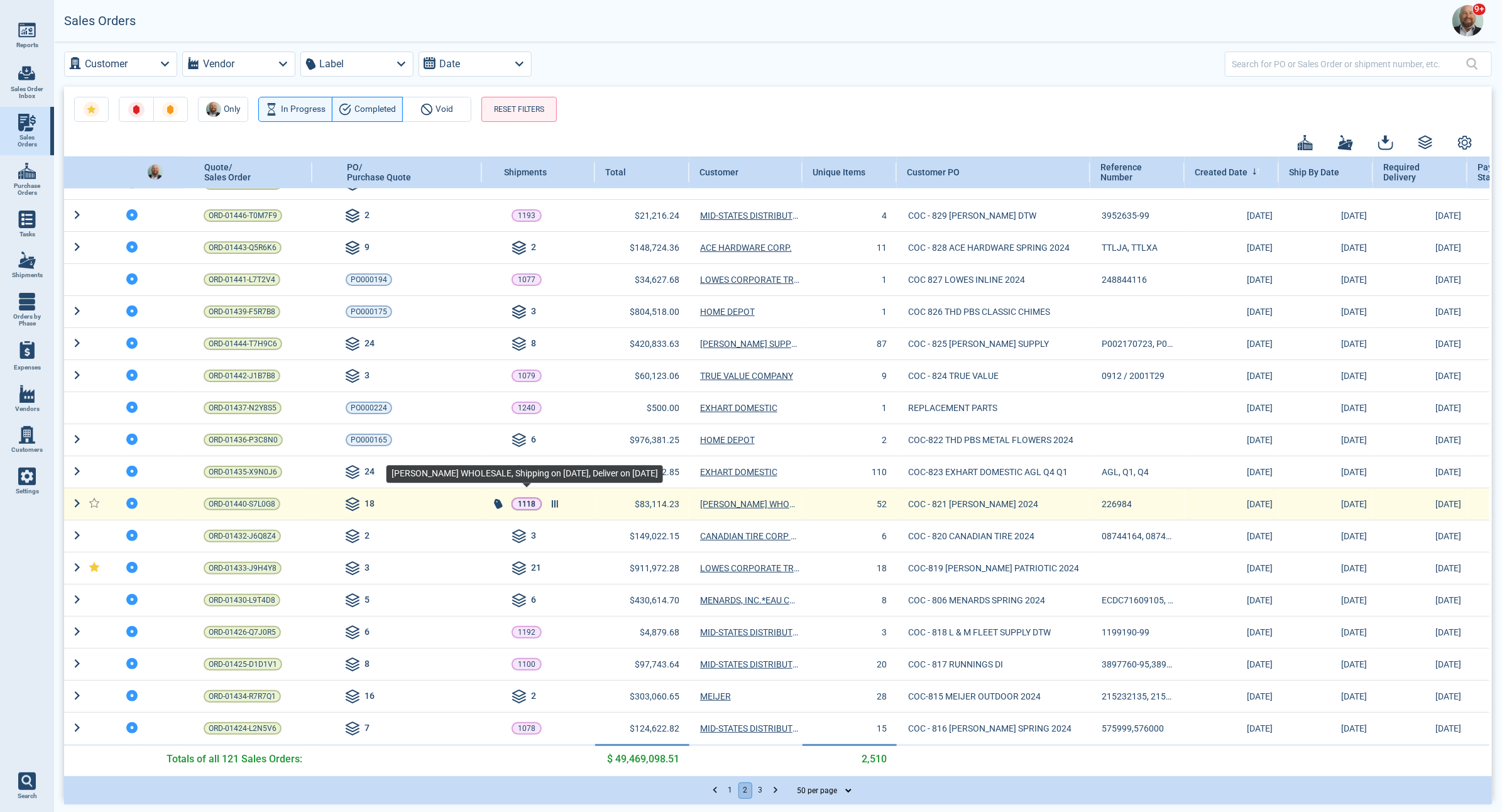
click at [530, 501] on p "1118" at bounding box center [526, 504] width 18 height 13
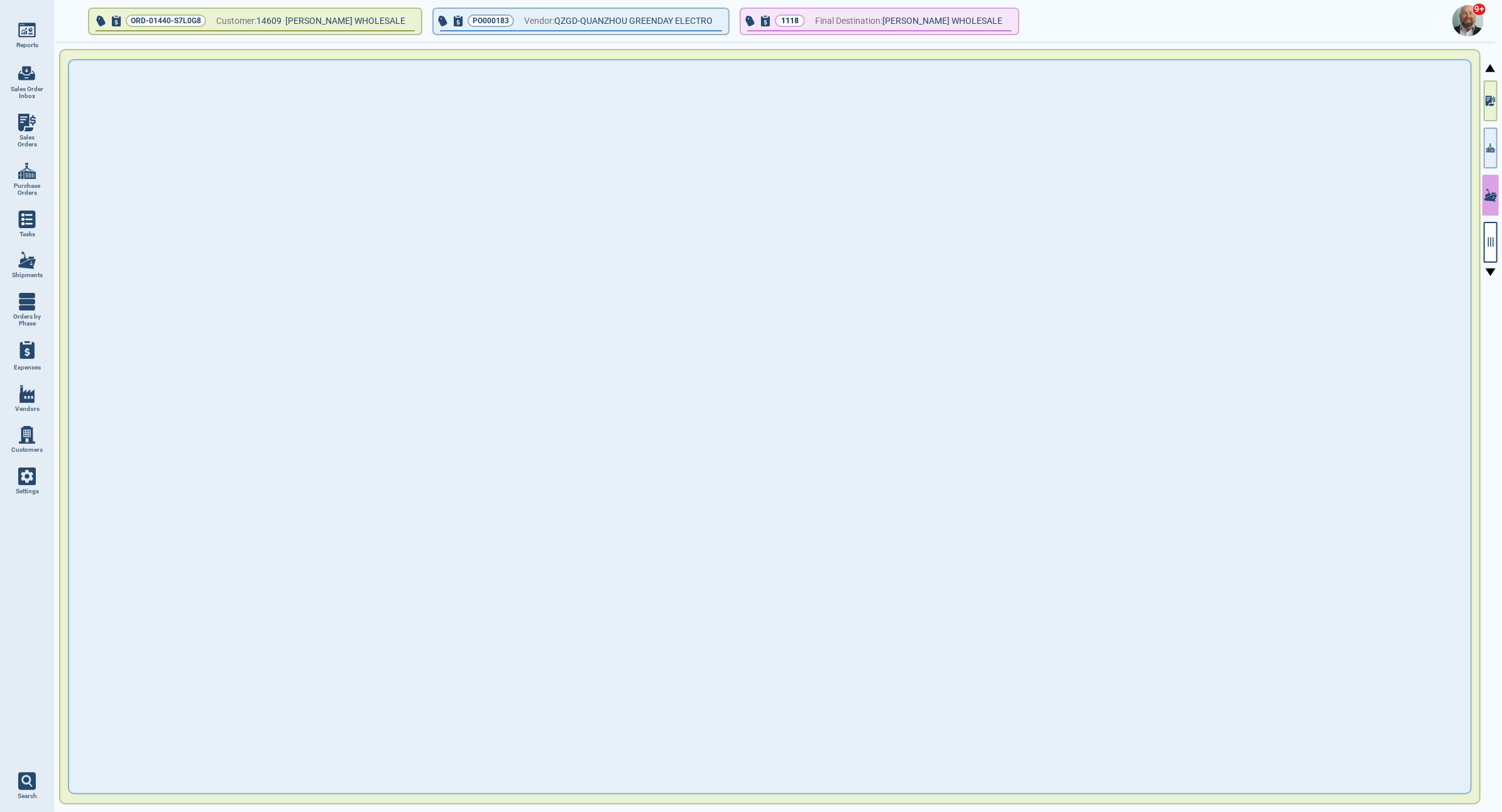
type input "41,520.95"
type input "PS-INV1413243"
type input "68.27"
type input "15,891.04"
type input "52"
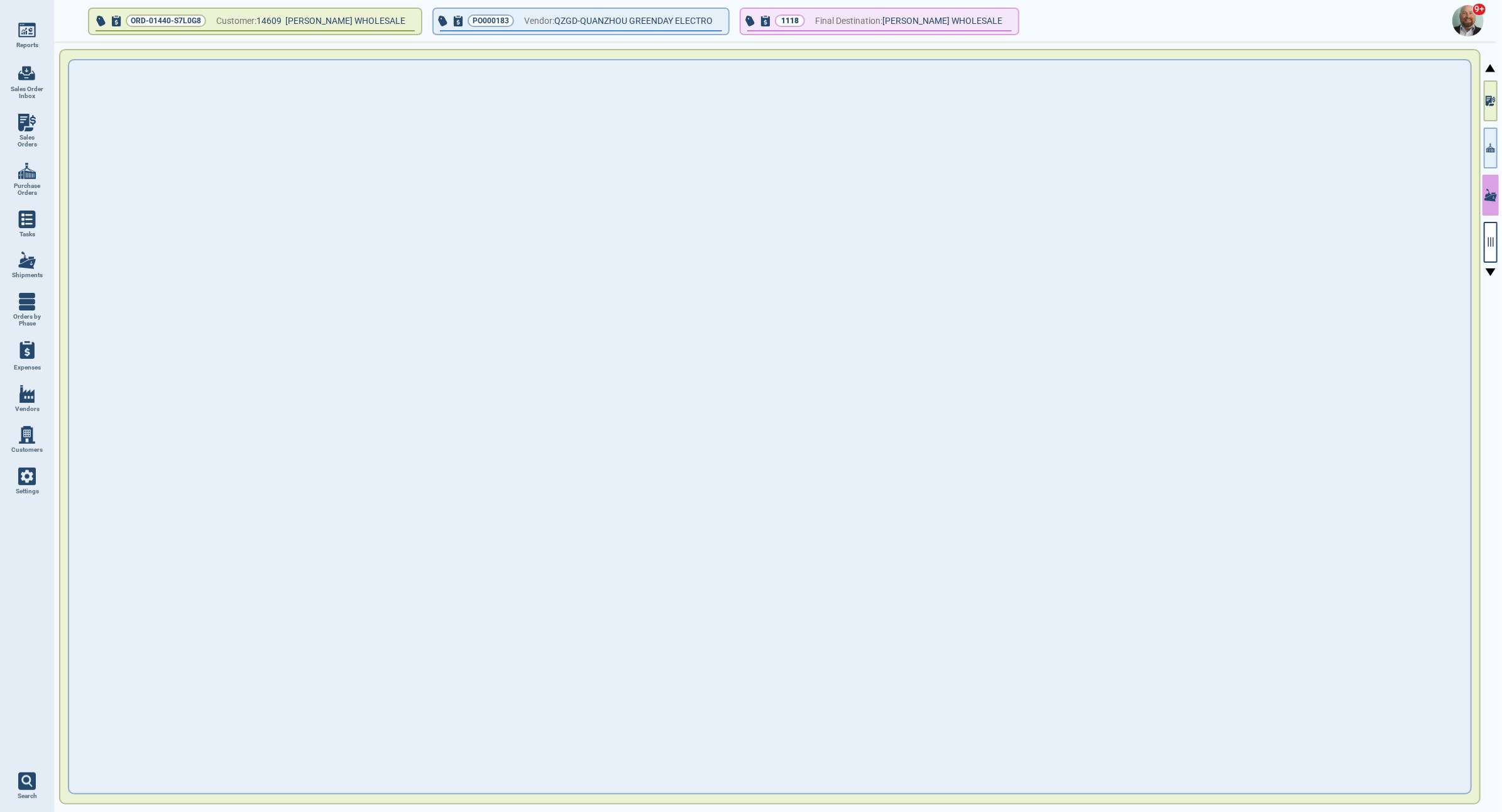
type input "226984"
type input "XM23A08461"
type input "HMMU9042028"
type input "XM23A08461"
type input "FOB"
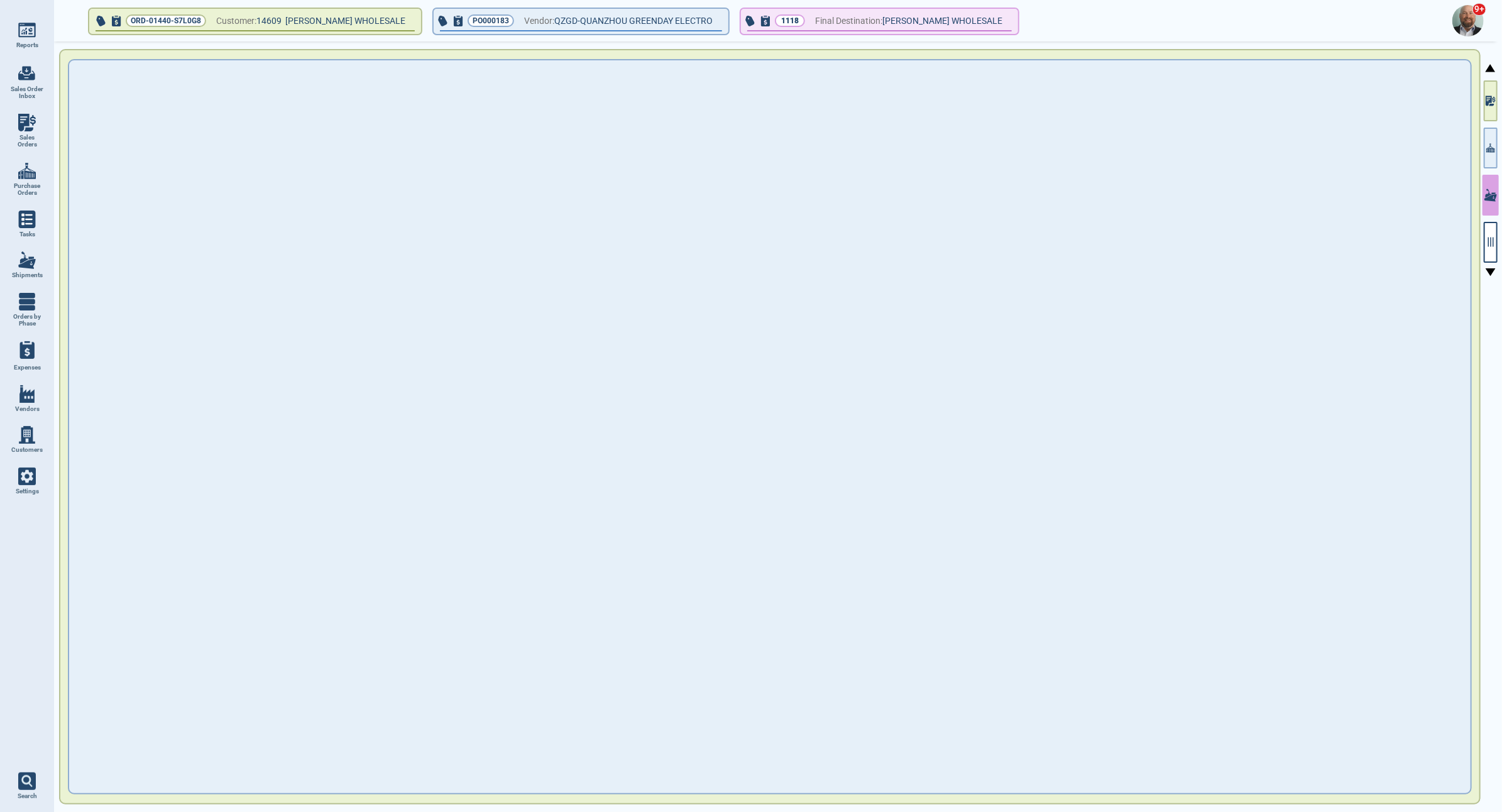
type input "[DATE]"
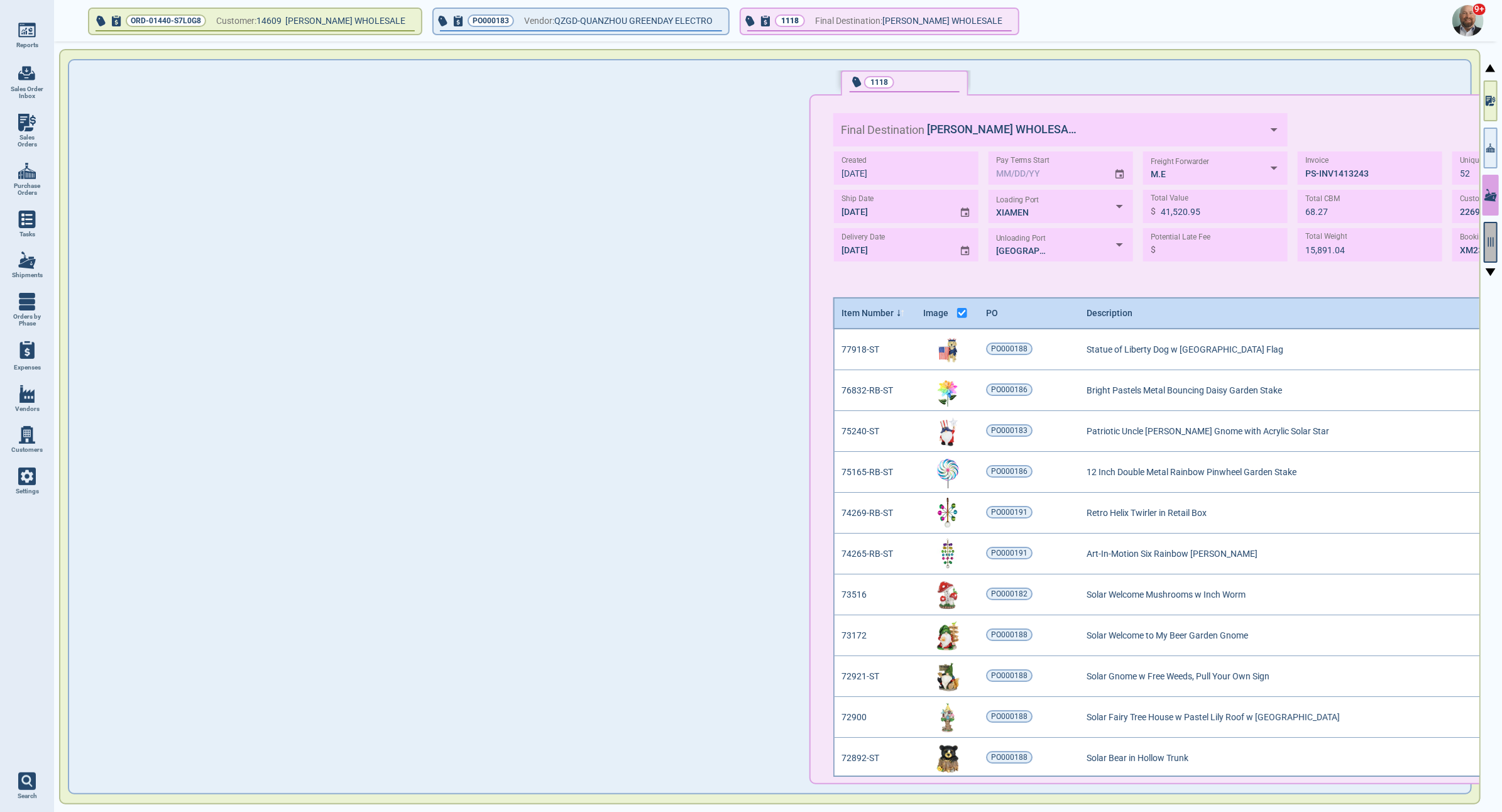
scroll to position [443, 1335]
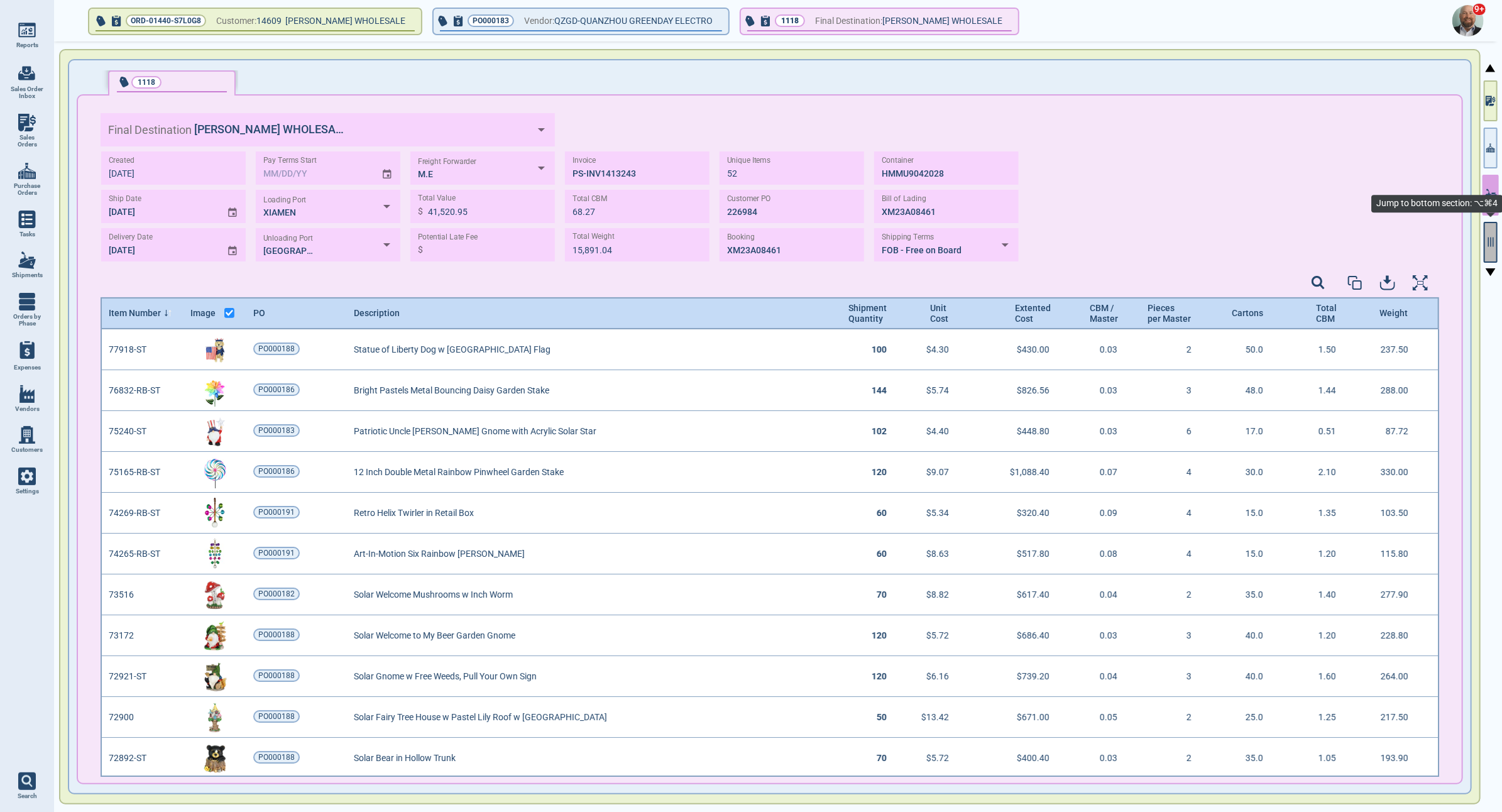
click at [1494, 248] on button "button" at bounding box center [1491, 242] width 14 height 41
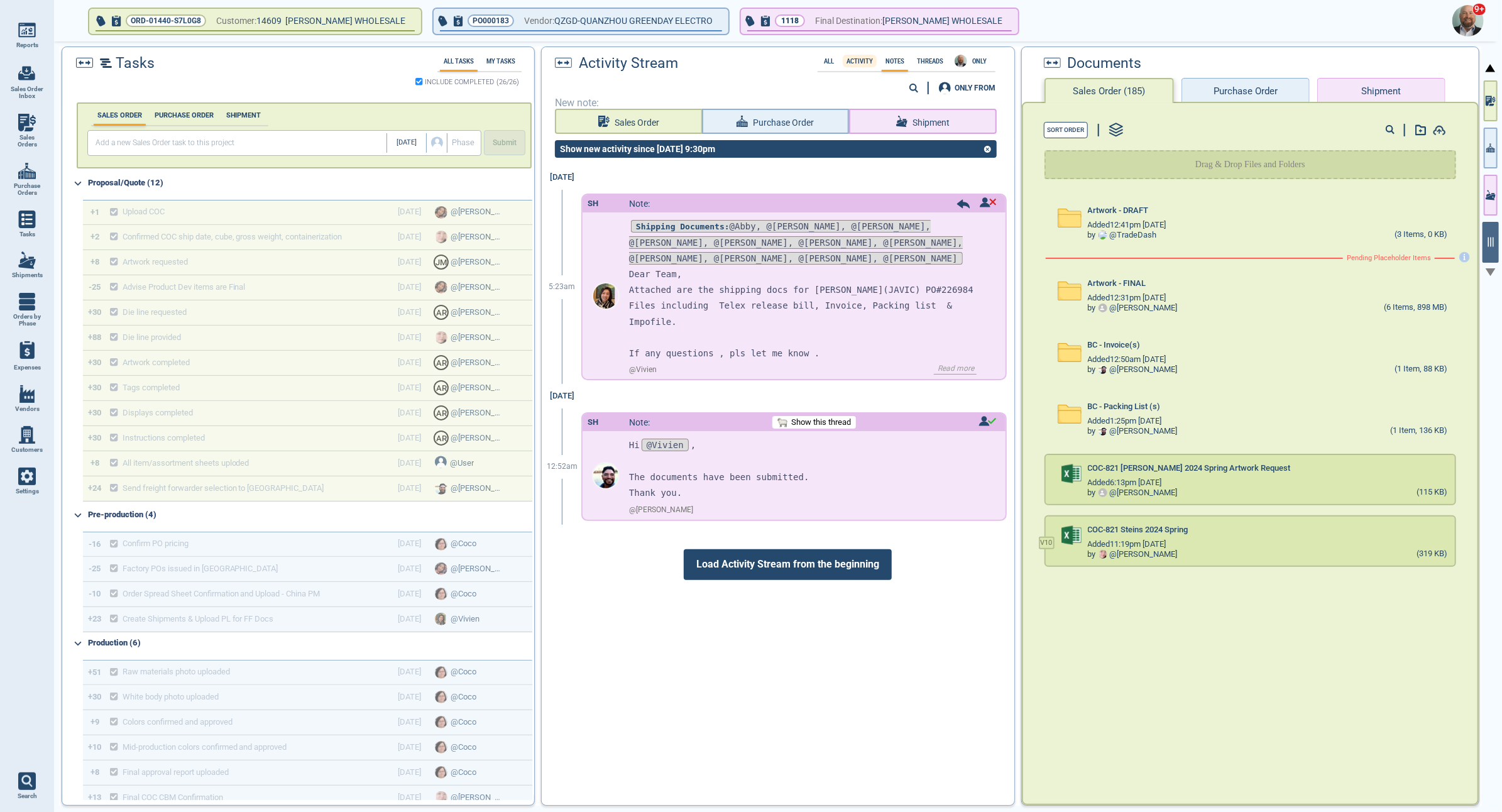
click at [863, 58] on label "Activity" at bounding box center [859, 61] width 34 height 7
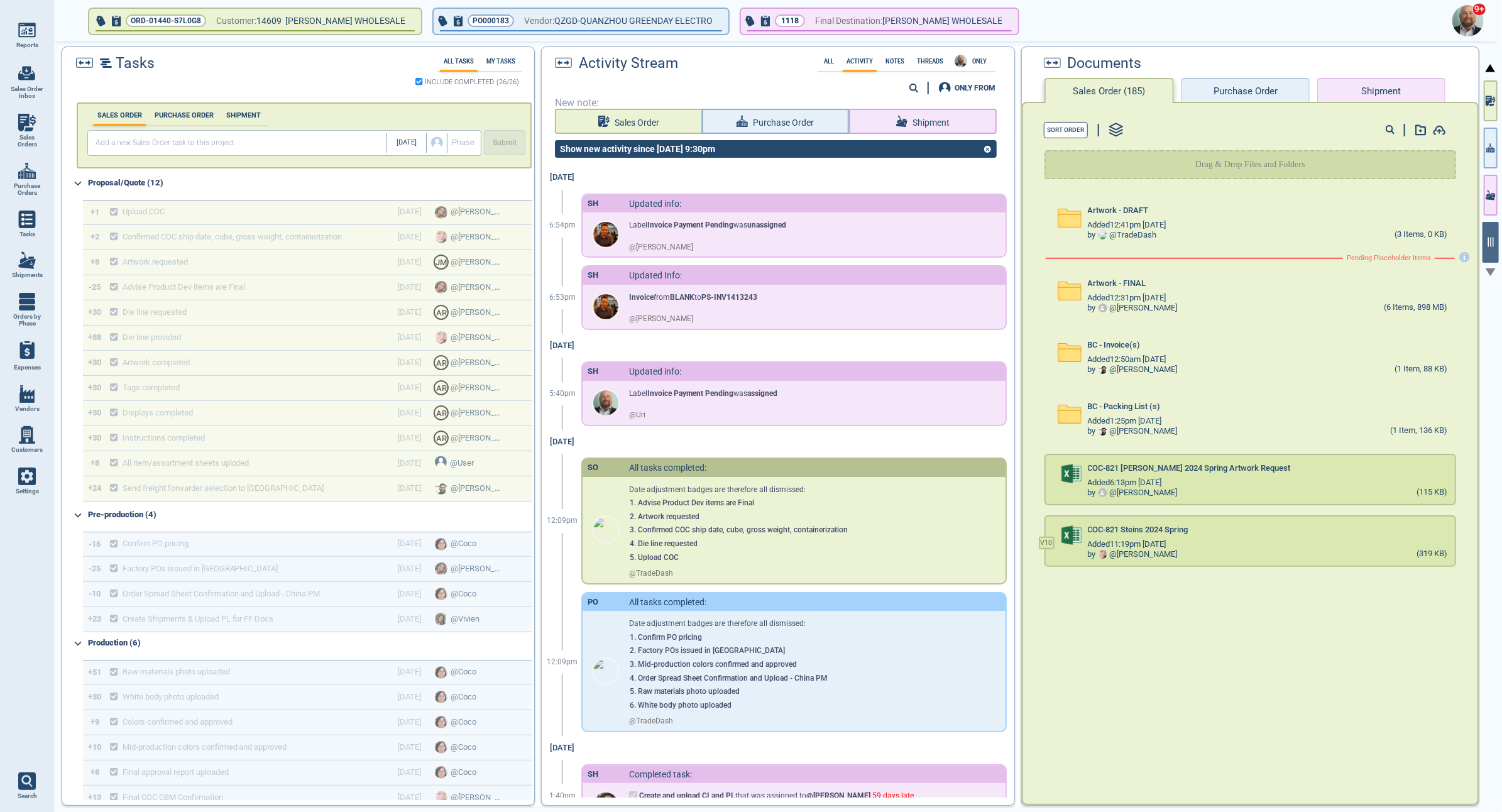
click at [914, 87] on circle at bounding box center [913, 87] width 6 height 6
type input "q"
paste input "quantity"
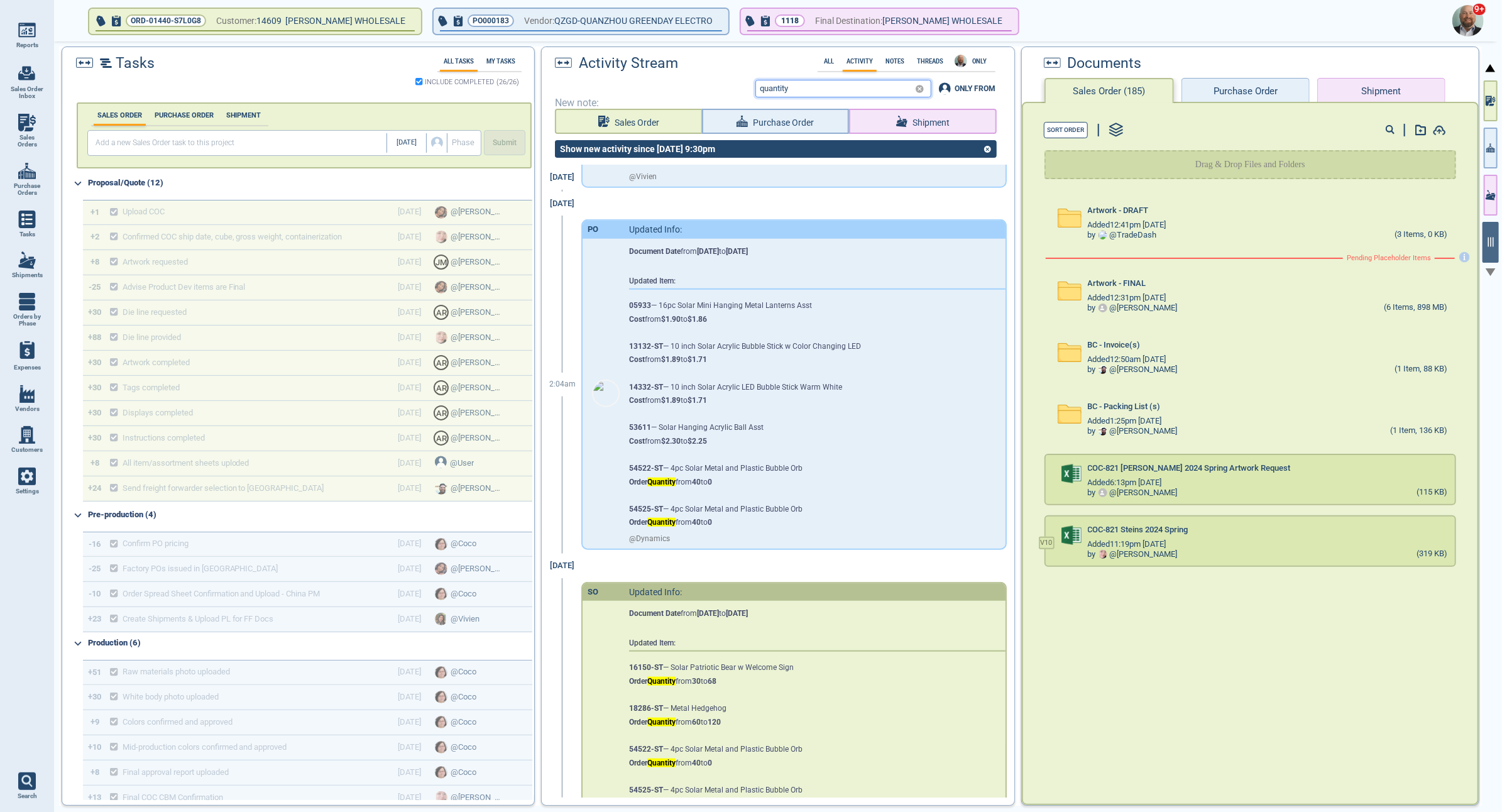
scroll to position [814, 0]
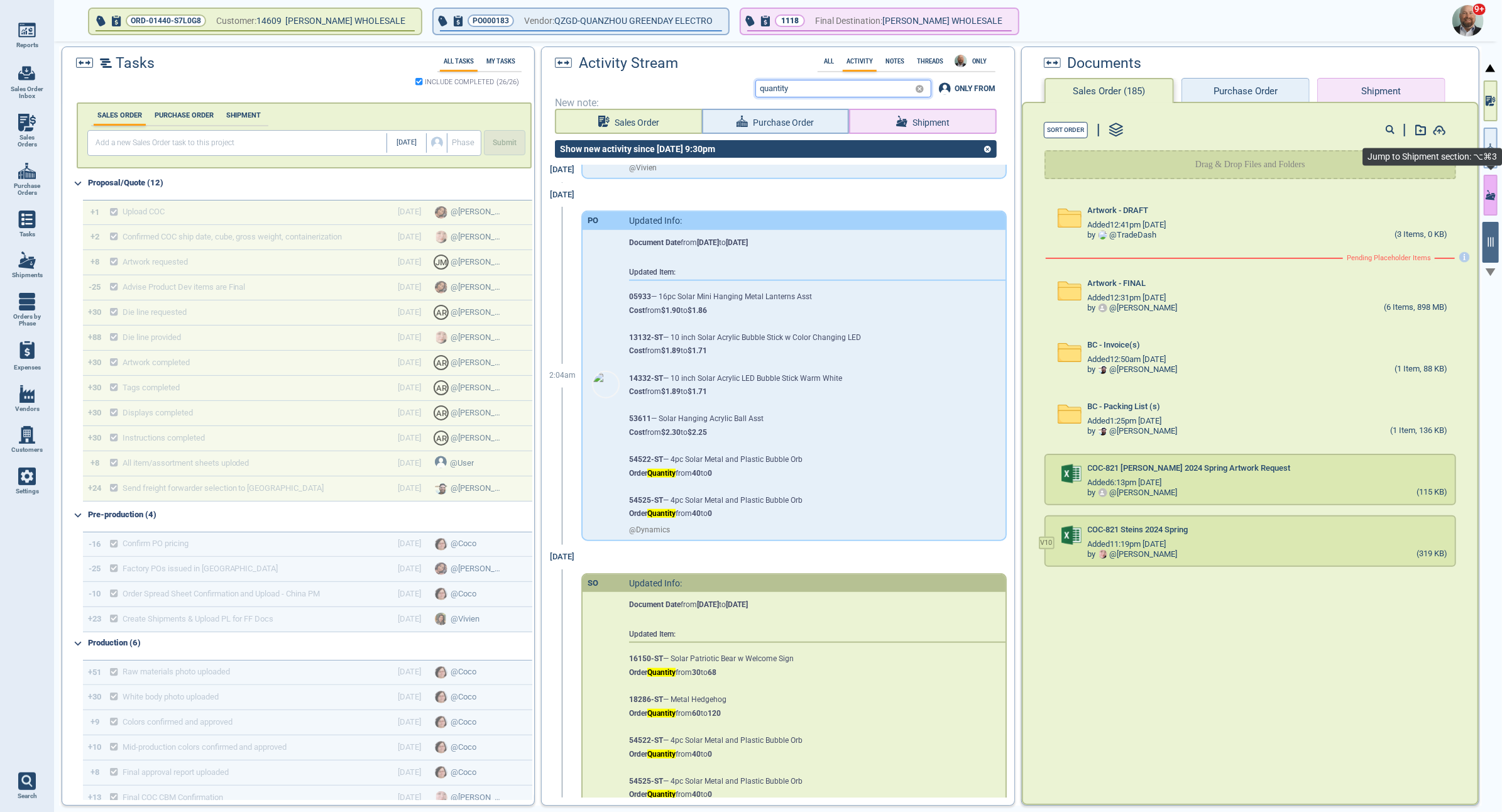
type input "quantity"
click at [1489, 198] on icon "button" at bounding box center [1491, 195] width 10 height 10
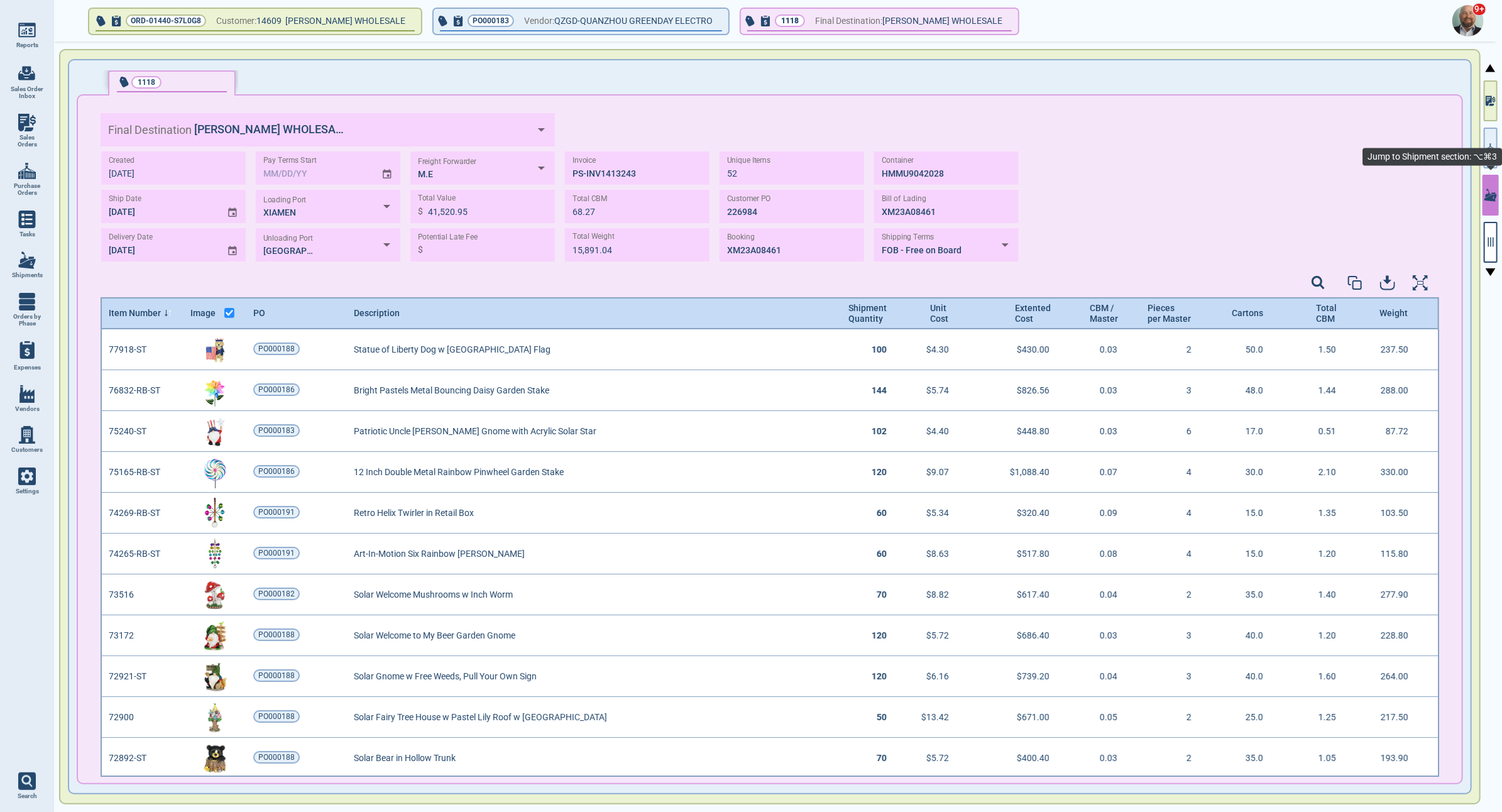
scroll to position [443, 1335]
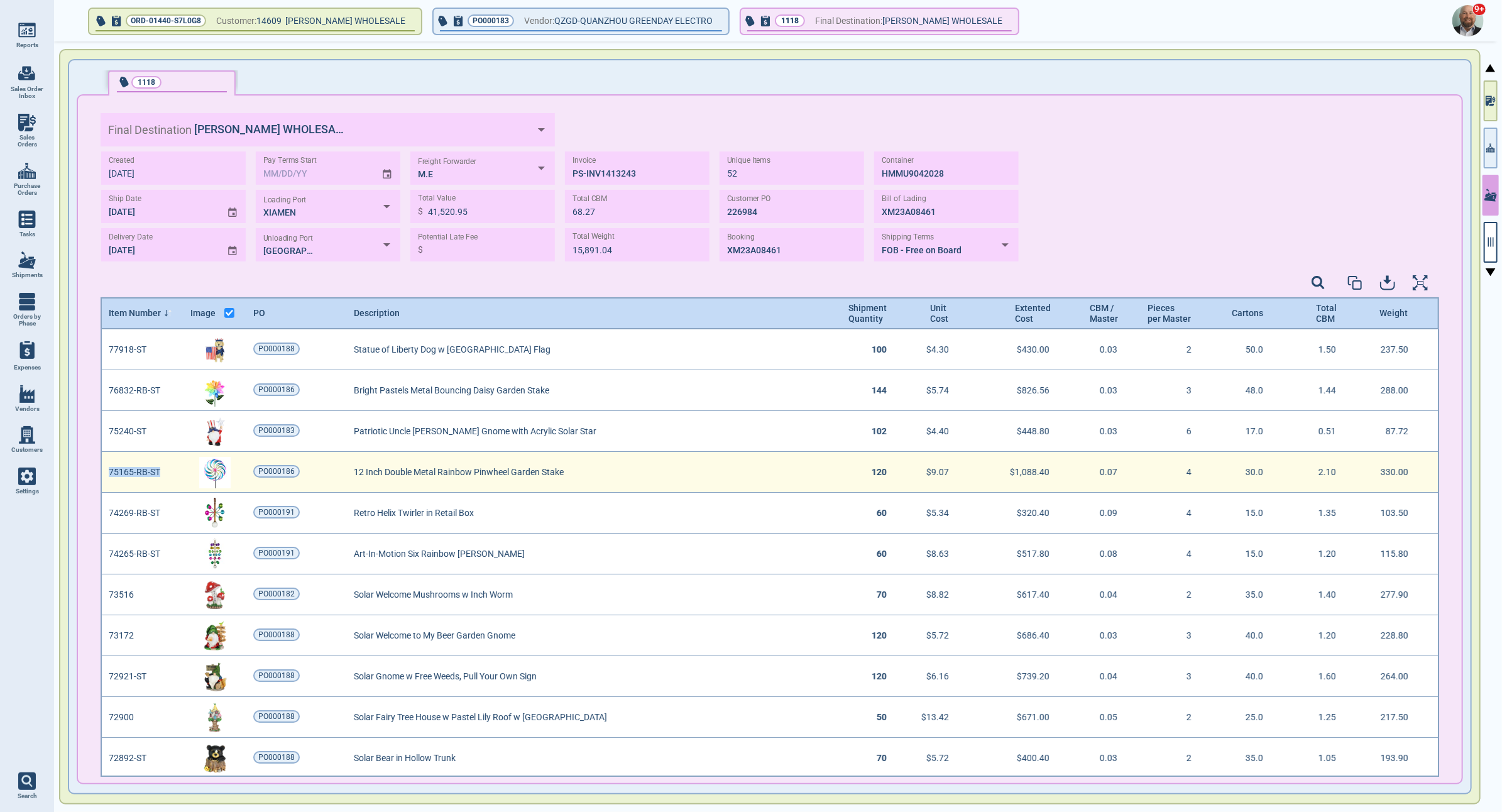
drag, startPoint x: 109, startPoint y: 471, endPoint x: 169, endPoint y: 474, distance: 60.1
click at [169, 474] on div "75165-RB-ST" at bounding box center [143, 472] width 82 height 41
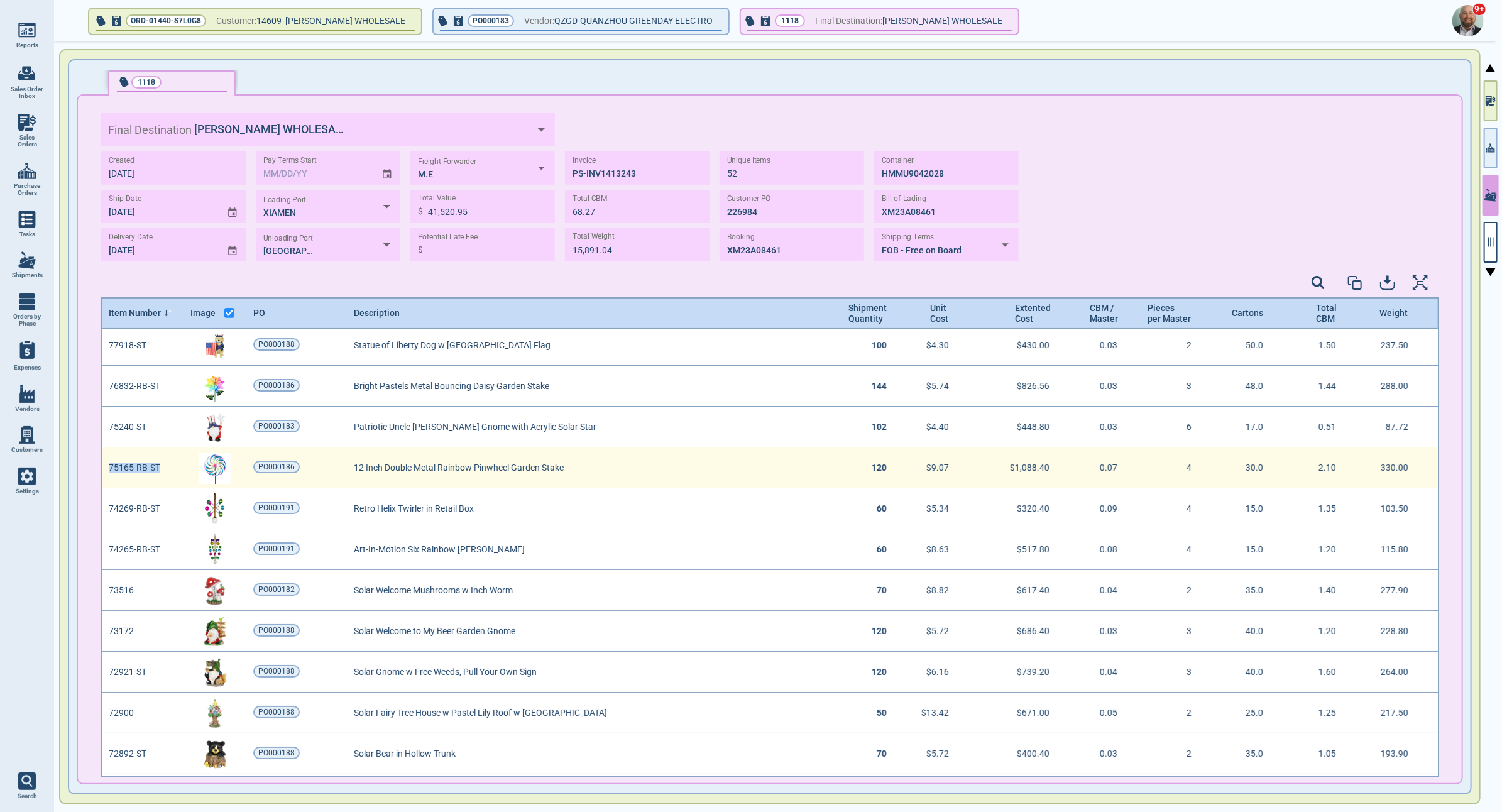
scroll to position [10, 0]
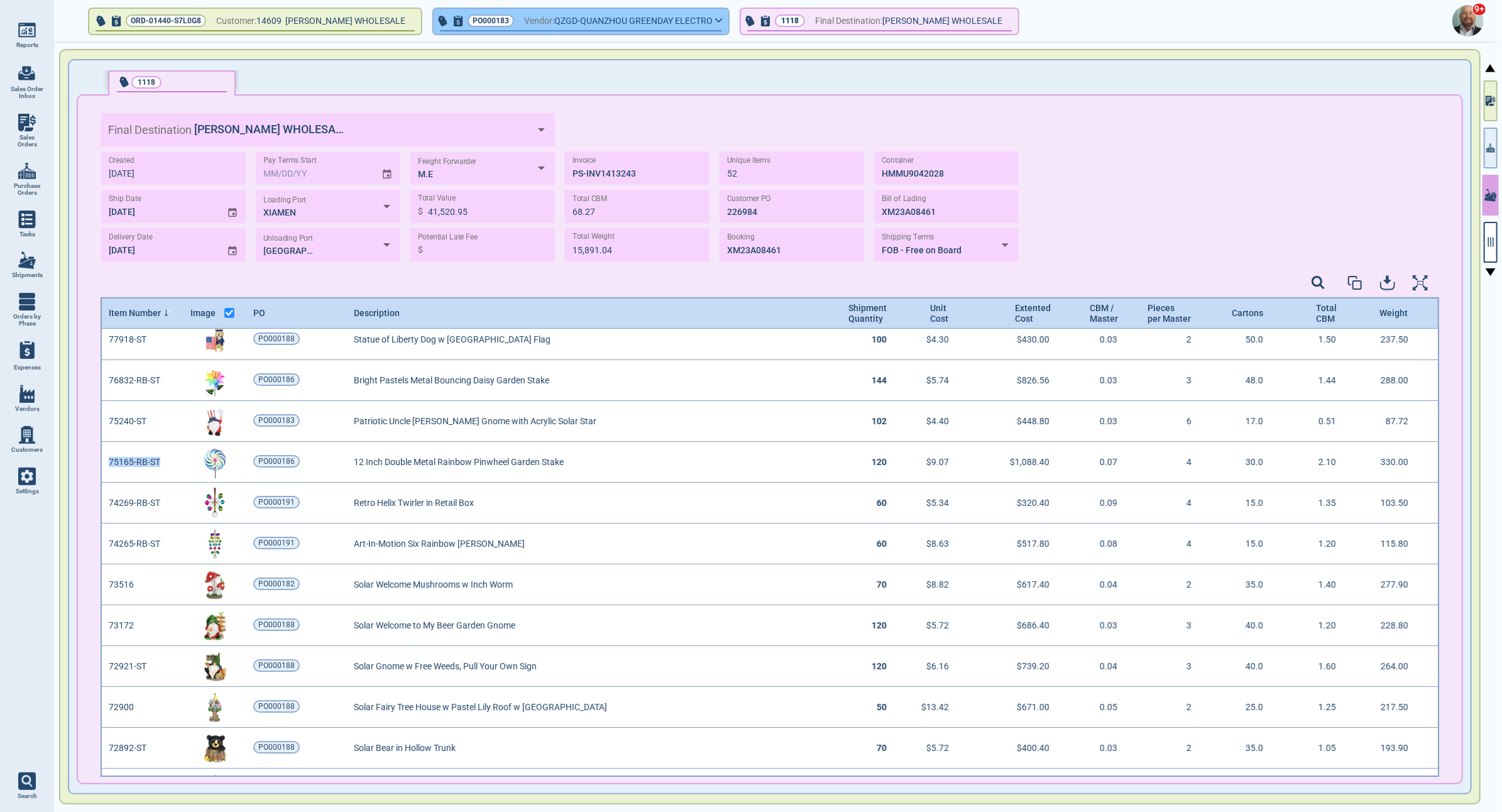
click at [709, 27] on button "PO000183 Vendor: QZGD-QUANZHOU GREENDAY ELECTRO" at bounding box center [581, 22] width 295 height 25
click at [716, 20] on icon "button" at bounding box center [719, 20] width 6 height 3
click at [1491, 252] on button "button" at bounding box center [1491, 242] width 14 height 41
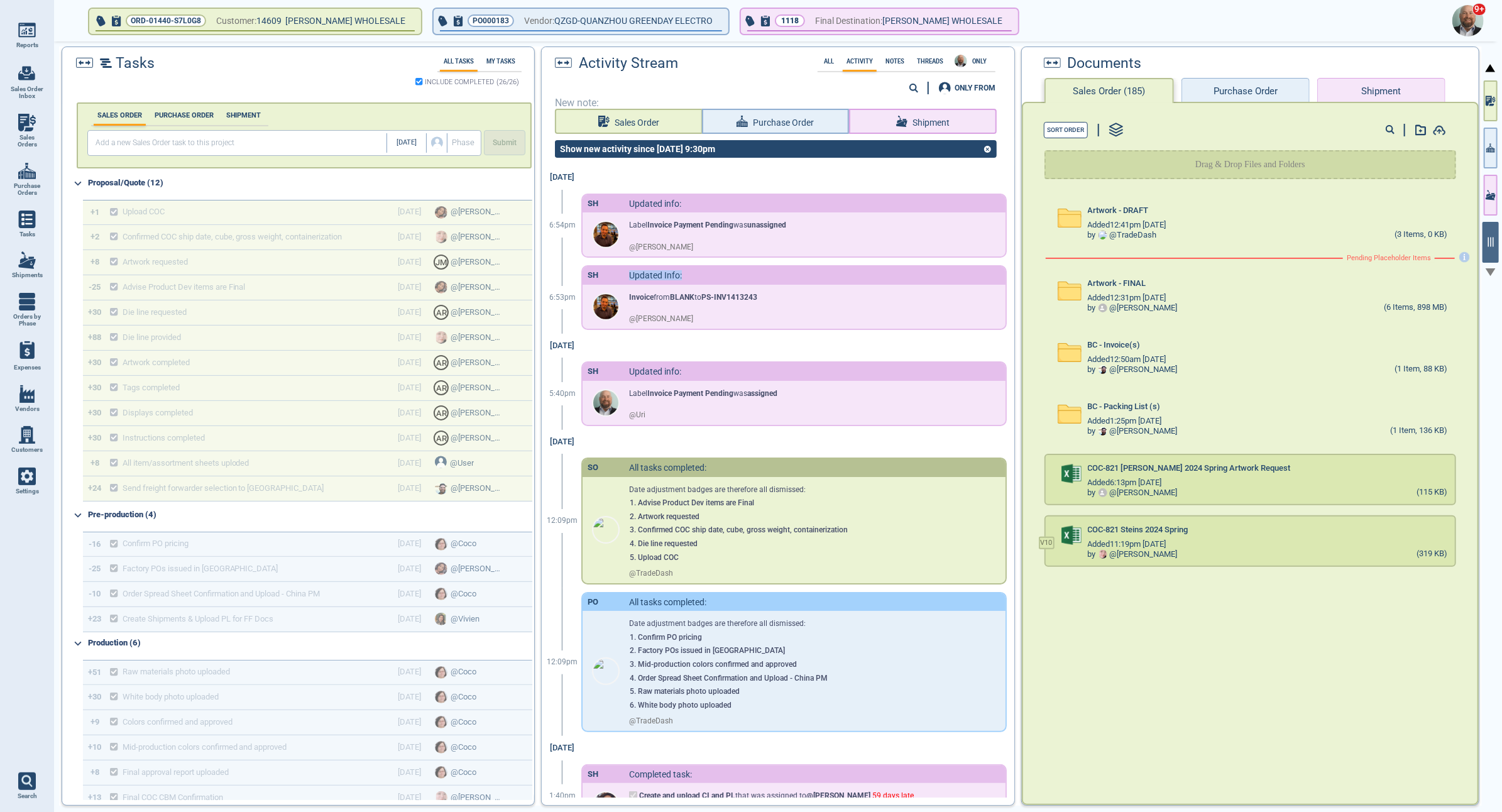
drag, startPoint x: 628, startPoint y: 276, endPoint x: 693, endPoint y: 277, distance: 65.0
click at [693, 277] on div "SH Updated Info:" at bounding box center [794, 275] width 423 height 18
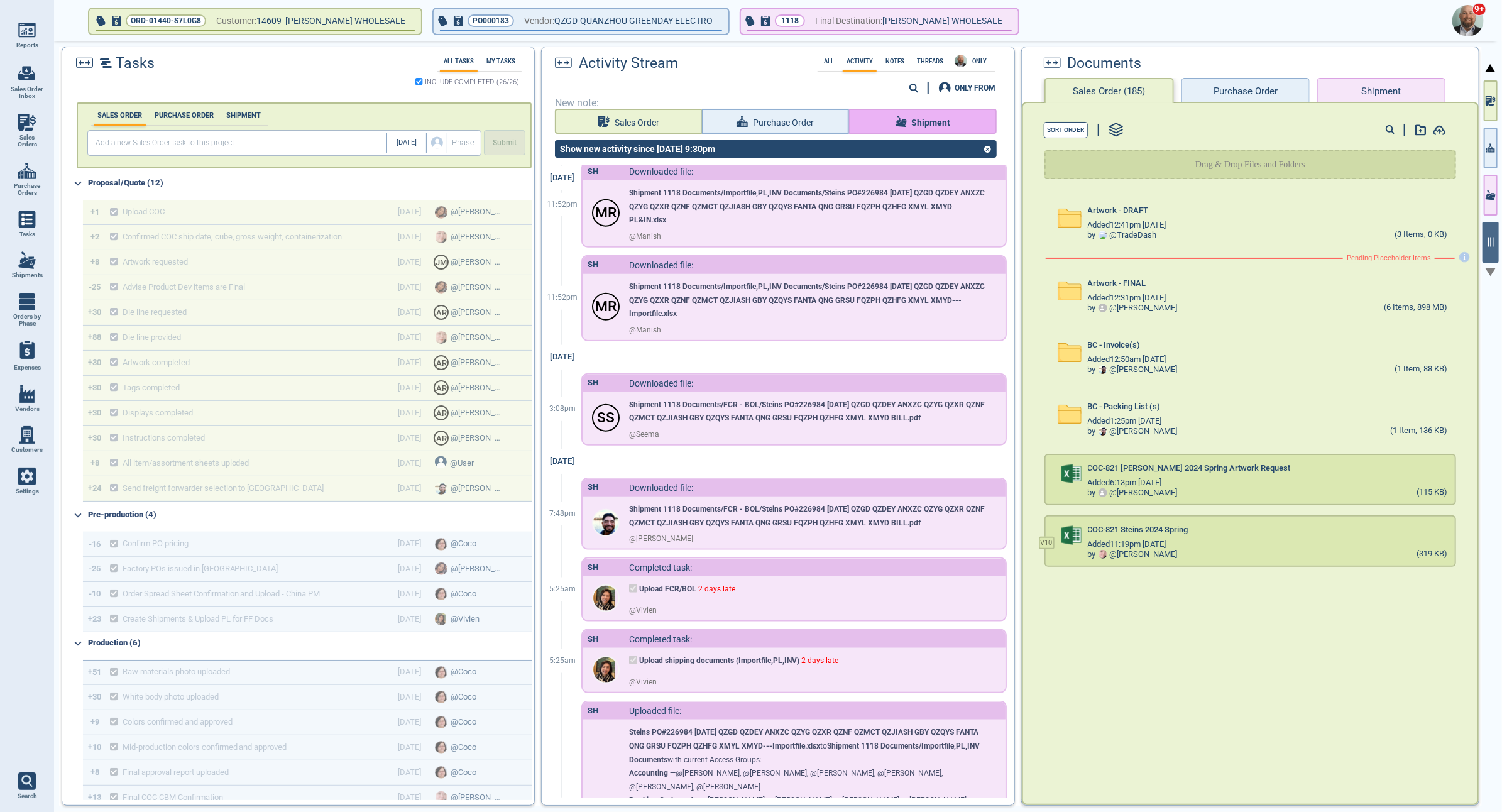
scroll to position [1043, 0]
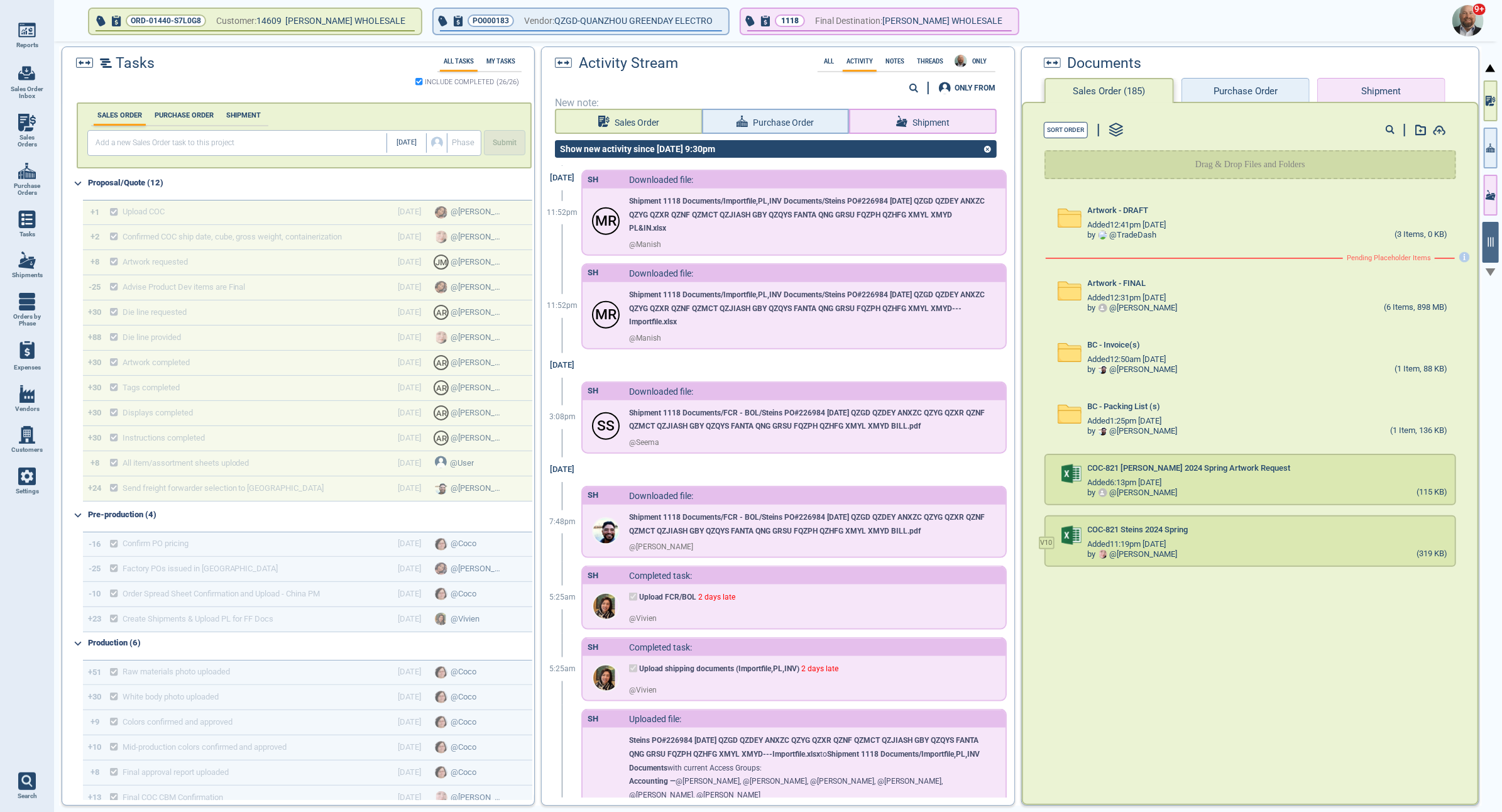
click at [918, 87] on icon at bounding box center [914, 88] width 9 height 9
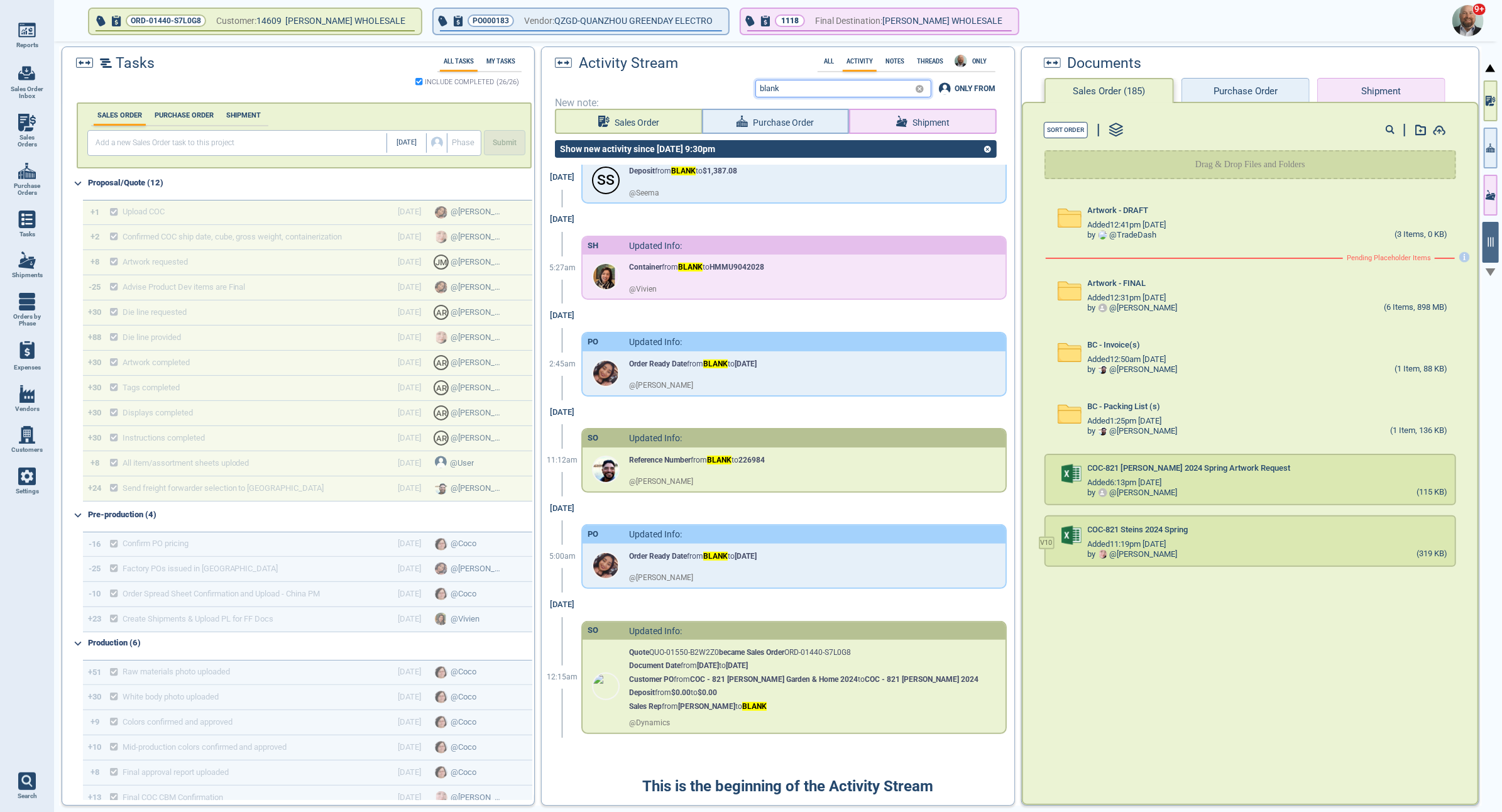
scroll to position [0, 0]
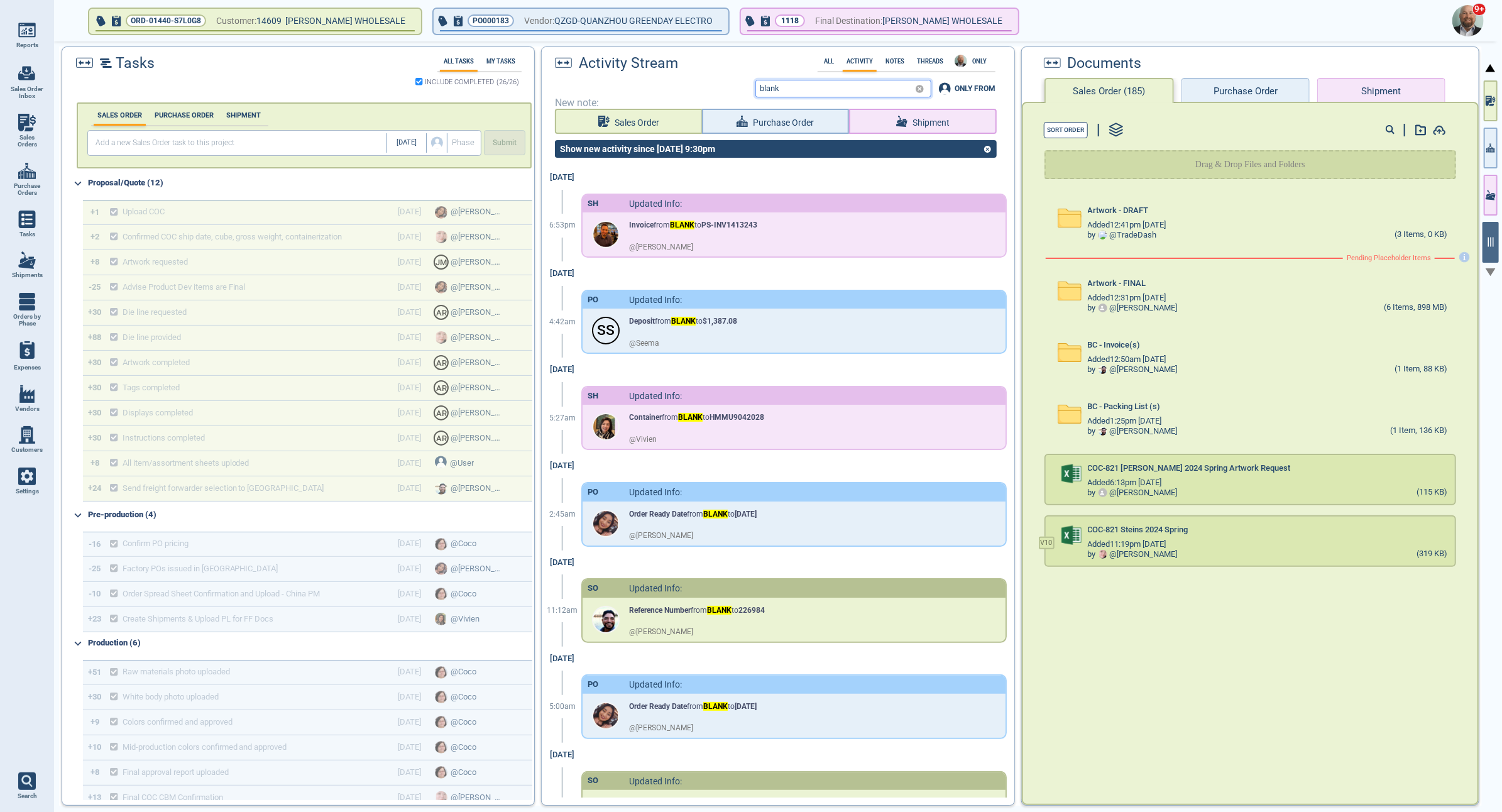
click at [769, 89] on input "blank" at bounding box center [833, 88] width 154 height 16
type input "t"
type input "q"
paste input "quantity"
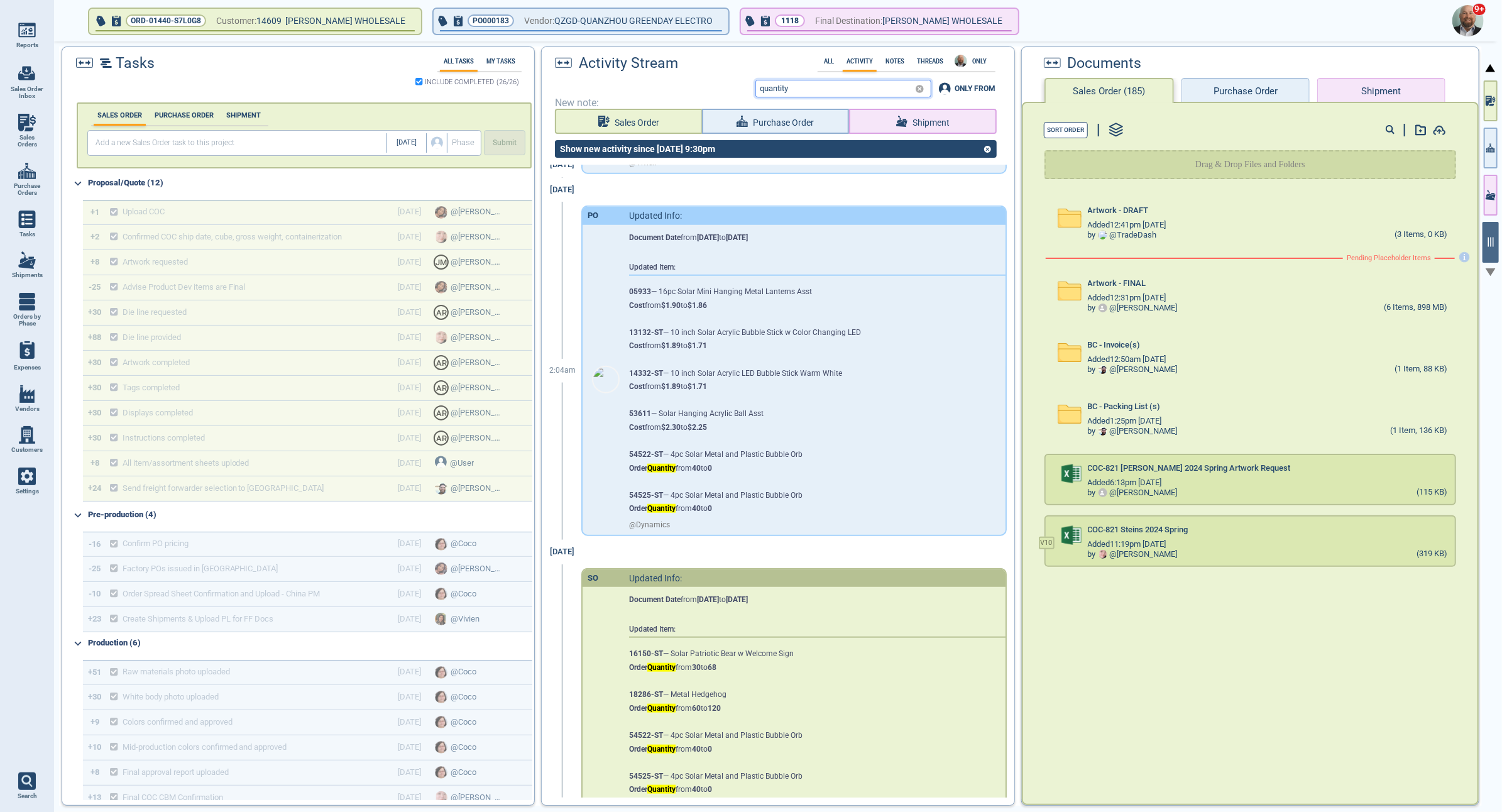
scroll to position [819, 0]
type input "quantity"
drag, startPoint x: 628, startPoint y: 215, endPoint x: 683, endPoint y: 216, distance: 55.0
click at [683, 216] on div "PO Updated Info:" at bounding box center [794, 215] width 423 height 18
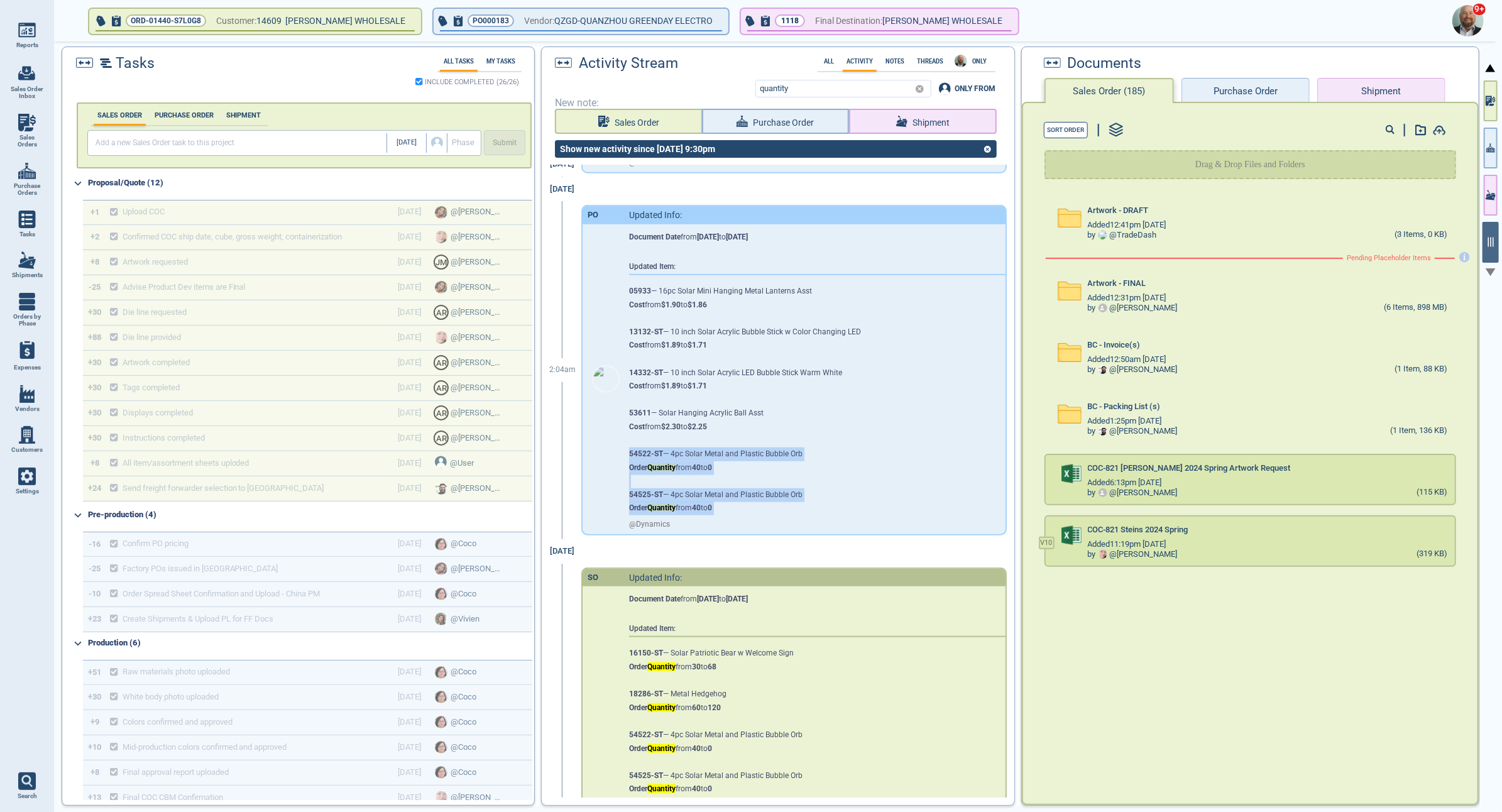
drag, startPoint x: 630, startPoint y: 452, endPoint x: 753, endPoint y: 519, distance: 140.1
click at [753, 519] on div "Document Date from [DATE] to [DATE] Updated Item: 05933 — 16pc Solar Mini Hangi…" at bounding box center [808, 379] width 358 height 310
click at [631, 452] on strong "54522-ST" at bounding box center [646, 453] width 34 height 9
drag, startPoint x: 631, startPoint y: 452, endPoint x: 804, endPoint y: 455, distance: 173.0
click at [804, 455] on div "Document Date from [DATE] to [DATE] Updated Item: 05933 — 16pc Solar Mini Hangi…" at bounding box center [808, 369] width 358 height 291
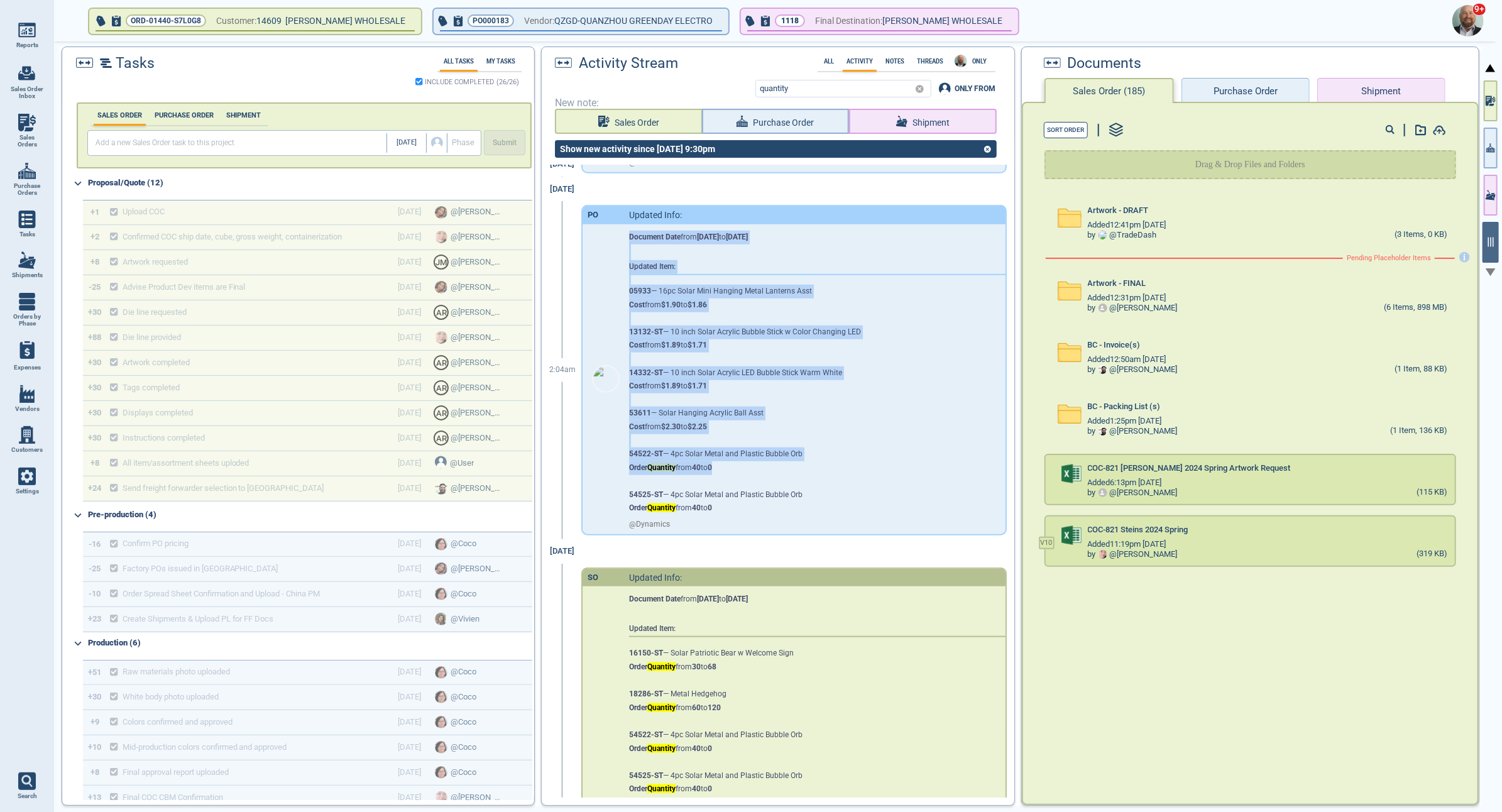
drag, startPoint x: 624, startPoint y: 471, endPoint x: 734, endPoint y: 466, distance: 110.1
click at [734, 466] on div "Document Date from [DATE] to [DATE] Updated Item: 05933 — 16pc Solar Mini Hangi…" at bounding box center [794, 379] width 423 height 310
click at [736, 467] on div "Document Date from [DATE] to [DATE] Updated Item: 05933 — 16pc Solar Mini Hangi…" at bounding box center [808, 369] width 358 height 291
drag, startPoint x: 623, startPoint y: 449, endPoint x: 743, endPoint y: 459, distance: 120.4
click at [743, 459] on div "Document Date from [DATE] to [DATE] Updated Item: 05933 — 16pc Solar Mini Hangi…" at bounding box center [794, 379] width 423 height 310
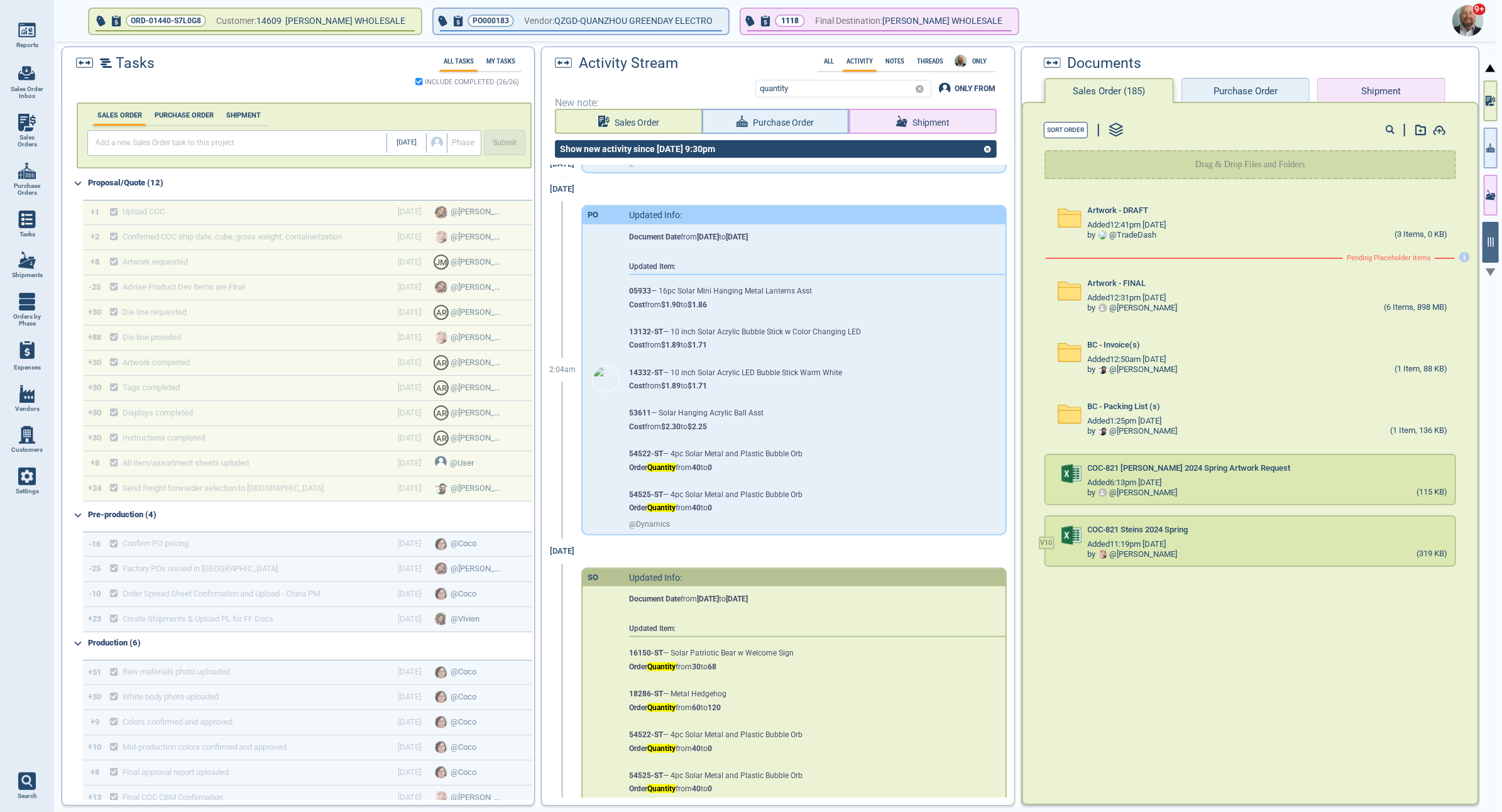
click at [776, 463] on div "Document Date from [DATE] to [DATE] Updated Item: 05933 — 16pc Solar Mini Hangi…" at bounding box center [808, 369] width 358 height 291
drag, startPoint x: 630, startPoint y: 448, endPoint x: 647, endPoint y: 450, distance: 17.1
click at [647, 450] on div "Document Date from [DATE] to [DATE] Updated Item: 05933 — 16pc Solar Mini Hangi…" at bounding box center [808, 369] width 358 height 291
click at [1493, 150] on icon "button" at bounding box center [1491, 148] width 9 height 13
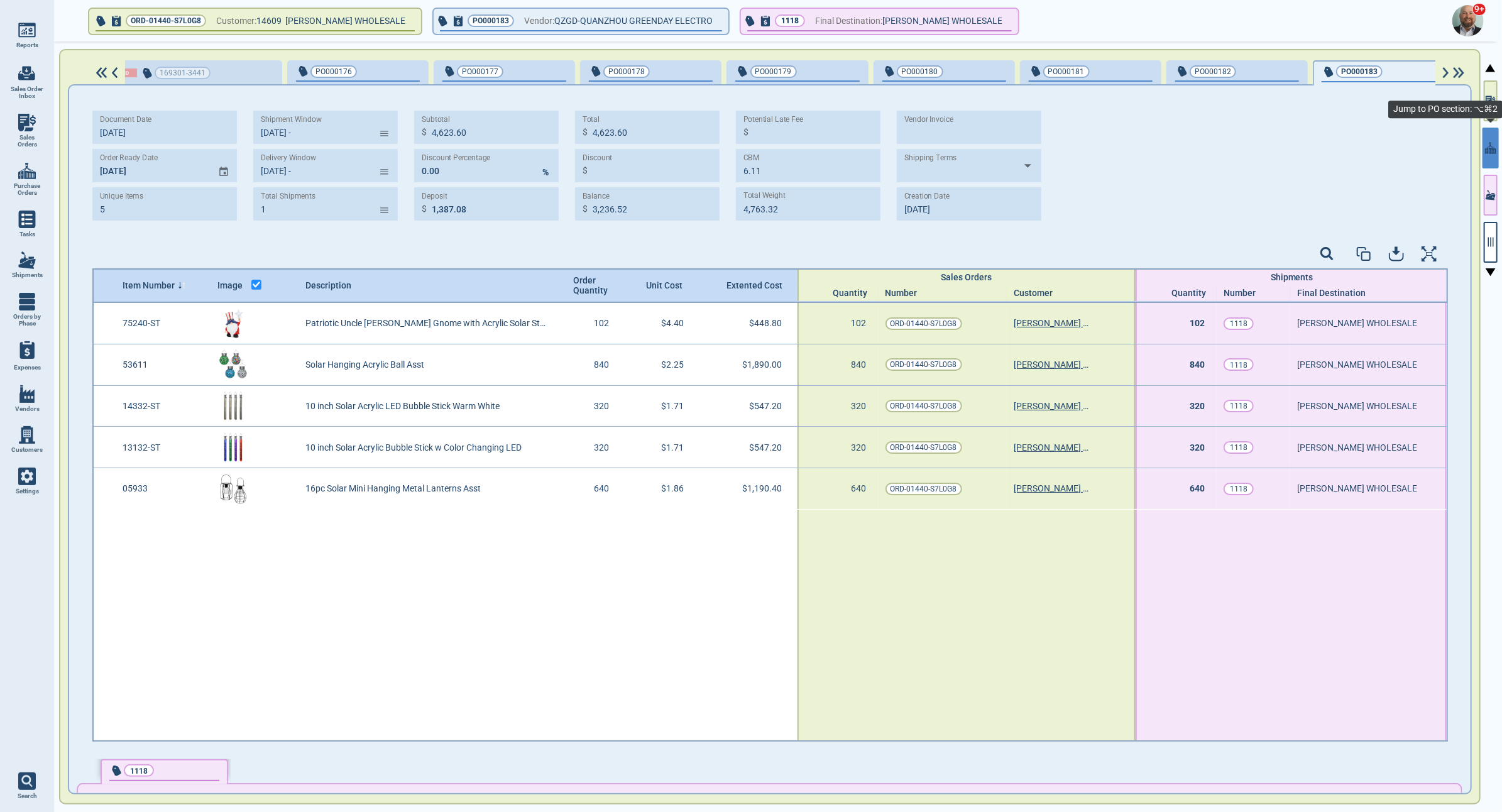
scroll to position [0, 39]
click at [31, 476] on img at bounding box center [27, 476] width 18 height 18
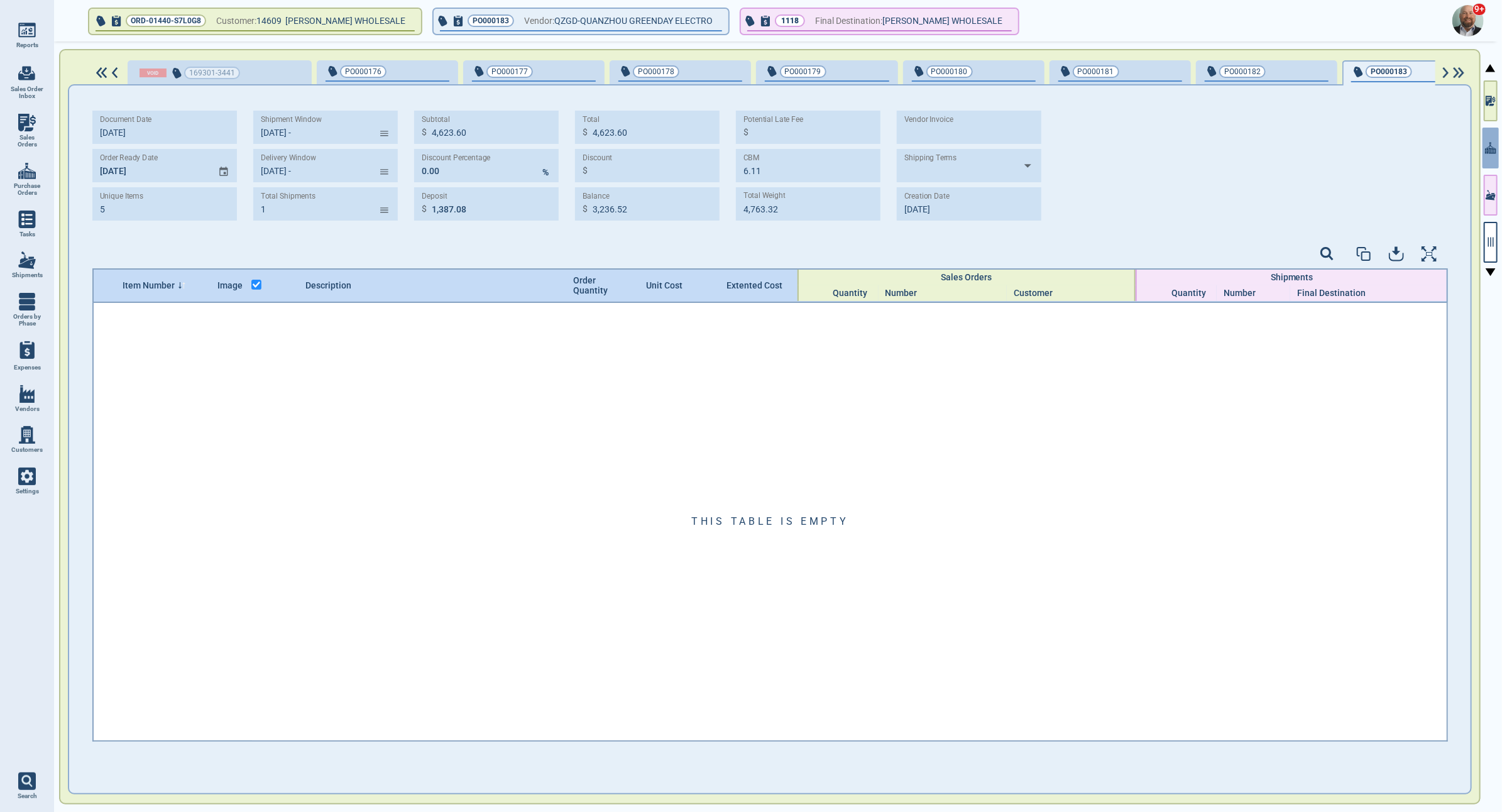
type input "[DATE] -"
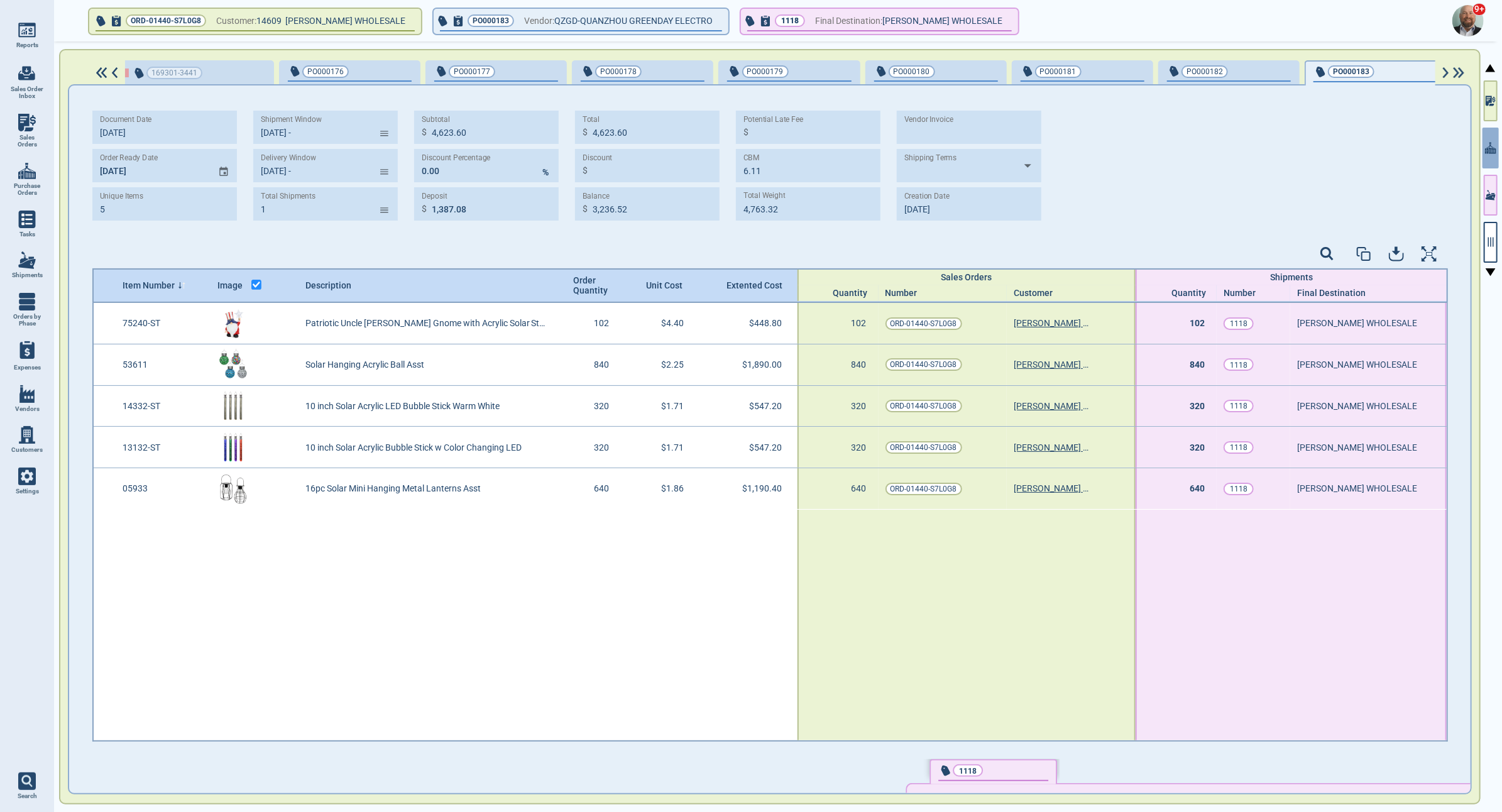
scroll to position [0, 38]
click at [29, 267] on img at bounding box center [27, 260] width 18 height 18
select select "50"
type input "[DATE] -"
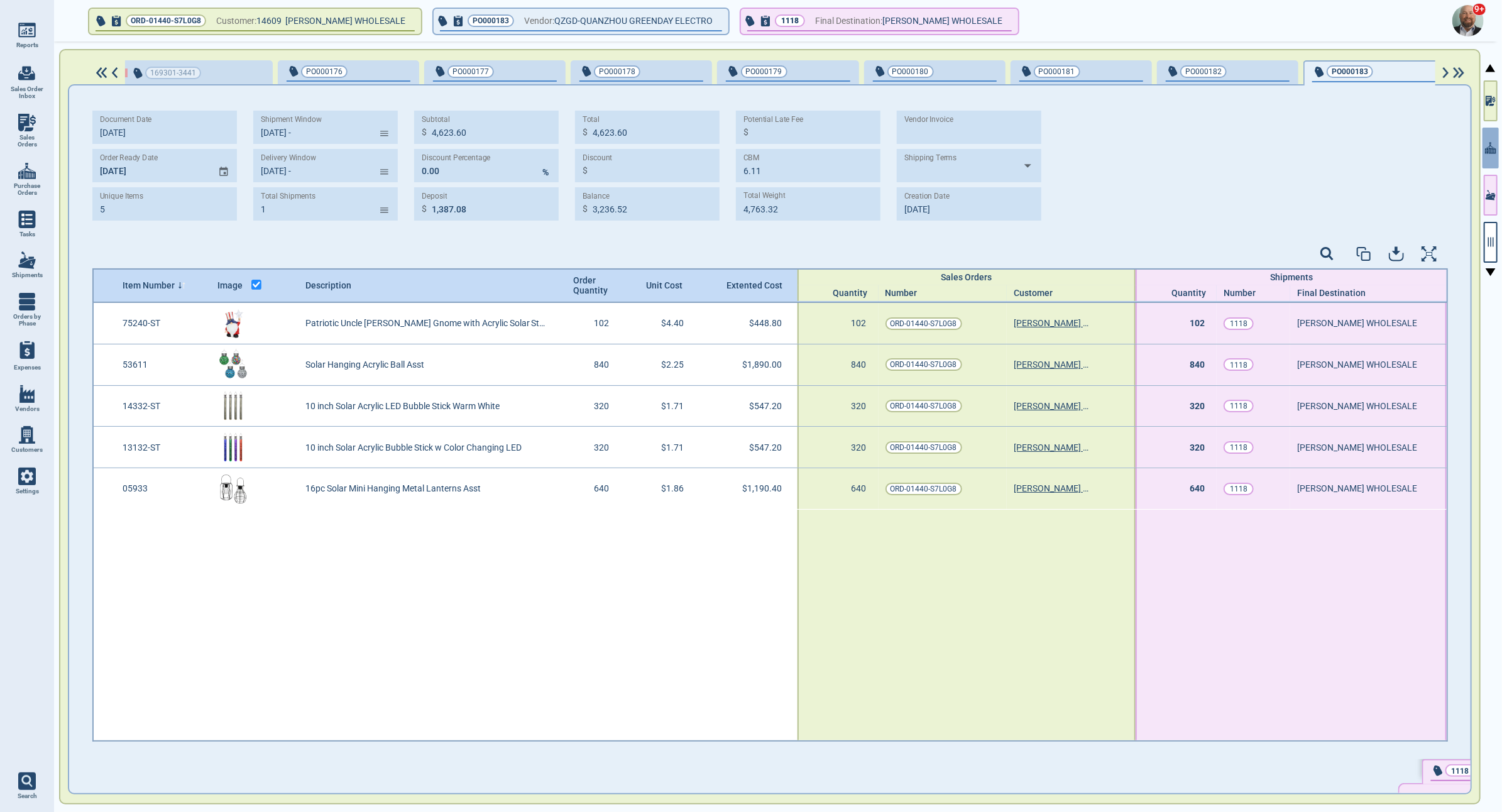
scroll to position [0, 39]
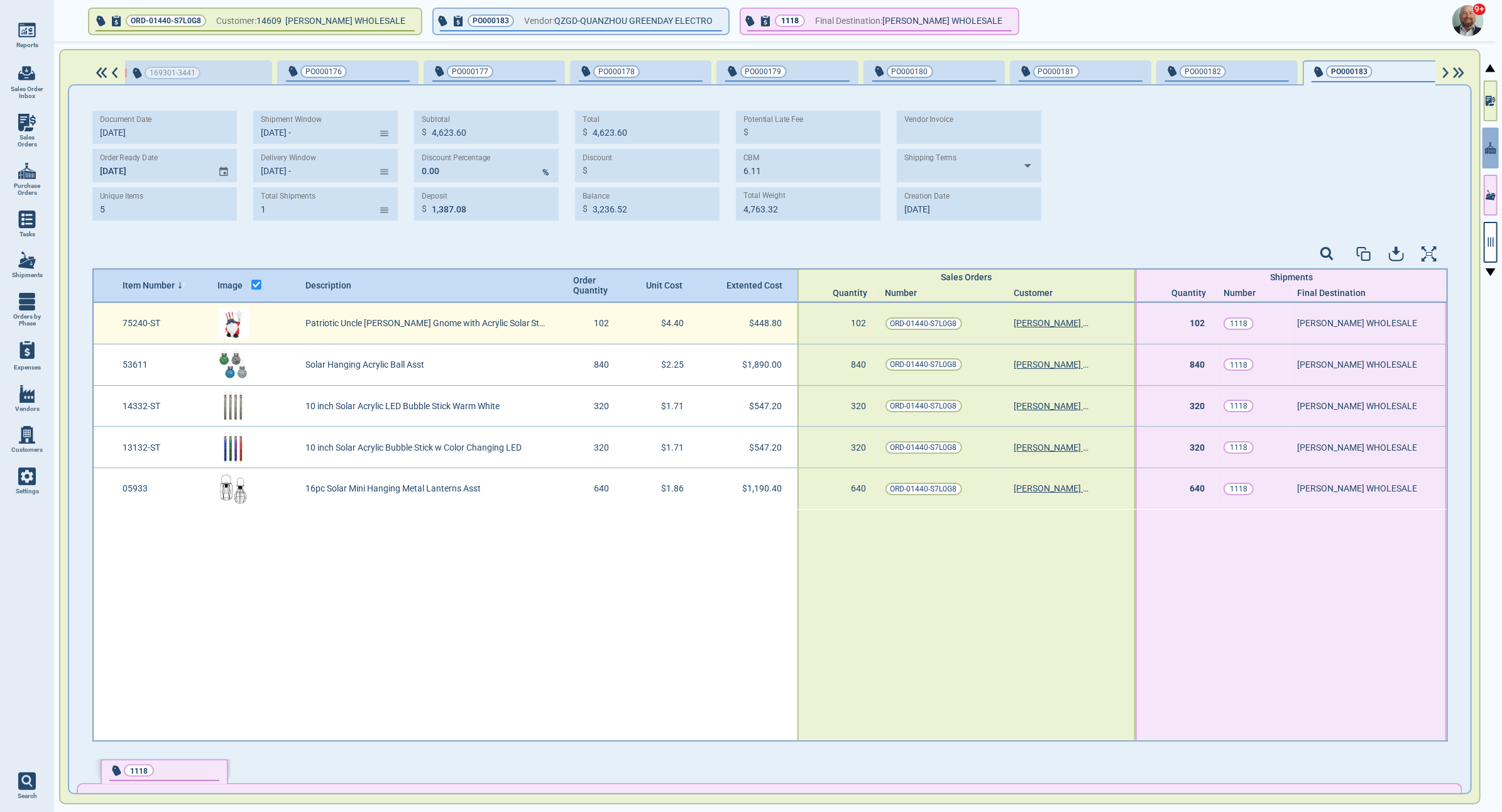
drag, startPoint x: 115, startPoint y: 319, endPoint x: 164, endPoint y: 326, distance: 49.5
click at [164, 326] on div "75240-ST" at bounding box center [163, 323] width 95 height 41
